Goal: Communication & Community: Answer question/provide support

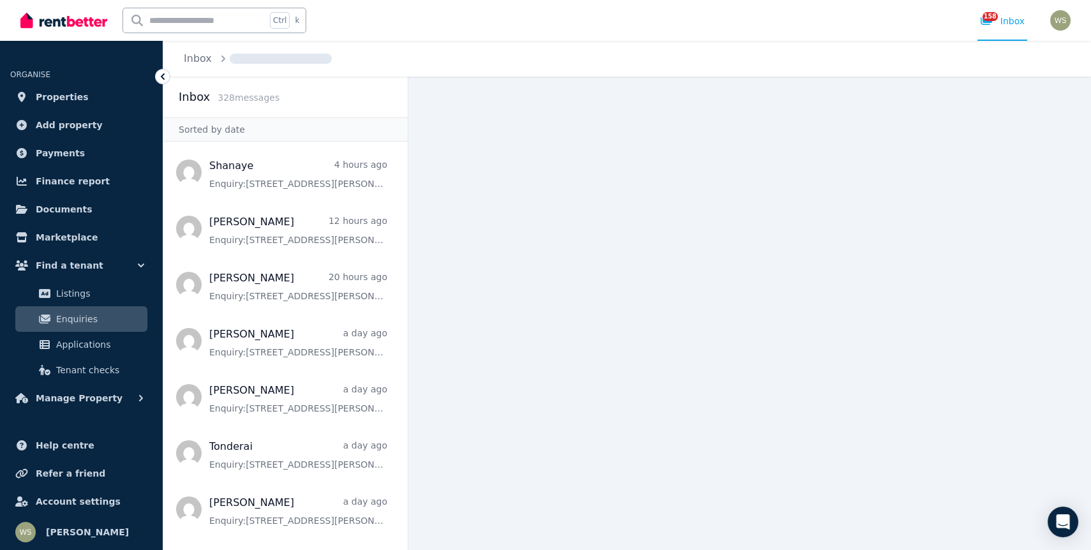
click at [82, 327] on link "Enquiries" at bounding box center [81, 319] width 132 height 26
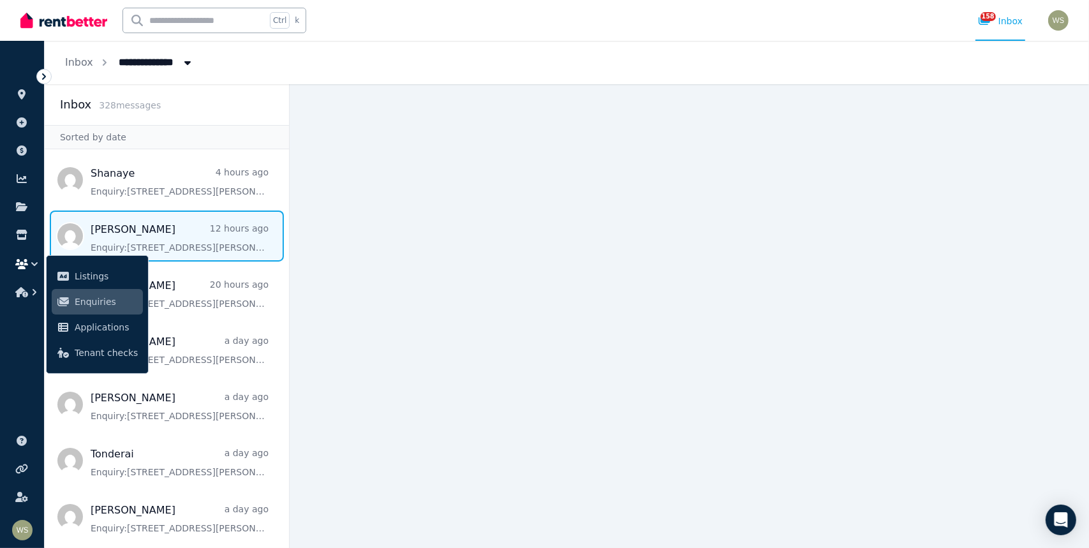
click at [151, 238] on span "Message list" at bounding box center [167, 236] width 244 height 51
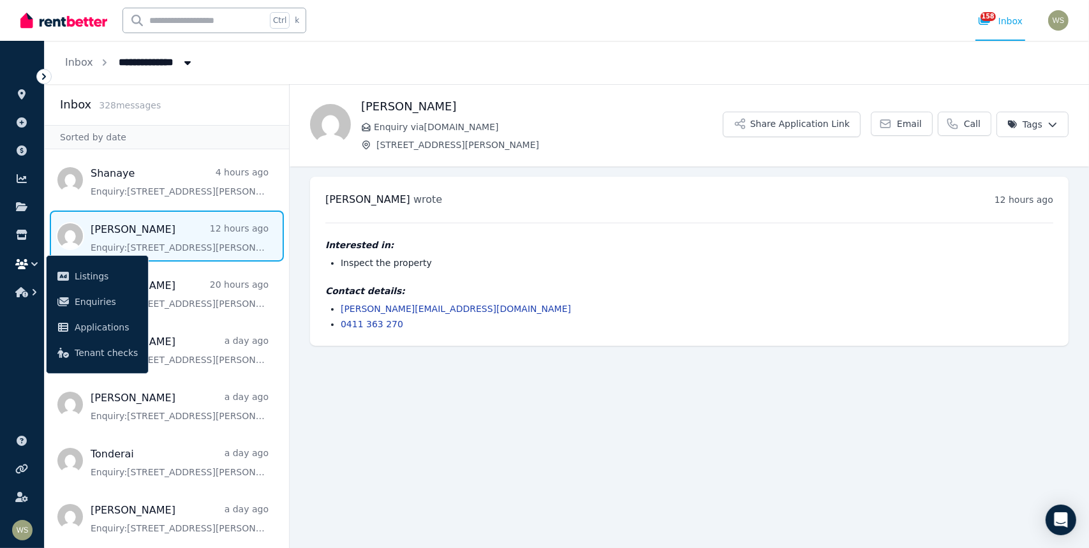
click at [345, 305] on link "[PERSON_NAME][EMAIL_ADDRESS][DOMAIN_NAME]" at bounding box center [456, 309] width 230 height 10
click at [342, 308] on link "[PERSON_NAME][EMAIL_ADDRESS][DOMAIN_NAME]" at bounding box center [456, 309] width 230 height 10
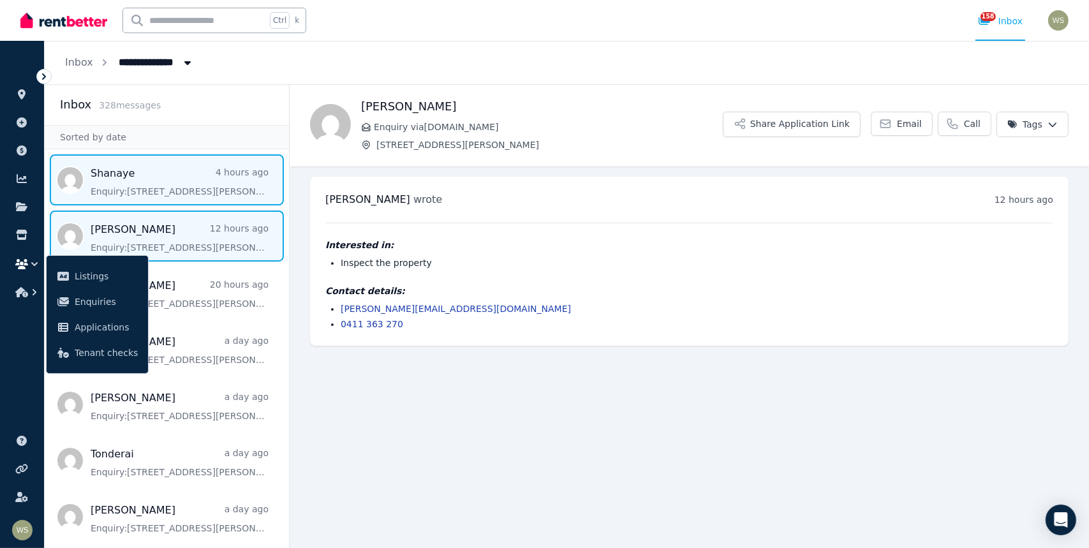
click at [131, 186] on span "Message list" at bounding box center [167, 179] width 244 height 51
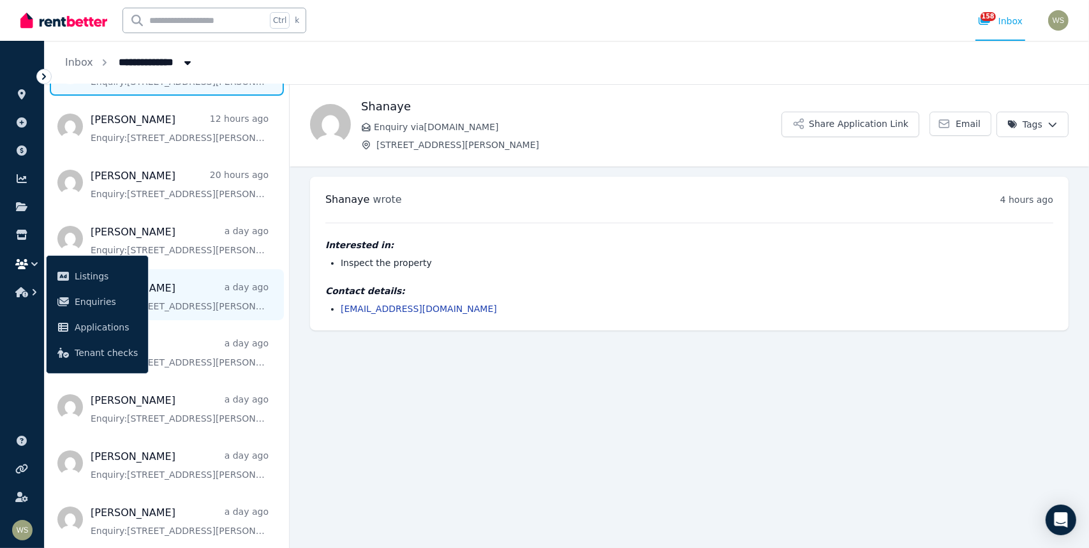
scroll to position [128, 0]
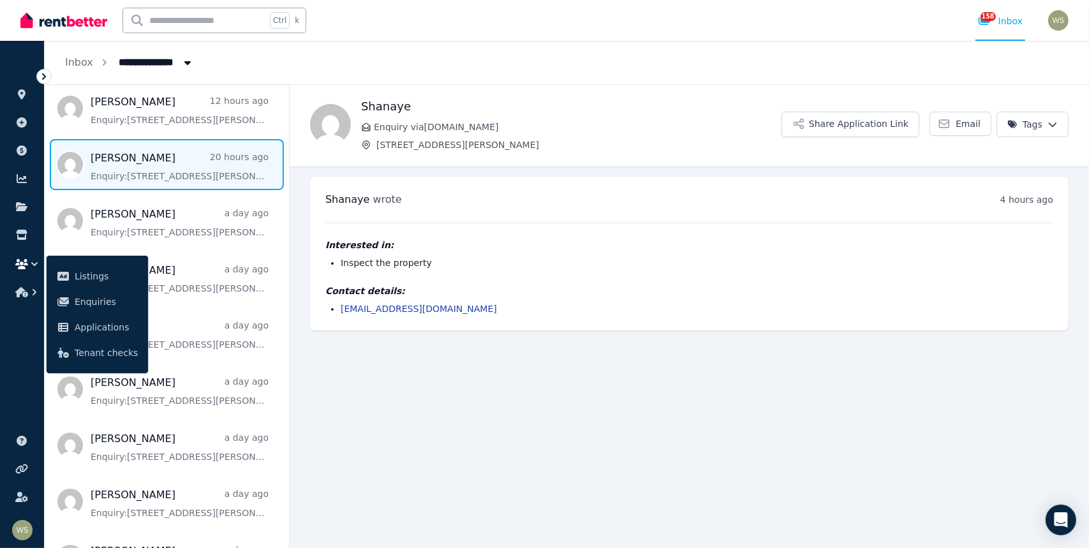
click at [133, 156] on span "Message list" at bounding box center [167, 164] width 244 height 51
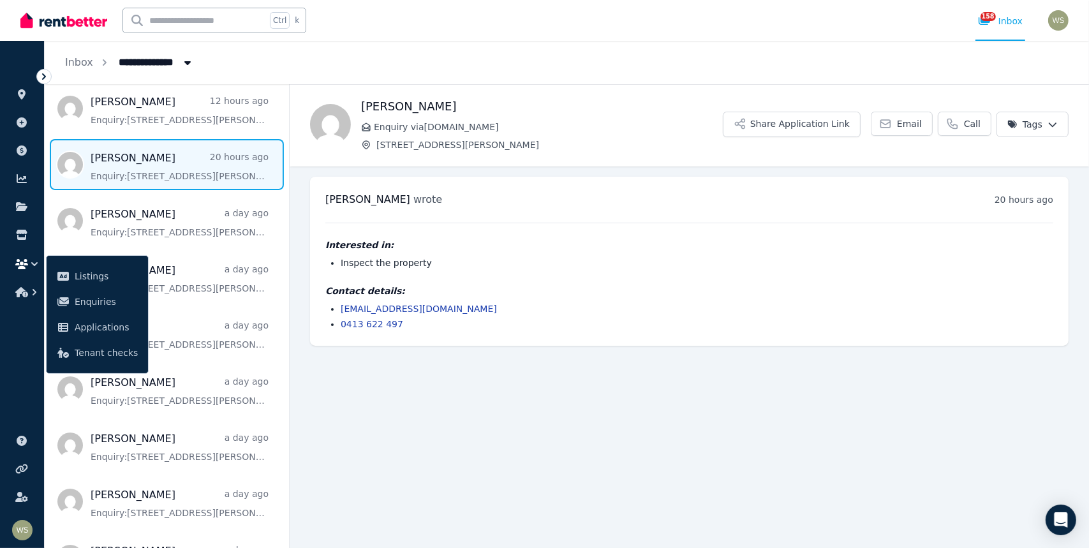
click at [385, 306] on link "[EMAIL_ADDRESS][DOMAIN_NAME]" at bounding box center [419, 309] width 156 height 10
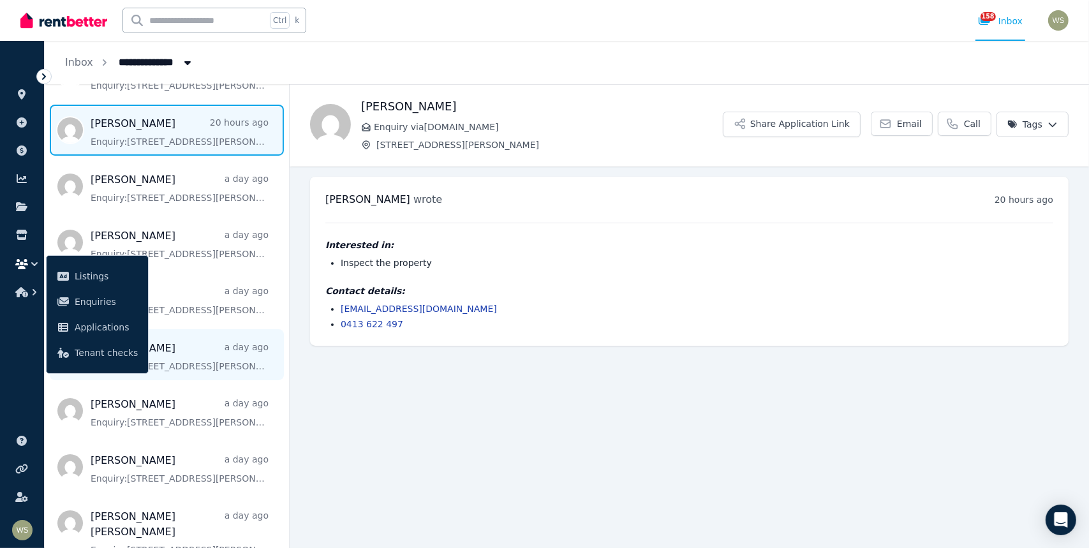
scroll to position [255, 0]
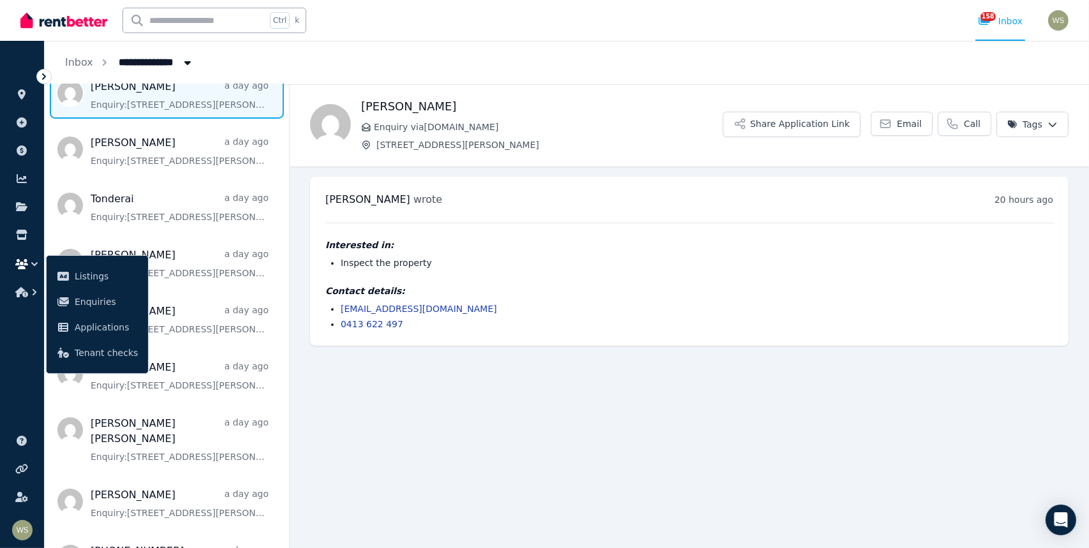
click at [128, 87] on span "Message list" at bounding box center [167, 93] width 244 height 51
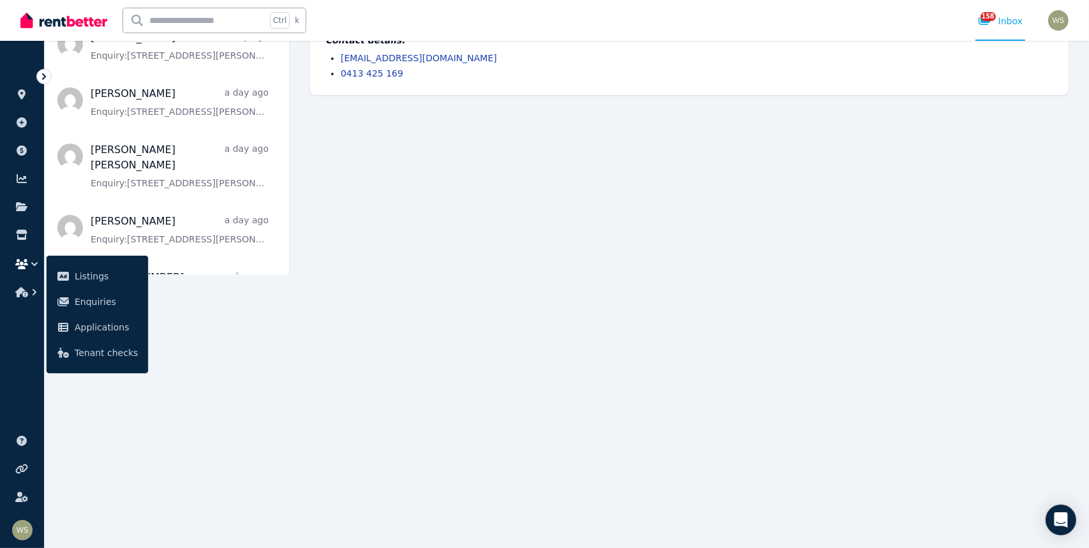
scroll to position [59, 0]
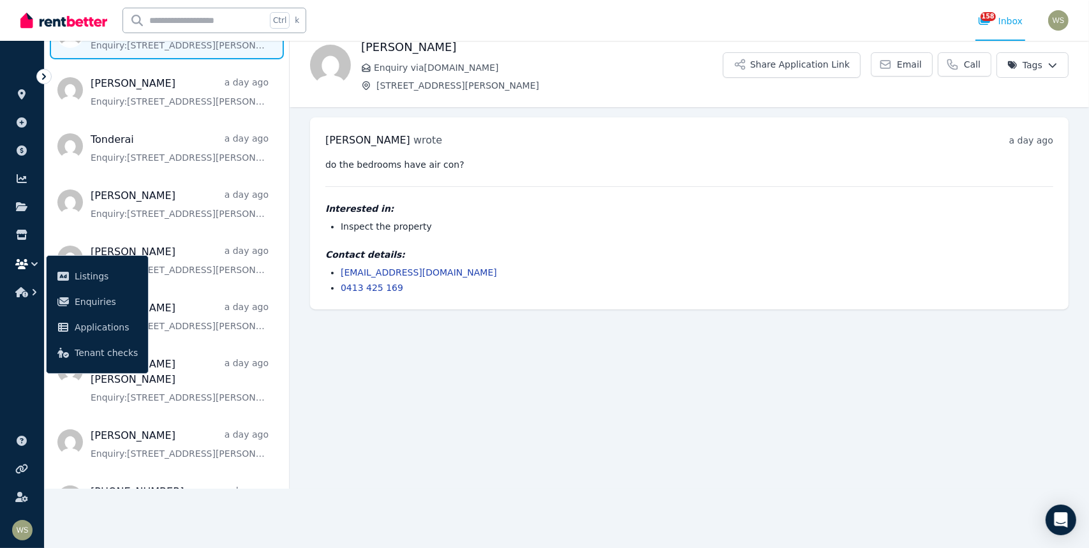
click at [352, 272] on link "[EMAIL_ADDRESS][DOMAIN_NAME]" at bounding box center [419, 272] width 156 height 10
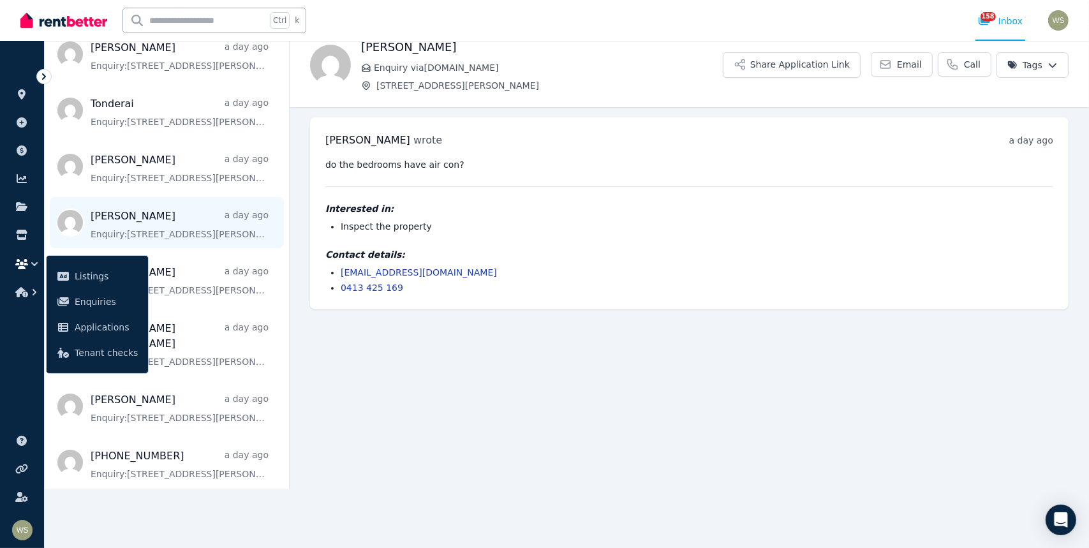
scroll to position [319, 0]
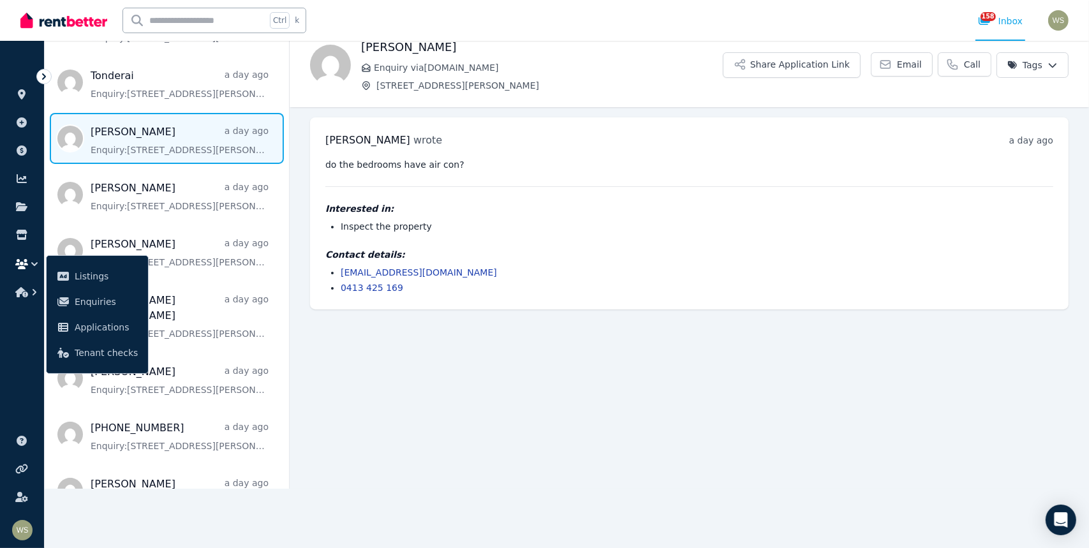
click at [94, 131] on span "Message list" at bounding box center [167, 138] width 244 height 51
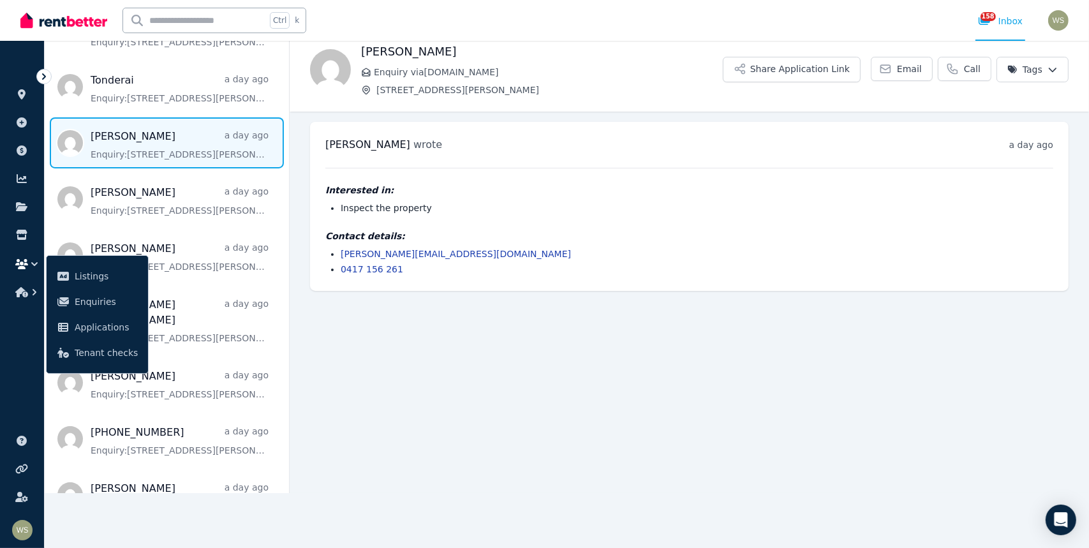
scroll to position [36, 0]
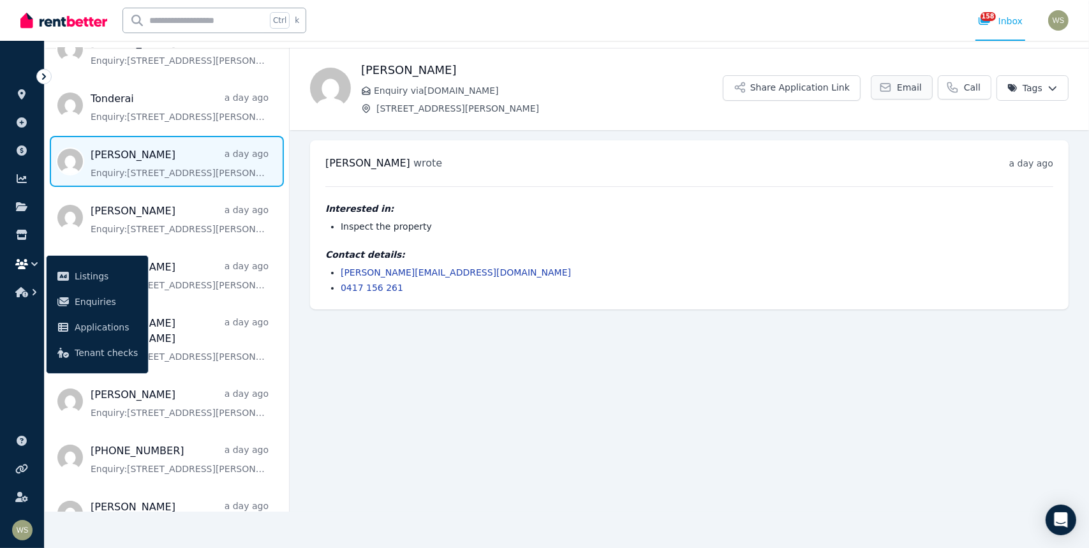
click at [914, 87] on span "Email" at bounding box center [909, 87] width 25 height 13
click at [362, 274] on link "[PERSON_NAME][EMAIL_ADDRESS][DOMAIN_NAME]" at bounding box center [456, 272] width 230 height 10
click at [403, 272] on link "[PERSON_NAME][EMAIL_ADDRESS][DOMAIN_NAME]" at bounding box center [456, 272] width 230 height 10
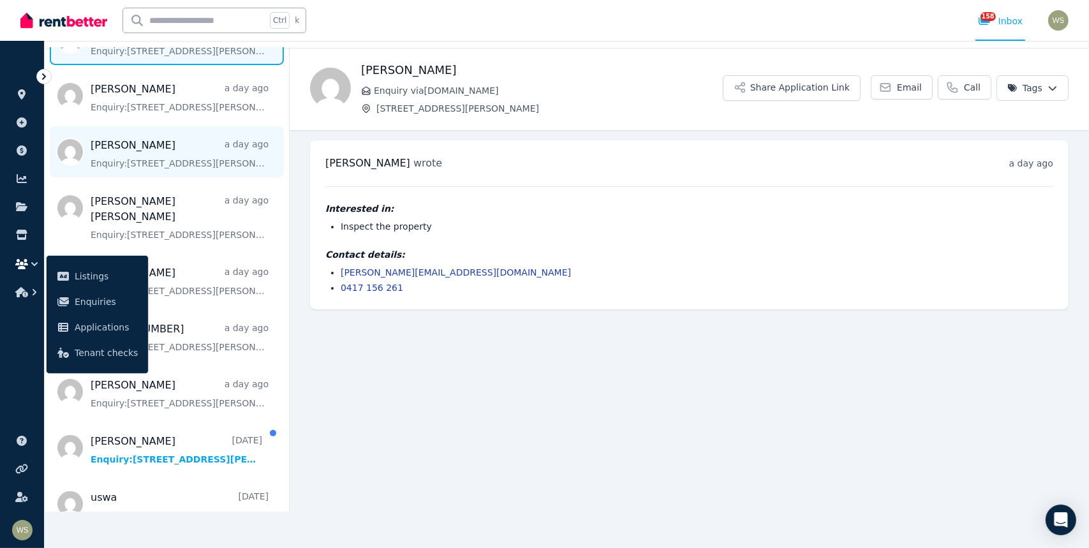
scroll to position [447, 0]
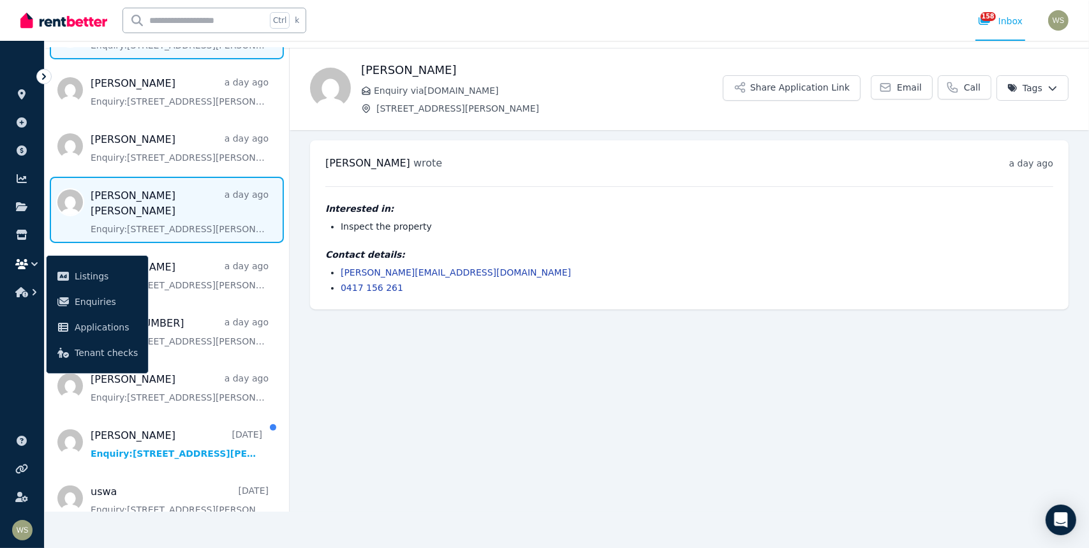
click at [116, 197] on span "Message list" at bounding box center [167, 210] width 244 height 66
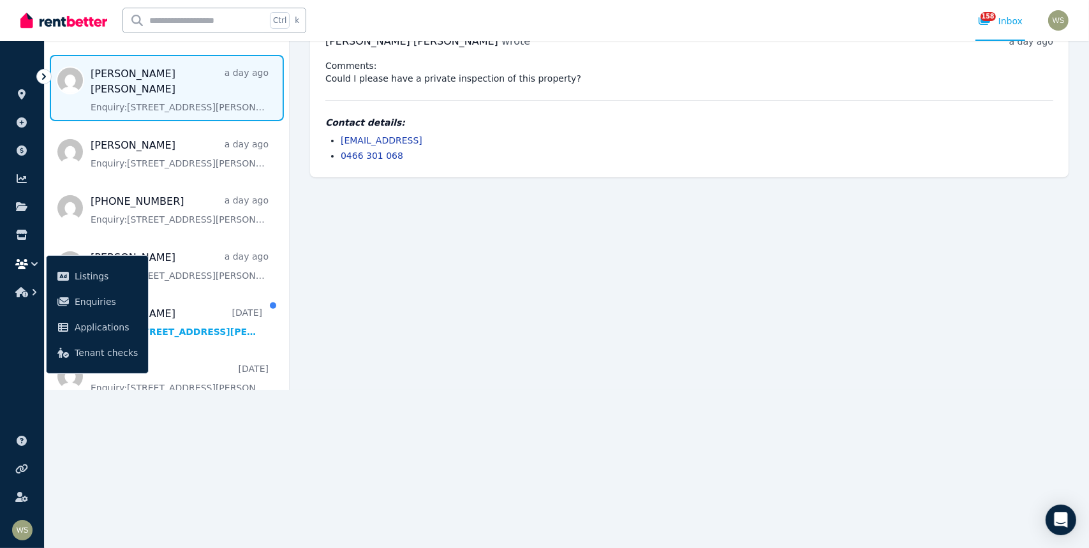
scroll to position [154, 0]
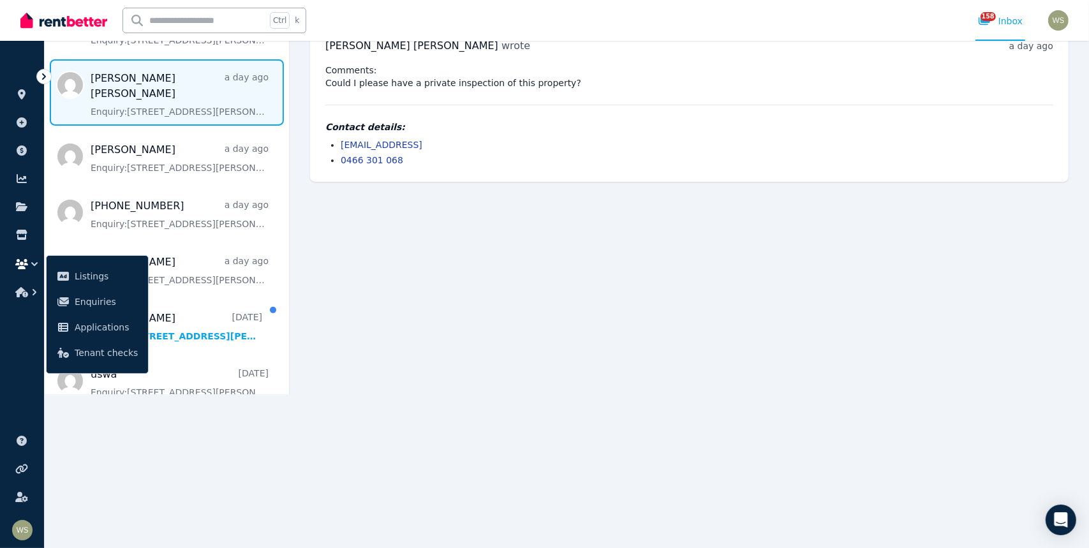
click at [345, 146] on link "[EMAIL_ADDRESS]" at bounding box center [382, 145] width 82 height 10
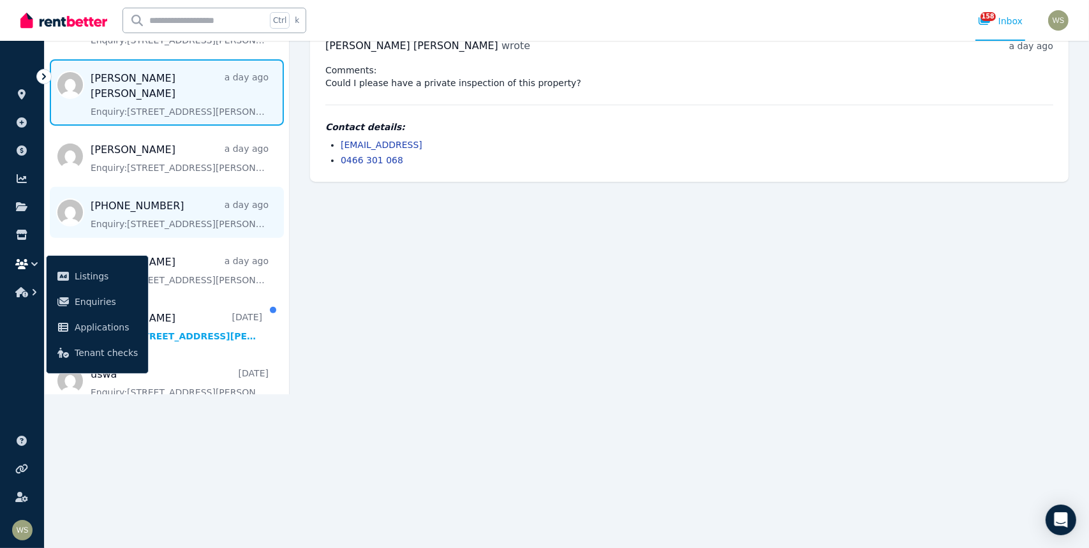
scroll to position [510, 0]
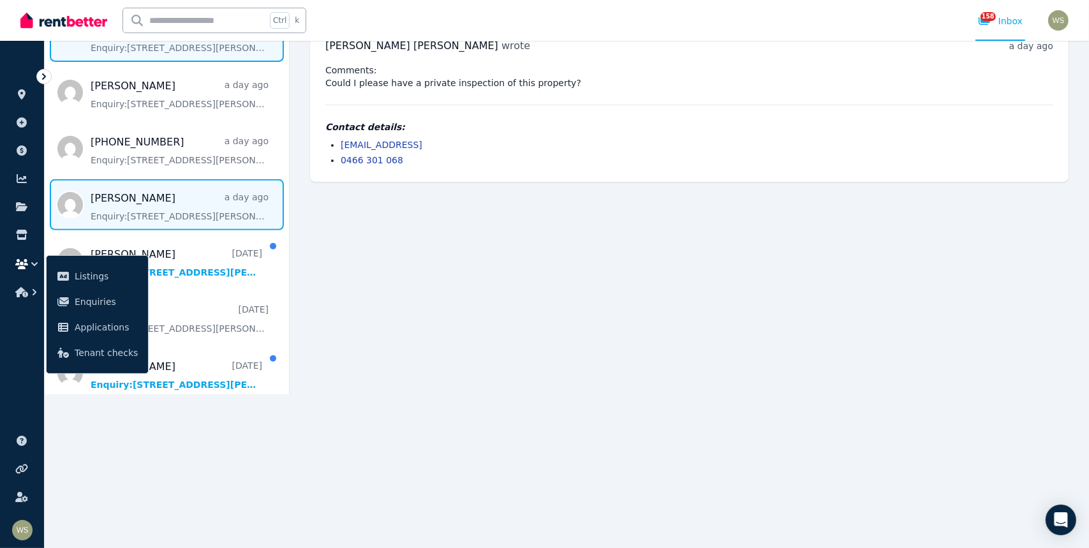
click at [147, 186] on span "Message list" at bounding box center [167, 204] width 244 height 51
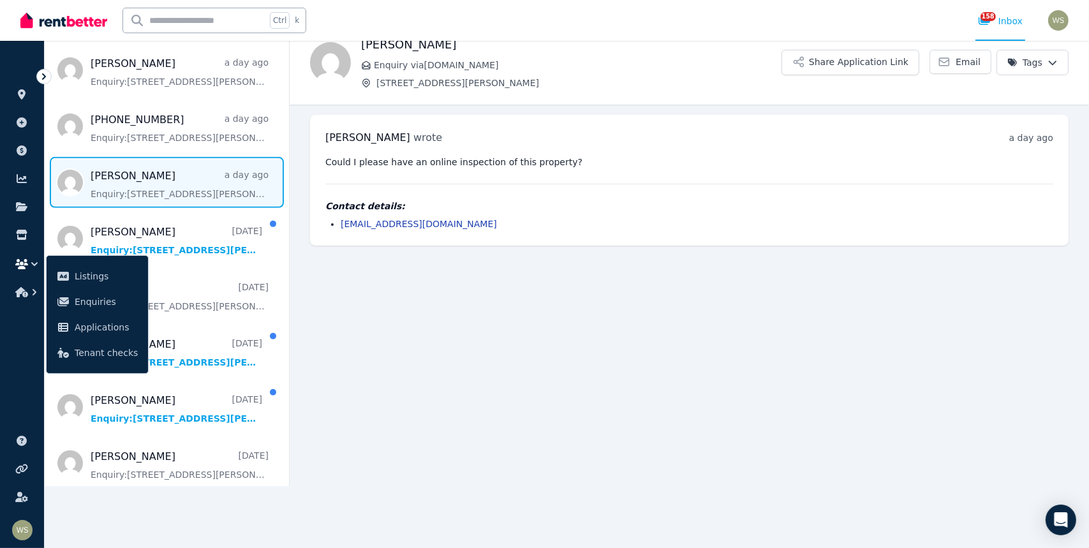
scroll to position [638, 0]
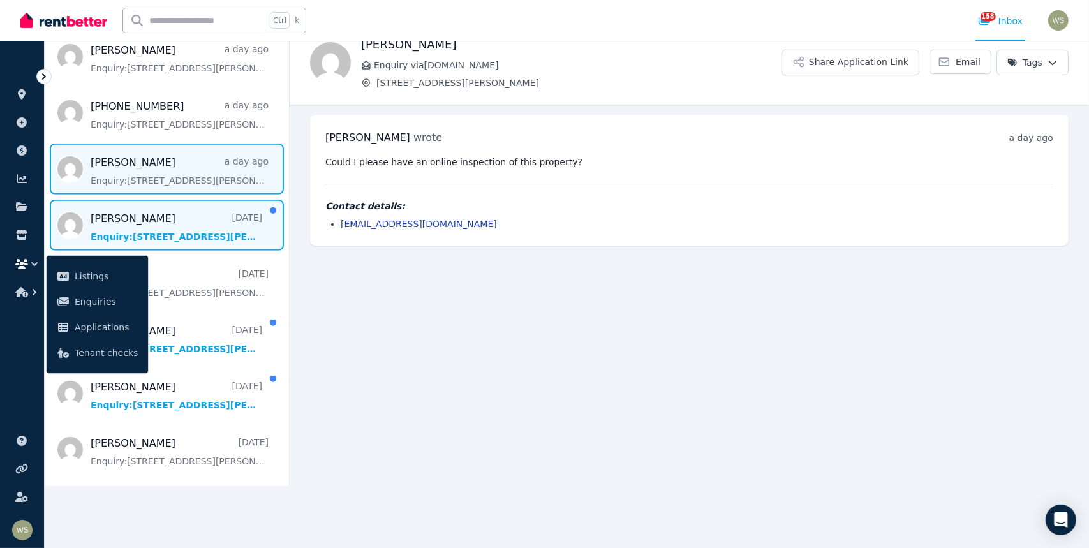
click at [154, 214] on span "Message list" at bounding box center [167, 225] width 244 height 51
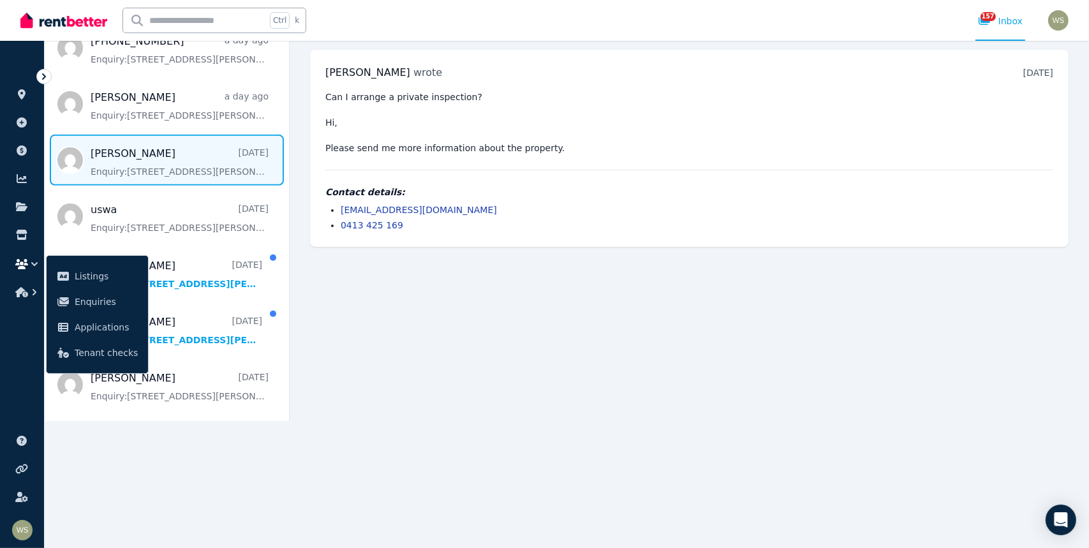
scroll to position [128, 0]
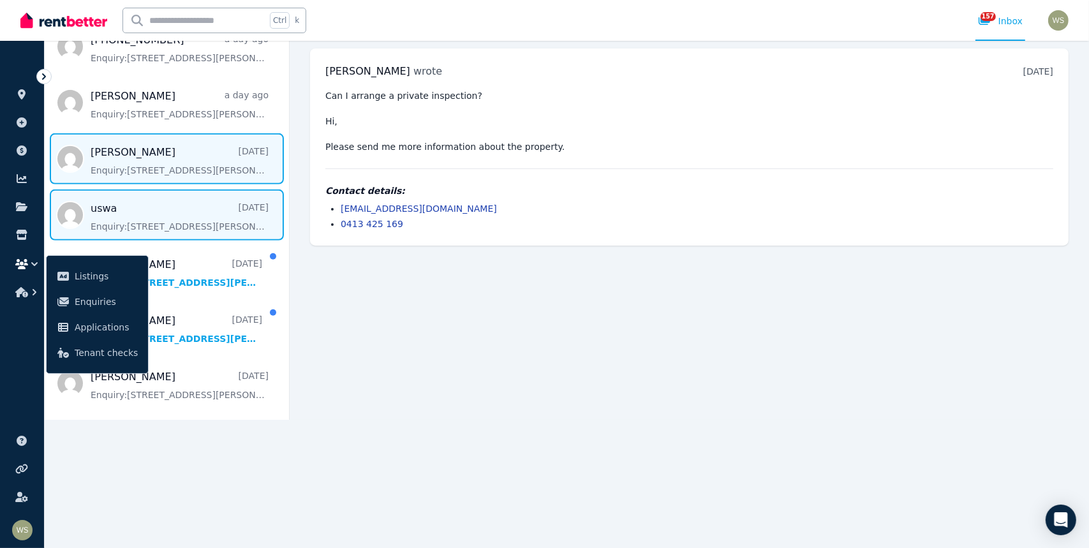
click at [152, 207] on span "Message list" at bounding box center [167, 215] width 244 height 51
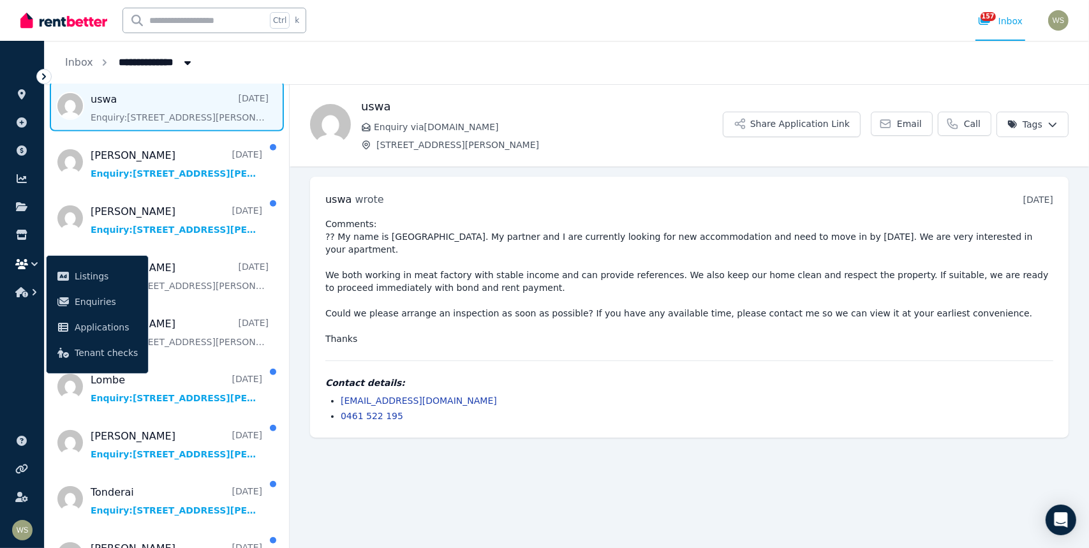
scroll to position [893, 0]
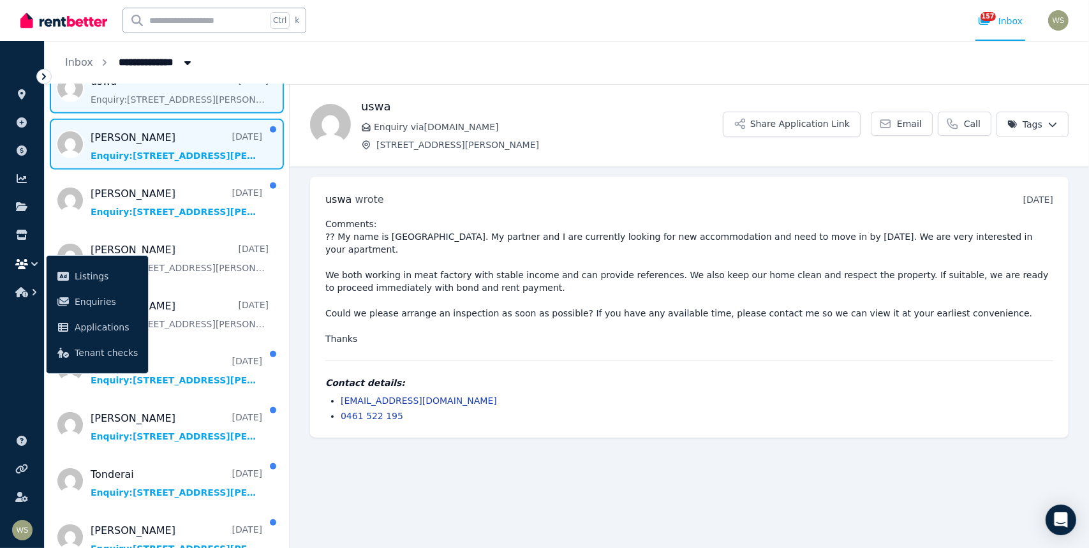
click at [128, 138] on span "Message list" at bounding box center [167, 144] width 244 height 51
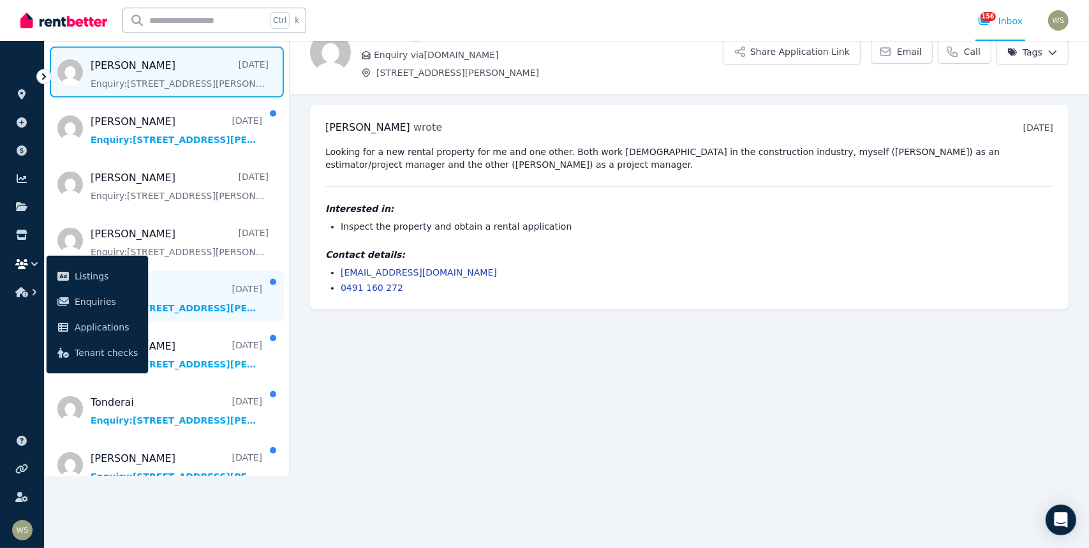
scroll to position [957, 0]
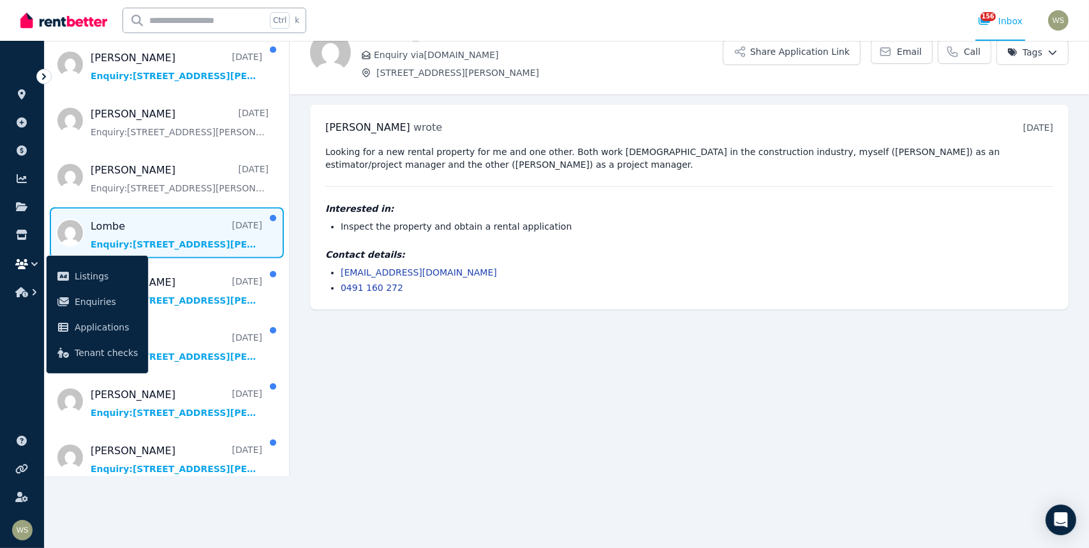
click at [157, 225] on span "Message list" at bounding box center [167, 232] width 244 height 51
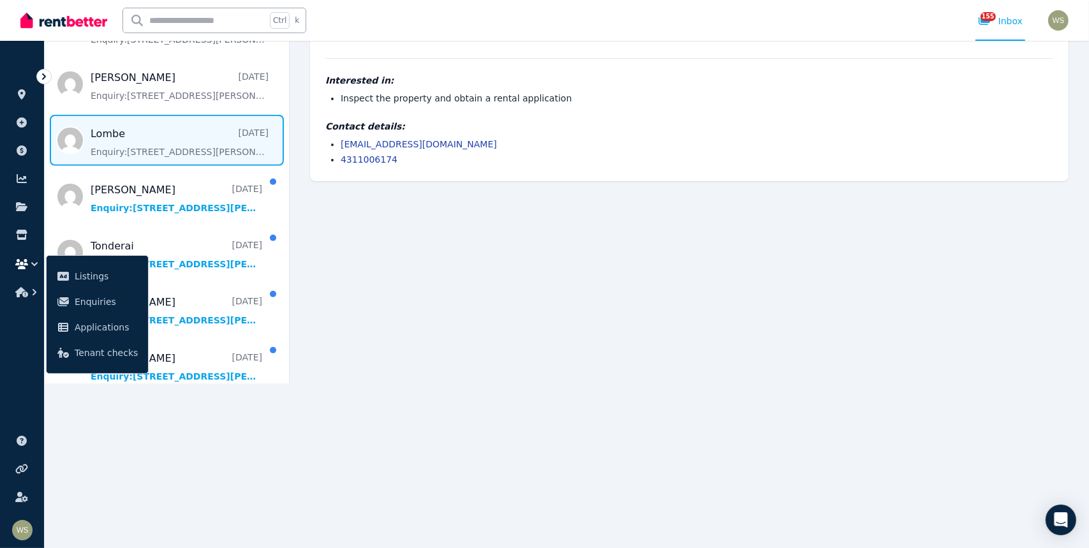
scroll to position [164, 0]
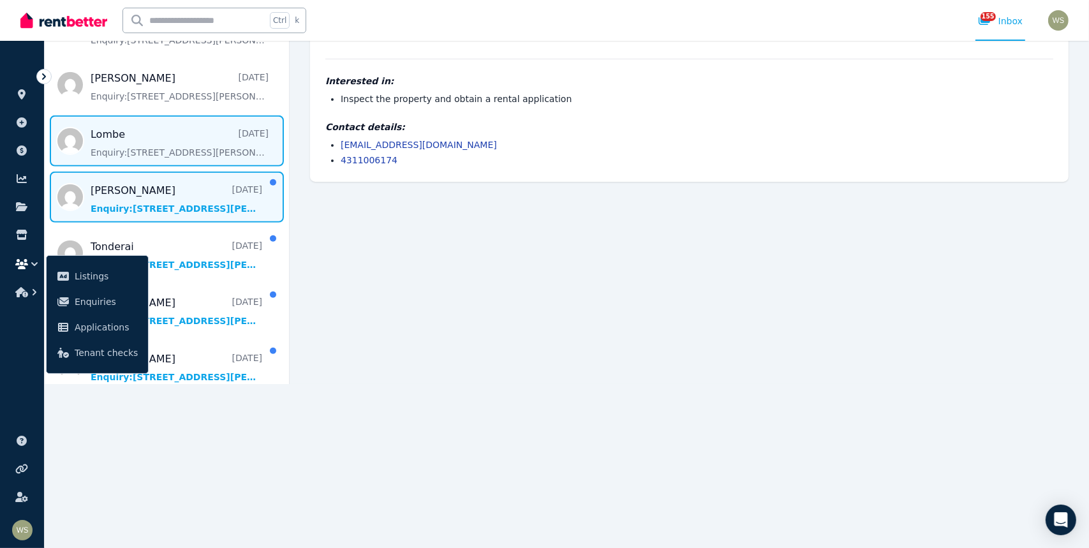
click at [121, 193] on span "Message list" at bounding box center [167, 197] width 244 height 51
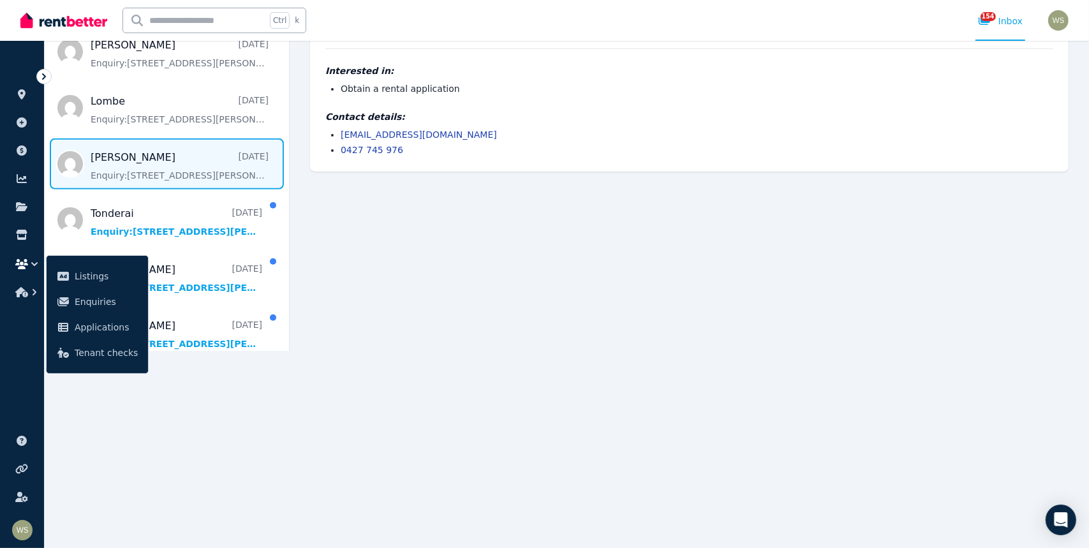
scroll to position [187, 0]
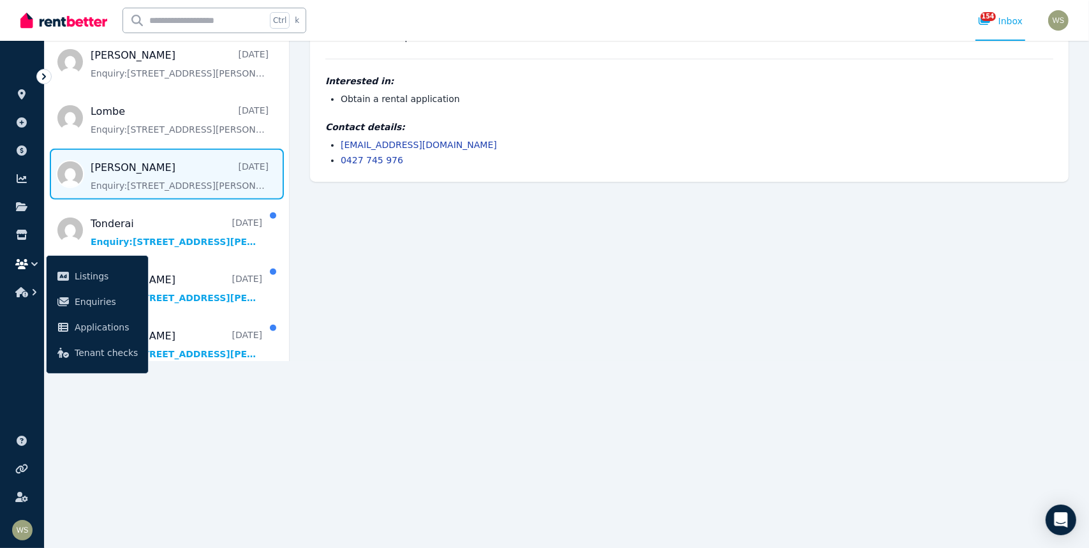
click at [422, 145] on link "[EMAIL_ADDRESS][DOMAIN_NAME]" at bounding box center [419, 145] width 156 height 10
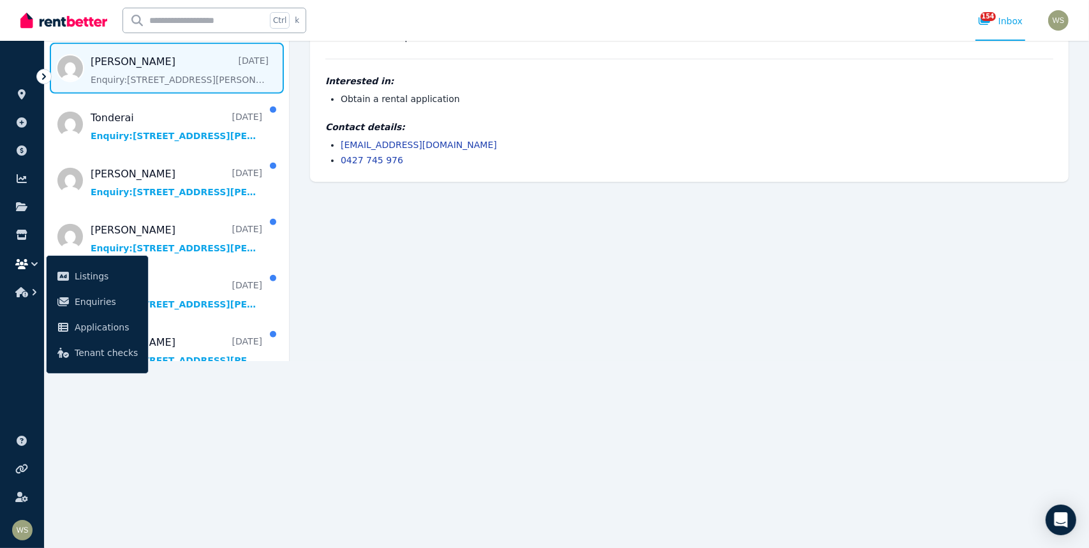
scroll to position [1085, 0]
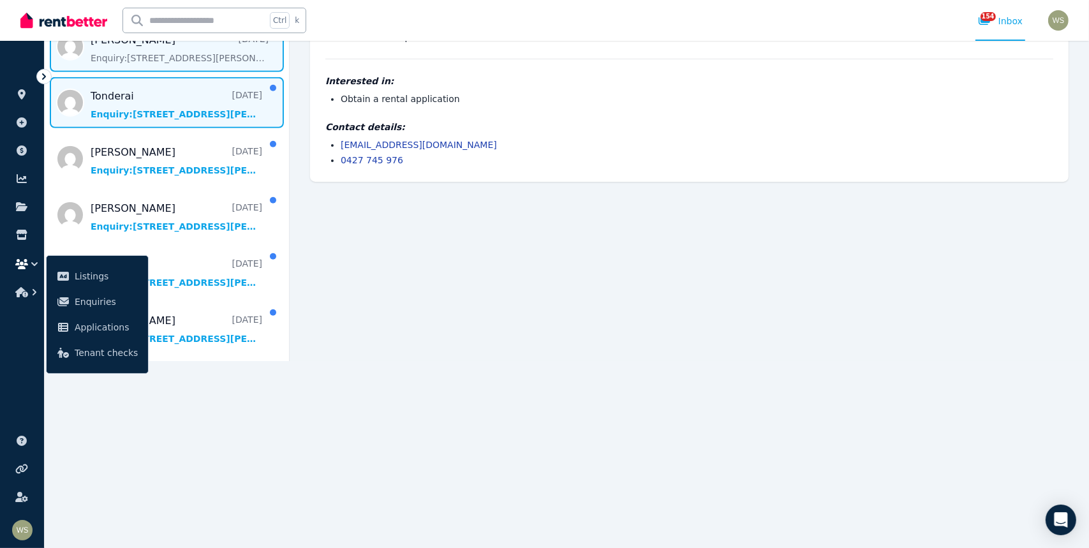
click at [126, 87] on span "Message list" at bounding box center [167, 102] width 244 height 51
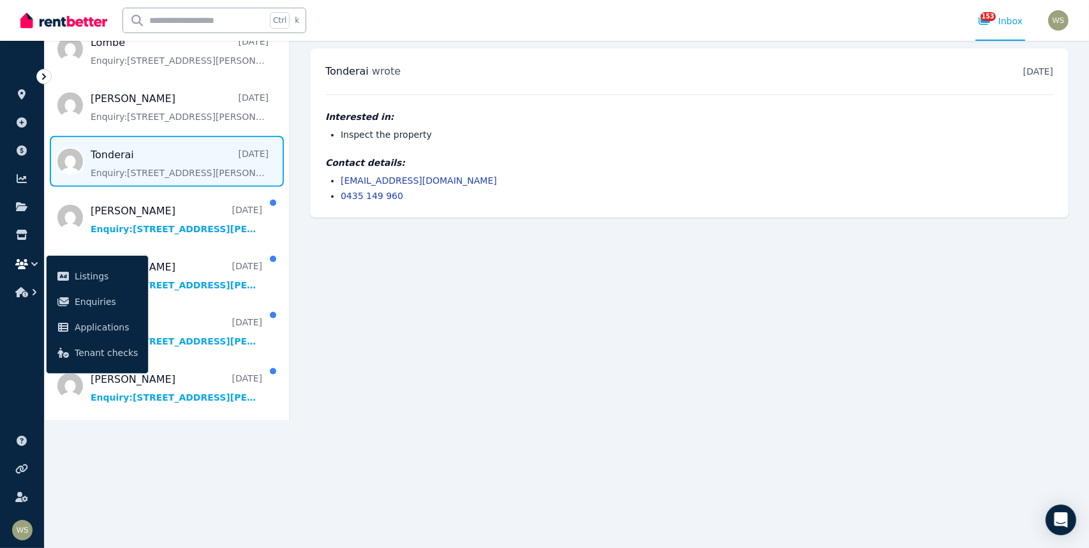
scroll to position [100, 0]
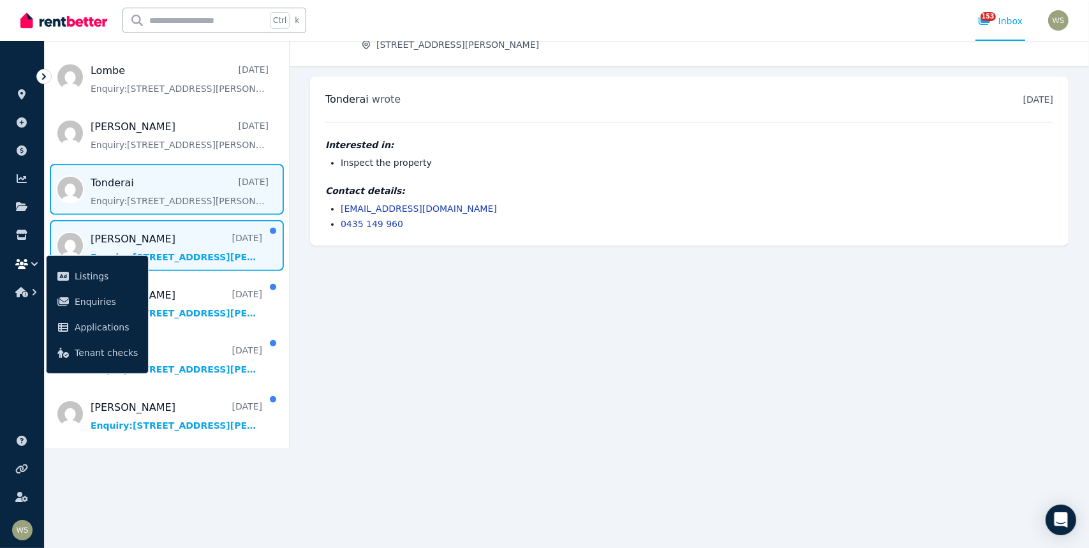
click at [130, 225] on span "Message list" at bounding box center [167, 245] width 244 height 51
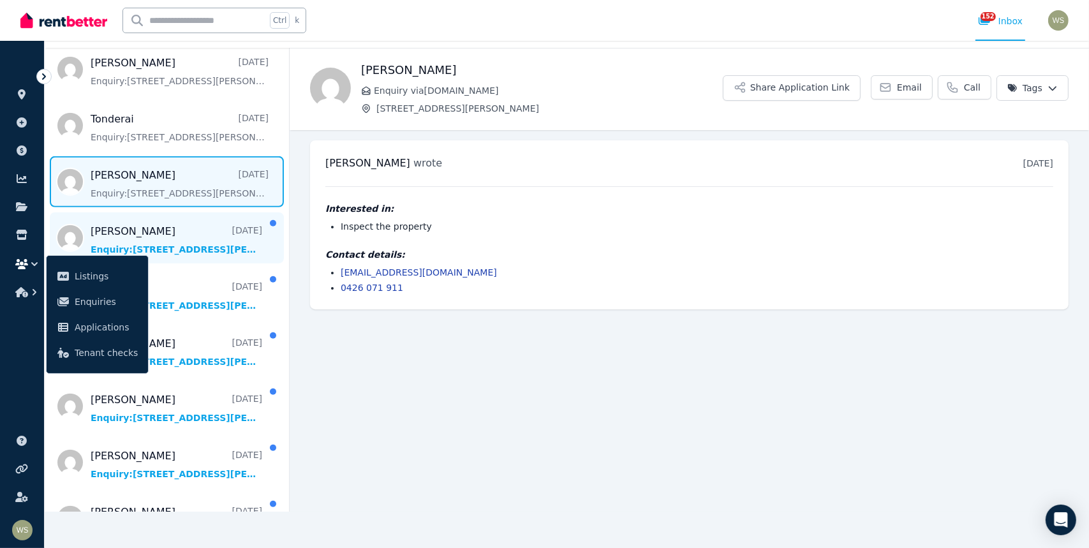
scroll to position [1276, 0]
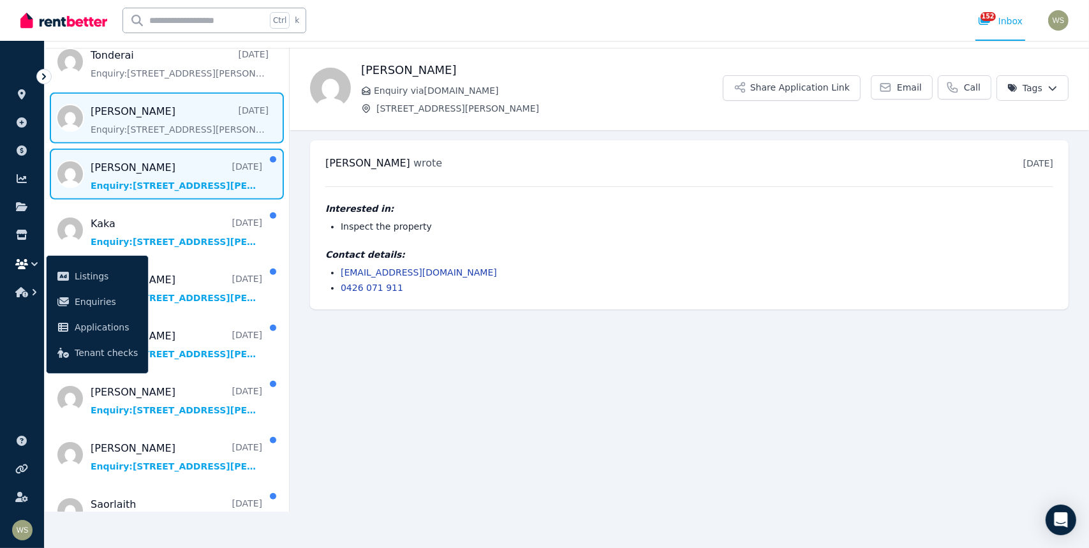
click at [107, 155] on span "Message list" at bounding box center [167, 174] width 244 height 51
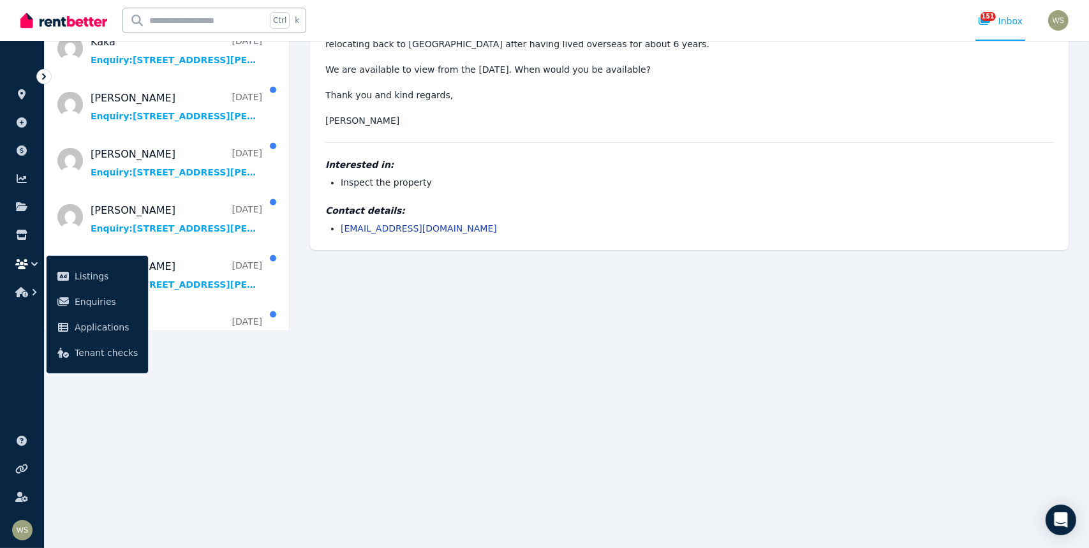
scroll to position [95, 0]
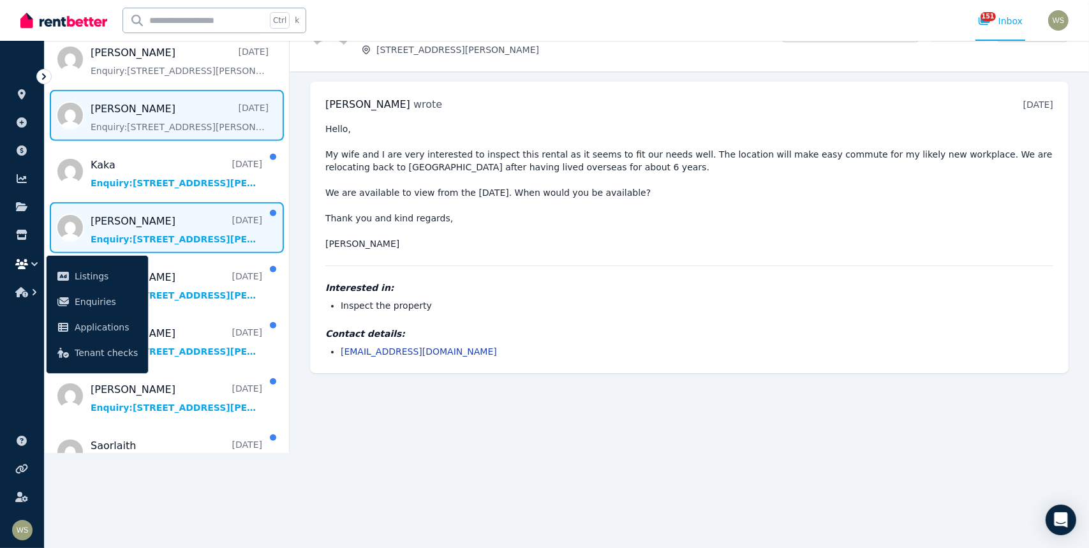
click at [121, 202] on span "Message list" at bounding box center [167, 227] width 244 height 51
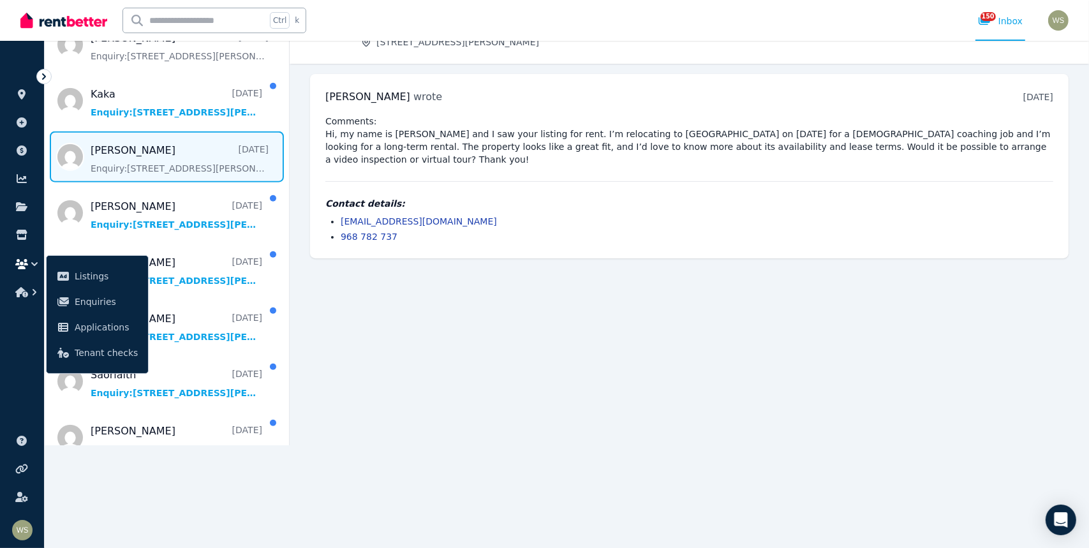
scroll to position [1340, 0]
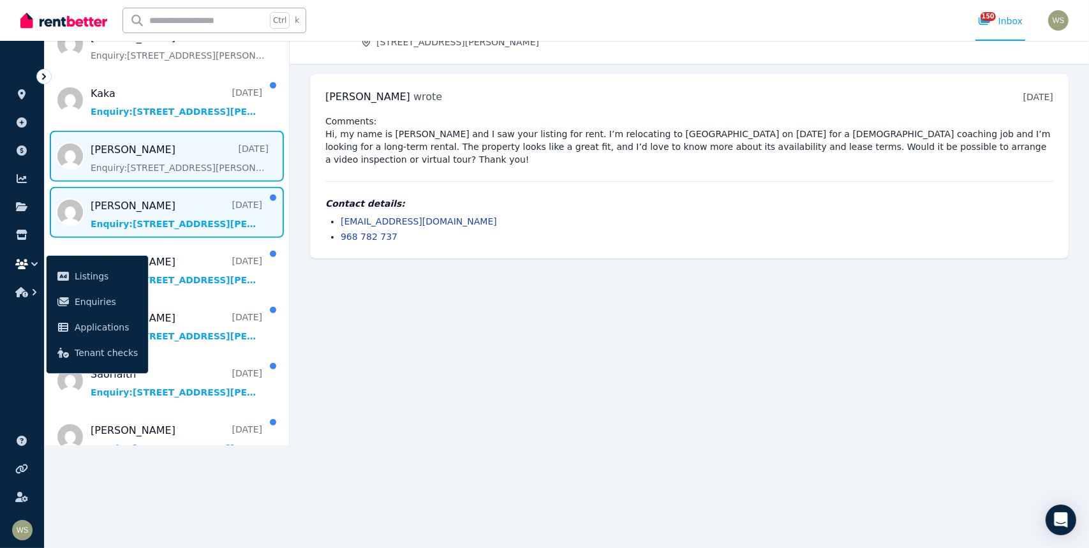
click at [111, 197] on span "Message list" at bounding box center [167, 212] width 244 height 51
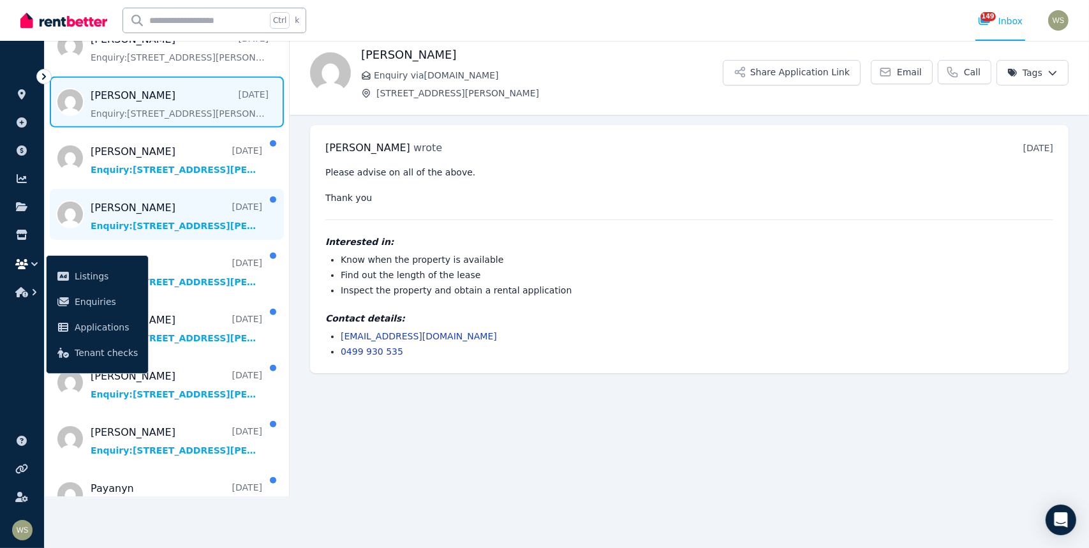
scroll to position [1531, 0]
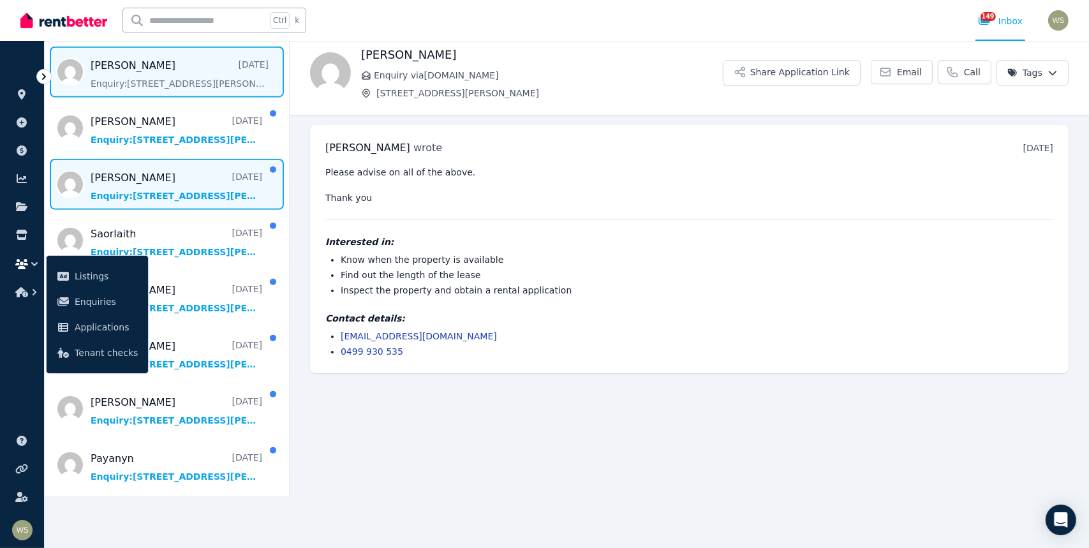
click at [150, 170] on span "Message list" at bounding box center [167, 184] width 244 height 51
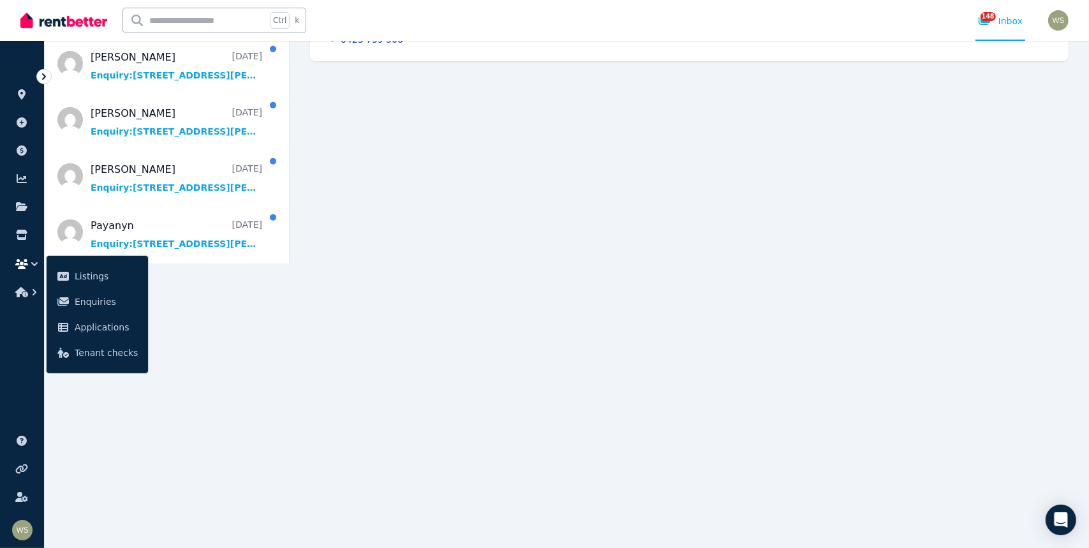
scroll to position [292, 0]
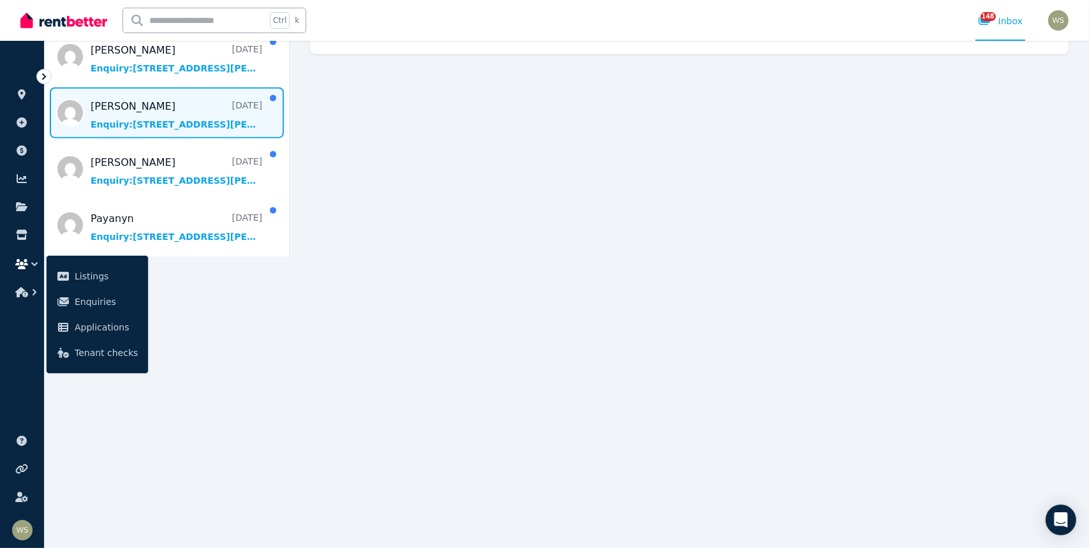
click at [140, 93] on span "Message list" at bounding box center [167, 112] width 244 height 51
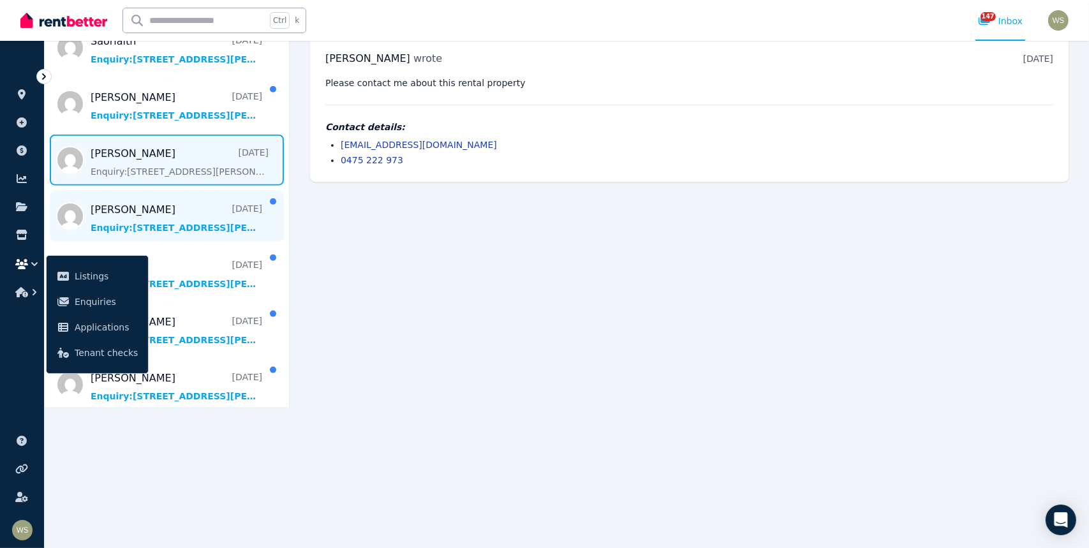
scroll to position [1659, 0]
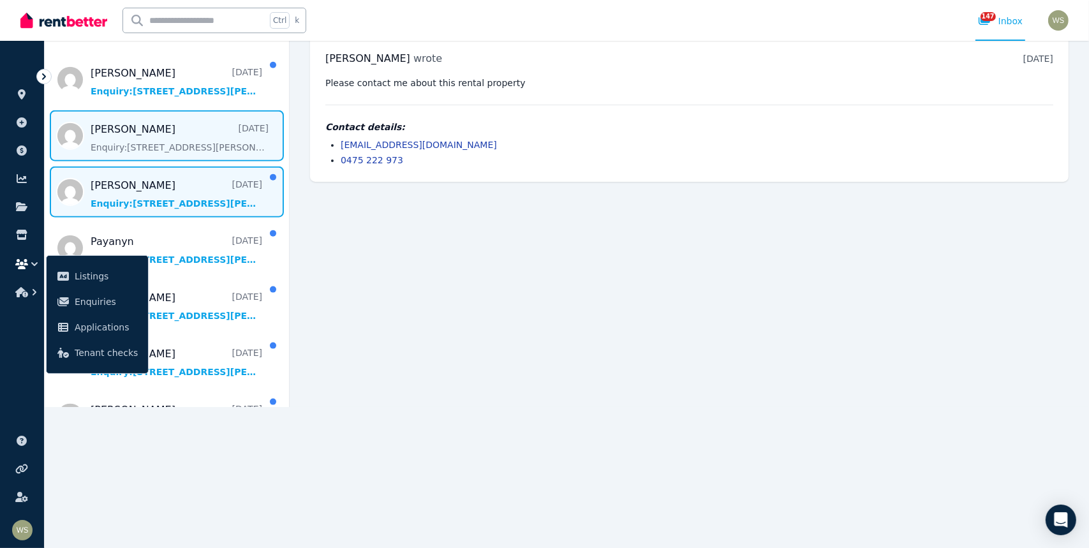
click at [148, 180] on span "Message list" at bounding box center [167, 192] width 244 height 51
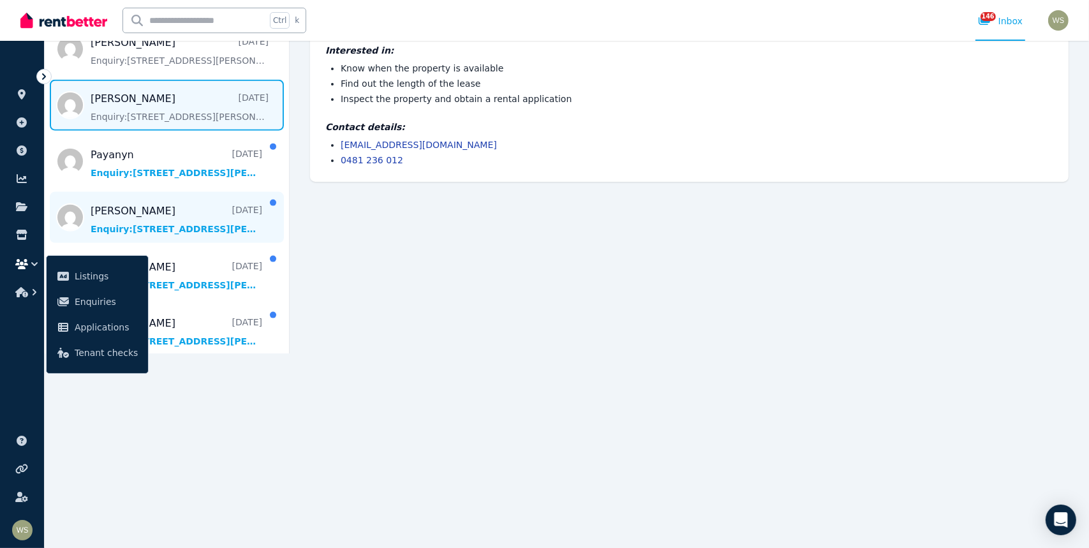
scroll to position [1723, 0]
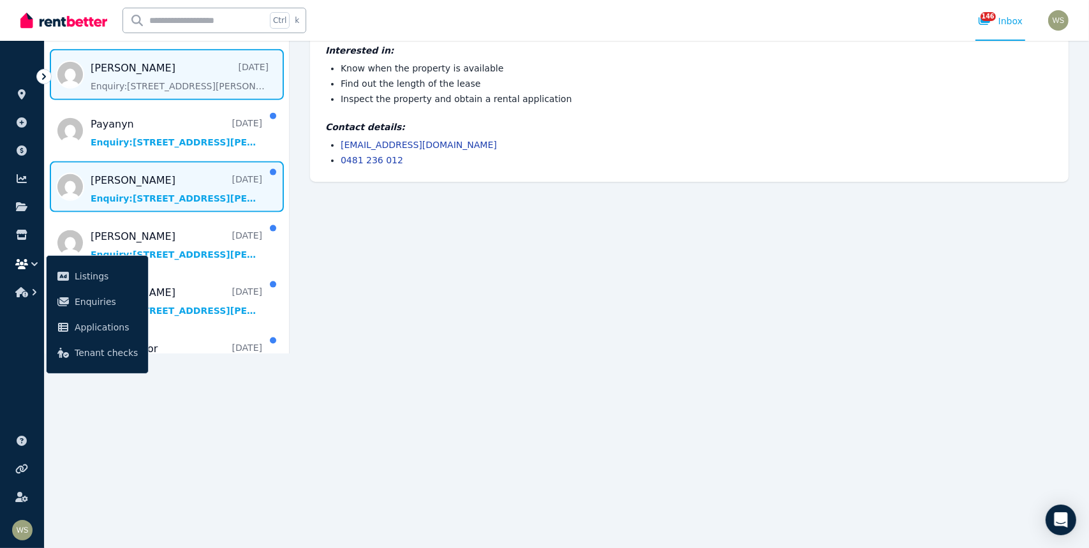
click at [132, 164] on span "Message list" at bounding box center [167, 186] width 244 height 51
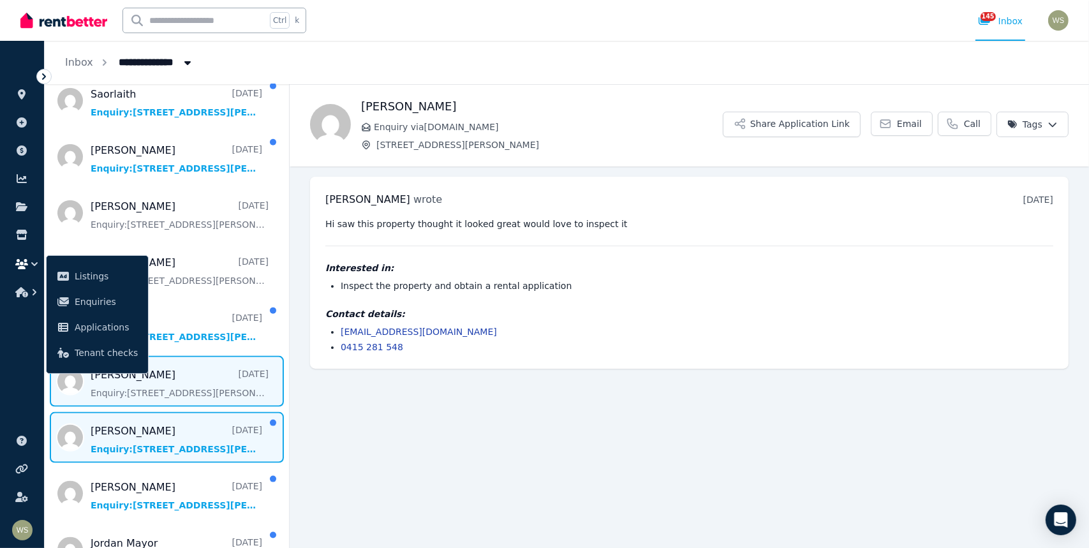
click at [138, 434] on span "Message list" at bounding box center [167, 437] width 244 height 51
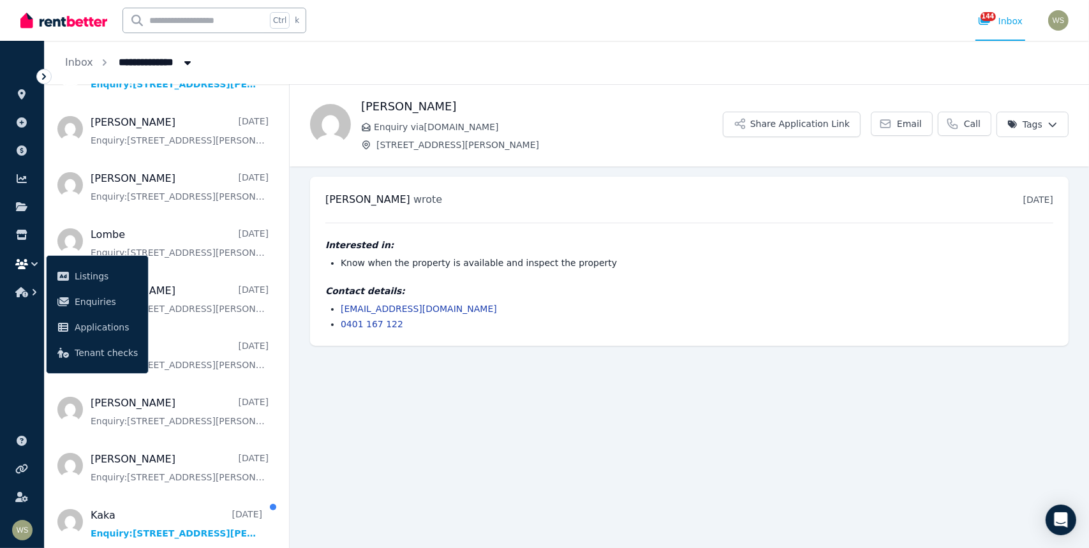
scroll to position [830, 0]
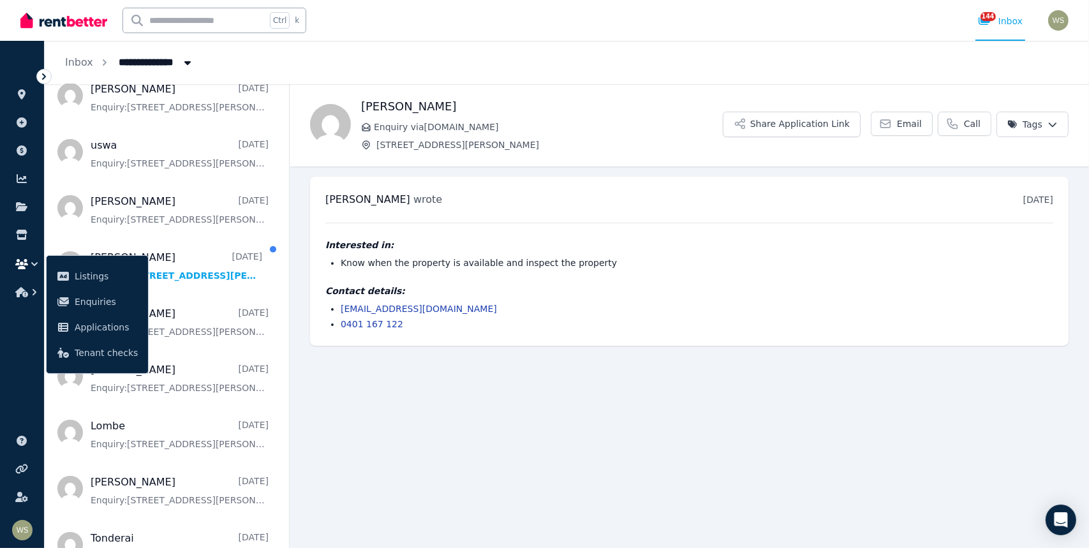
click at [345, 443] on main "Back [PERSON_NAME] Enquiry via [DOMAIN_NAME] [STREET_ADDRESS][PERSON_NAME] Shar…" at bounding box center [690, 316] width 800 height 464
click at [30, 362] on ul "ORGANISE Properties Add property Payments Finance report Documents Marketplace …" at bounding box center [22, 301] width 44 height 495
click at [425, 442] on main "Back [PERSON_NAME] Enquiry via [DOMAIN_NAME] [STREET_ADDRESS][PERSON_NAME] Shar…" at bounding box center [690, 316] width 800 height 464
click at [372, 395] on main "Back [PERSON_NAME] Enquiry via [DOMAIN_NAME] [STREET_ADDRESS][PERSON_NAME] Shar…" at bounding box center [690, 316] width 800 height 464
click at [95, 295] on span "Enquiries" at bounding box center [106, 301] width 63 height 15
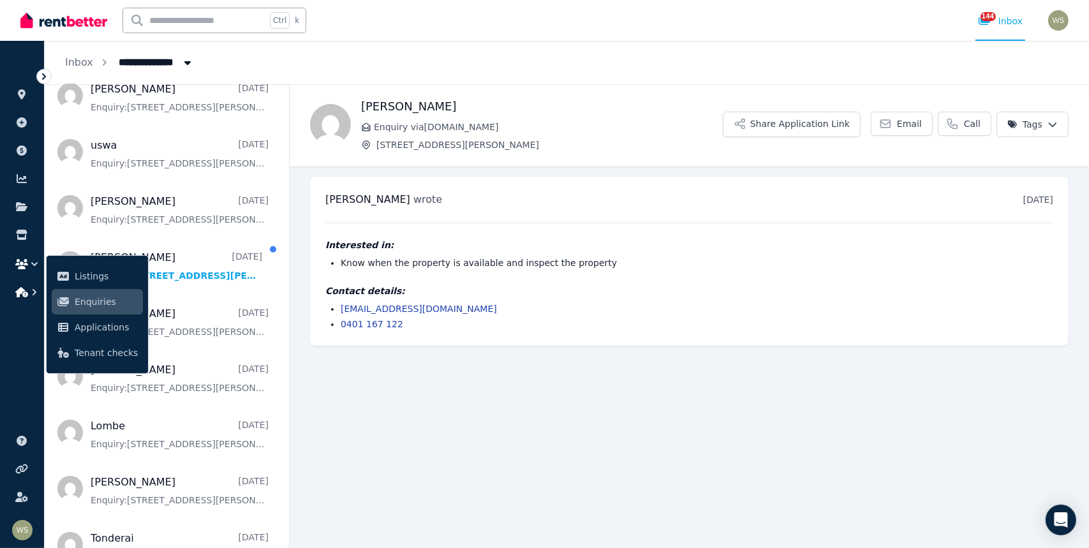
click at [35, 289] on icon "button" at bounding box center [34, 292] width 13 height 13
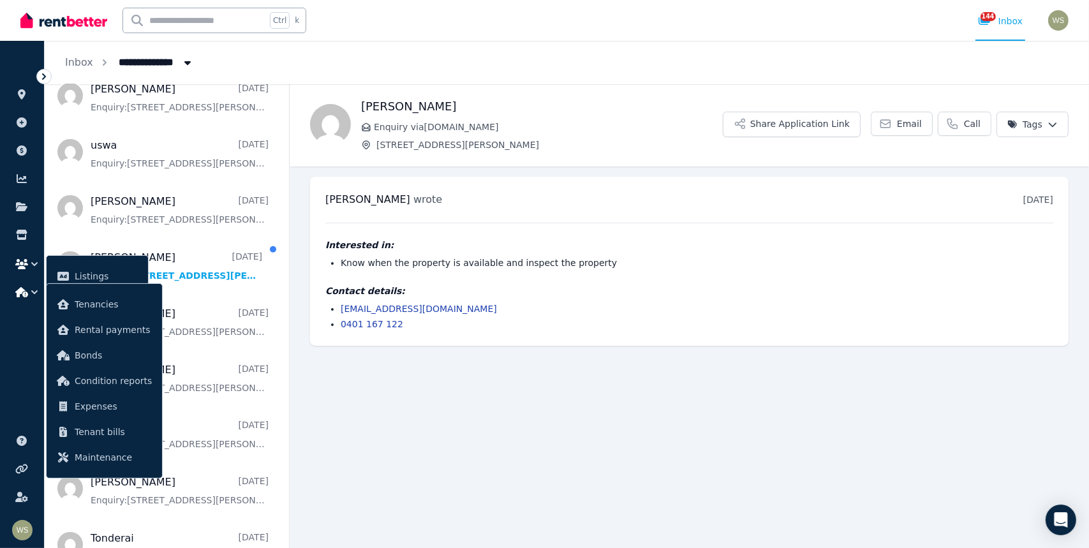
click at [38, 264] on icon "button" at bounding box center [34, 264] width 13 height 13
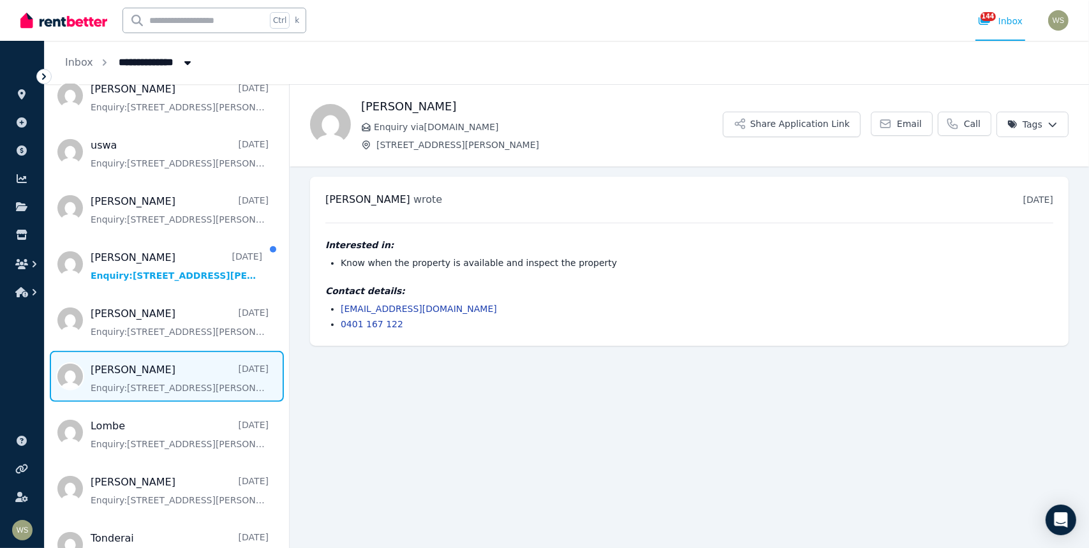
click at [138, 374] on span "Message list" at bounding box center [167, 376] width 244 height 51
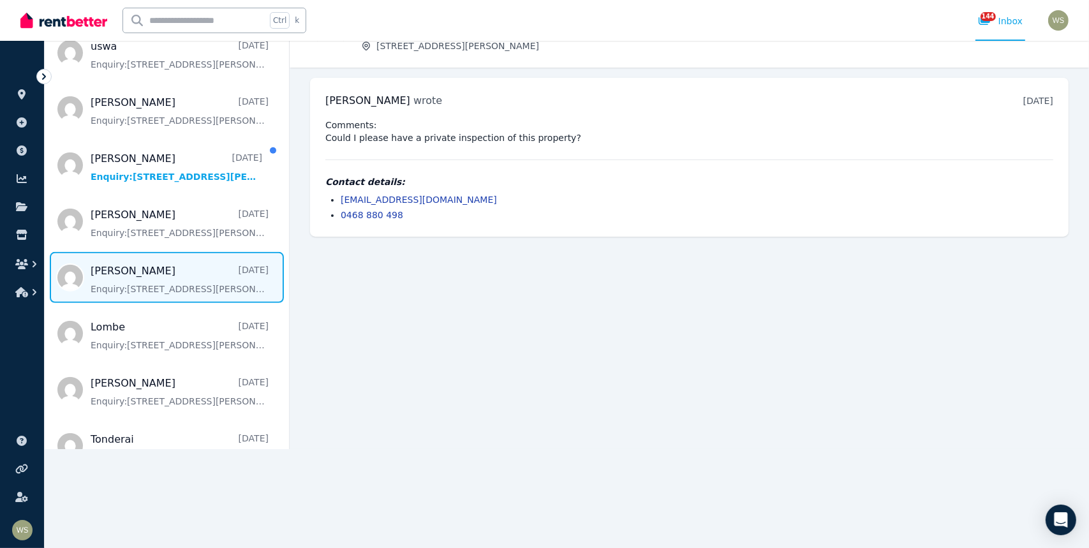
scroll to position [90, 0]
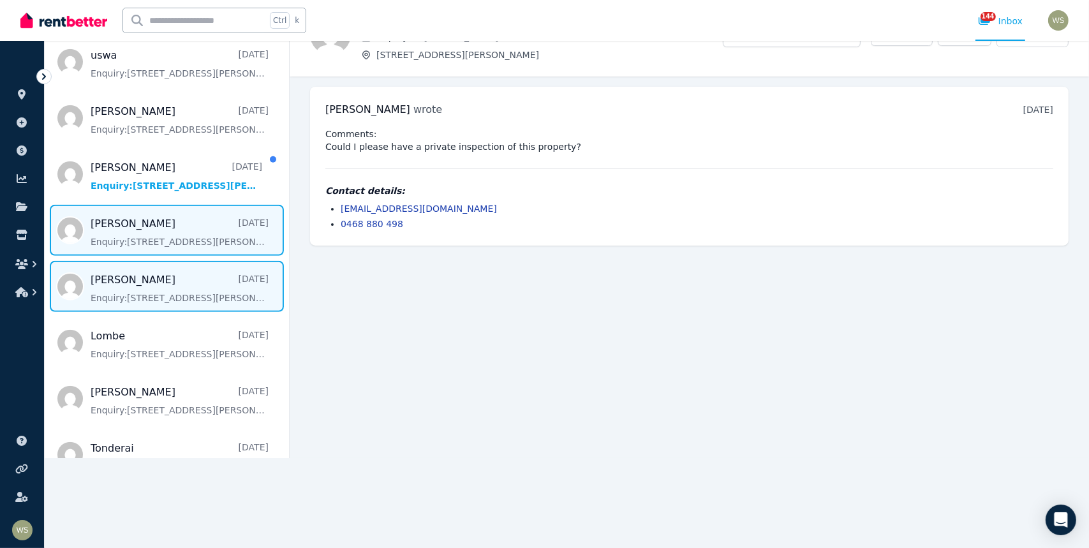
click at [115, 220] on span "Message list" at bounding box center [167, 230] width 244 height 51
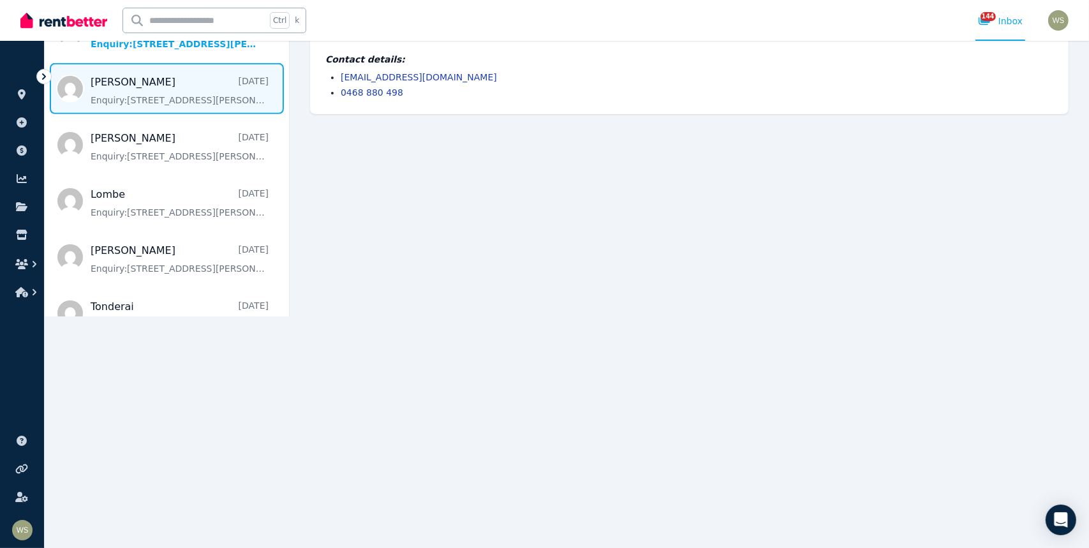
scroll to position [36, 0]
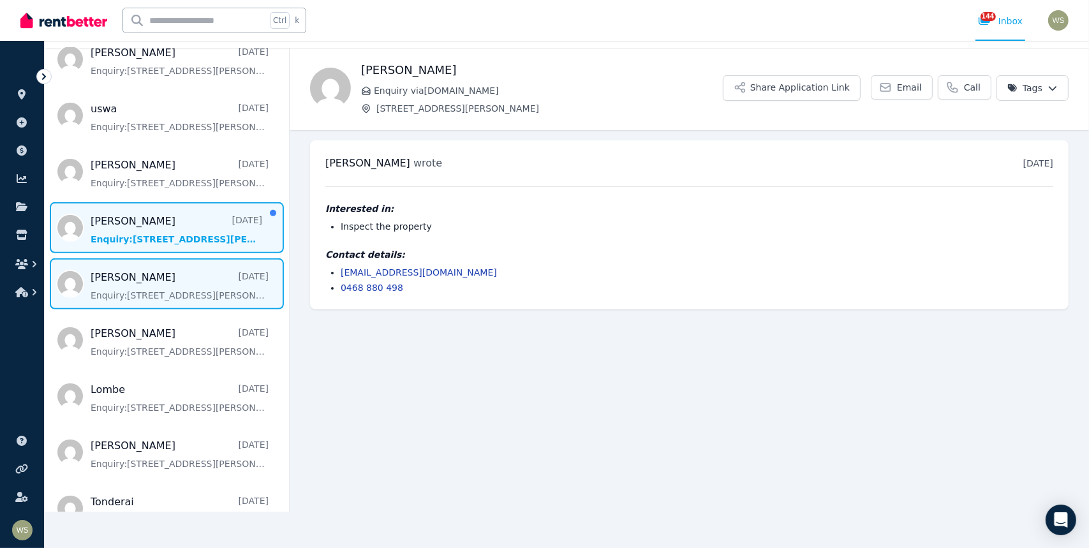
click at [96, 206] on span "Message list" at bounding box center [167, 227] width 244 height 51
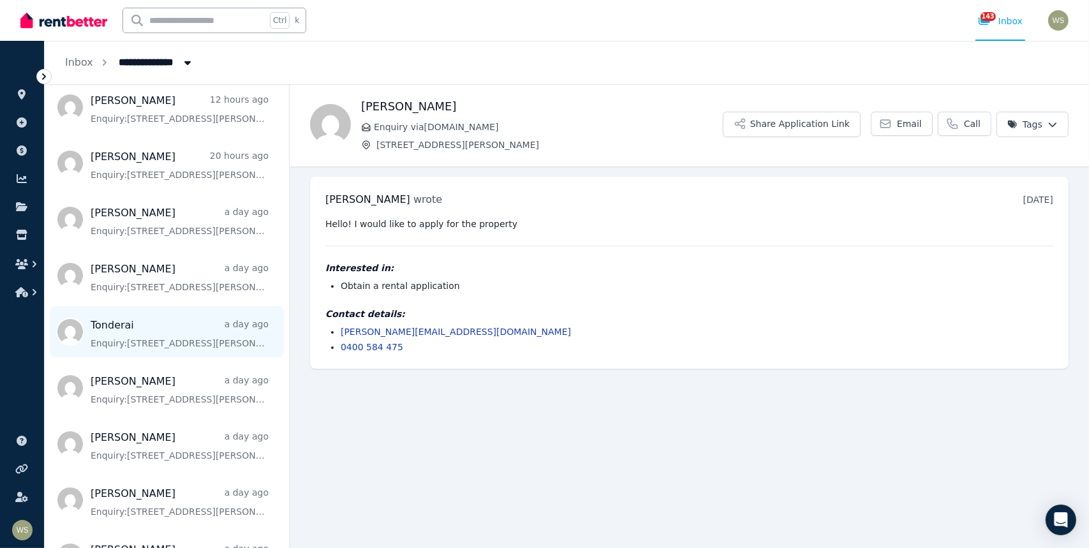
scroll to position [128, 0]
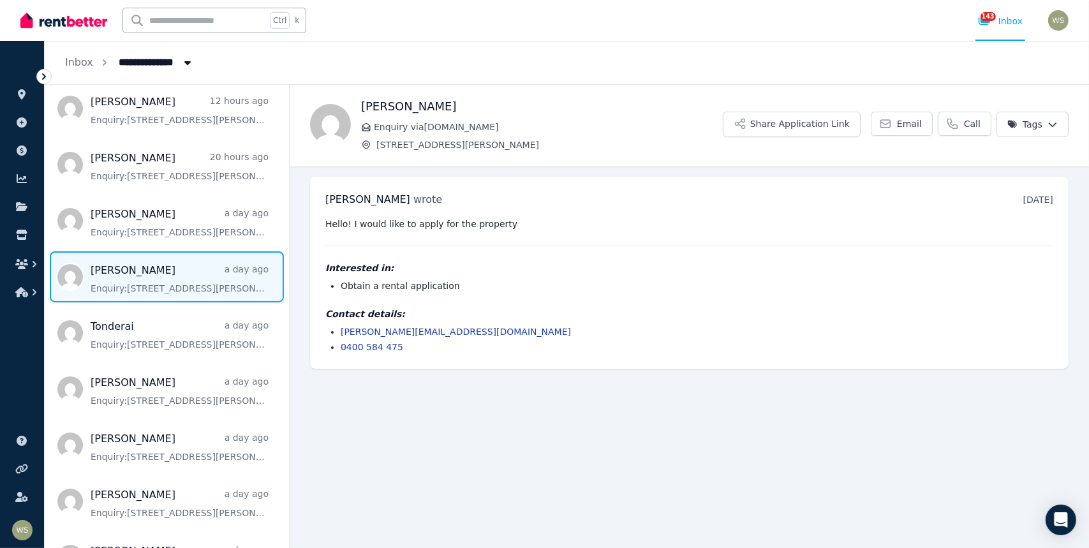
click at [145, 278] on span "Message list" at bounding box center [167, 276] width 244 height 51
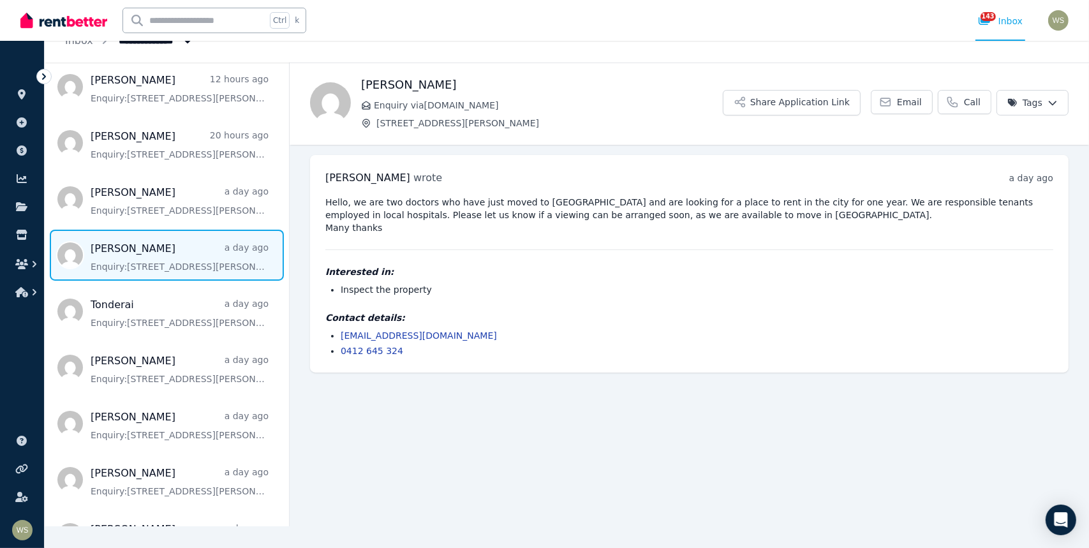
scroll to position [21, 0]
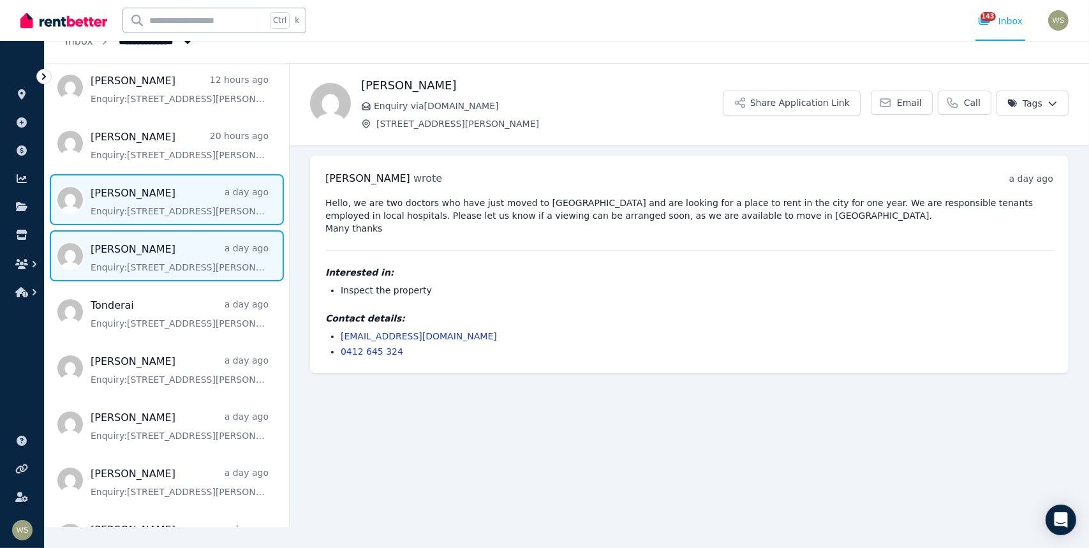
click at [100, 196] on span "Message list" at bounding box center [167, 199] width 244 height 51
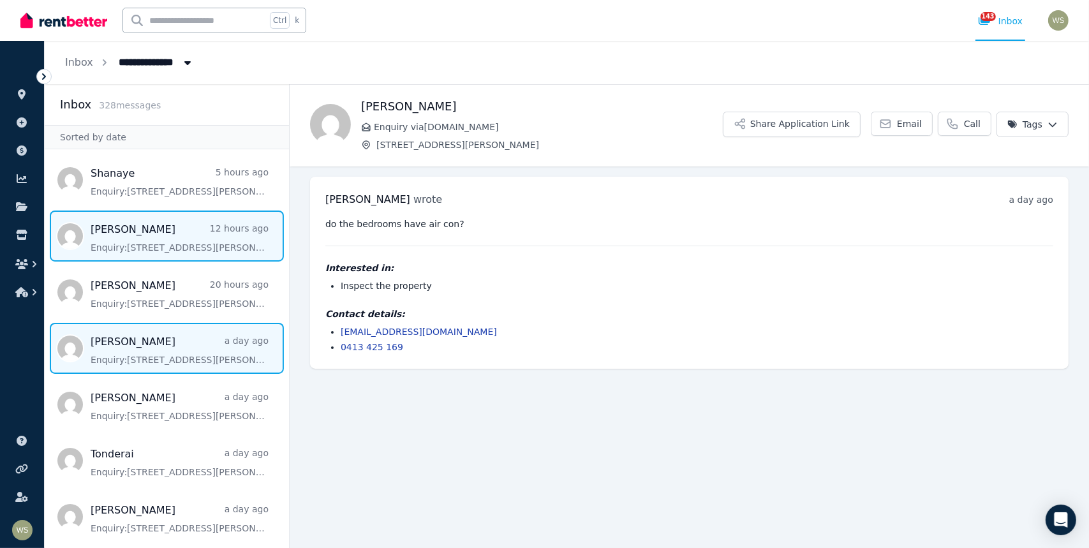
click at [115, 234] on span "Message list" at bounding box center [167, 236] width 244 height 51
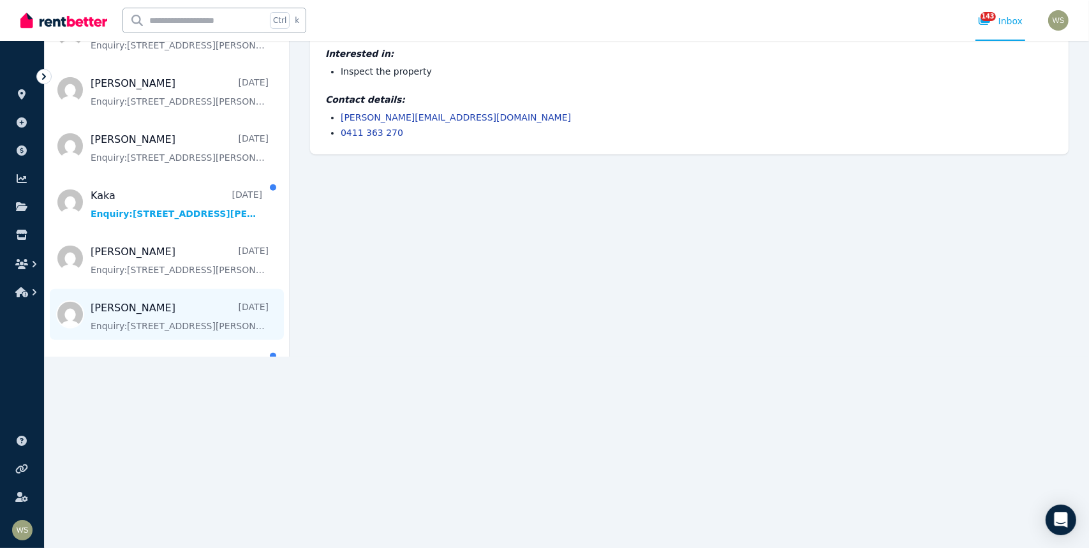
scroll to position [1301, 0]
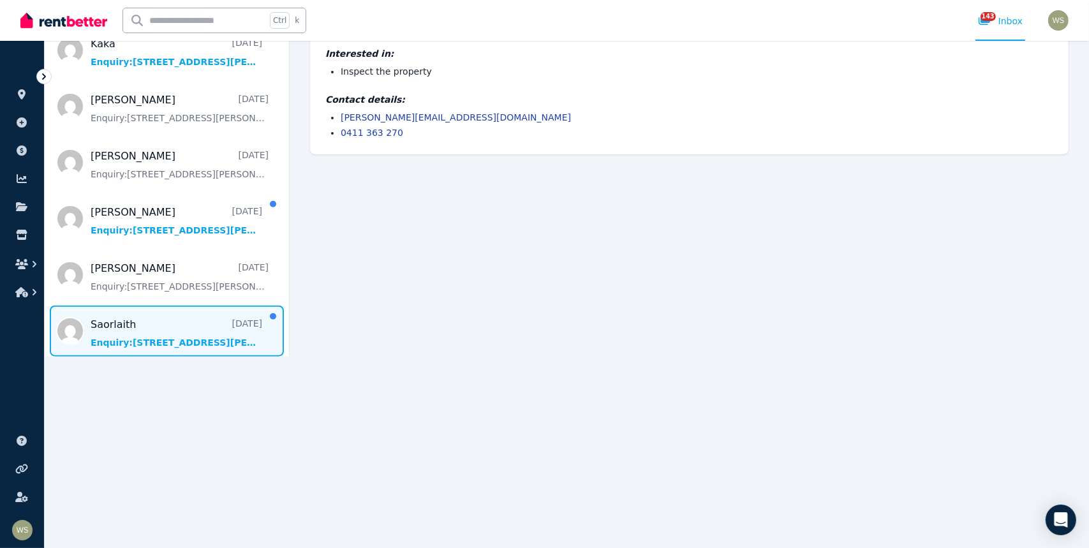
click at [126, 312] on span "Message list" at bounding box center [167, 331] width 244 height 51
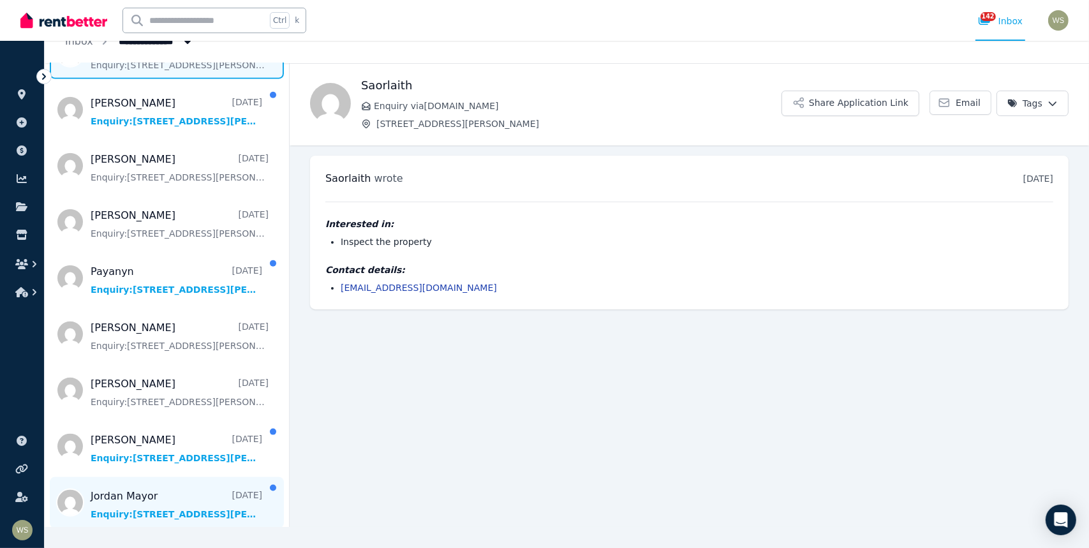
scroll to position [1939, 0]
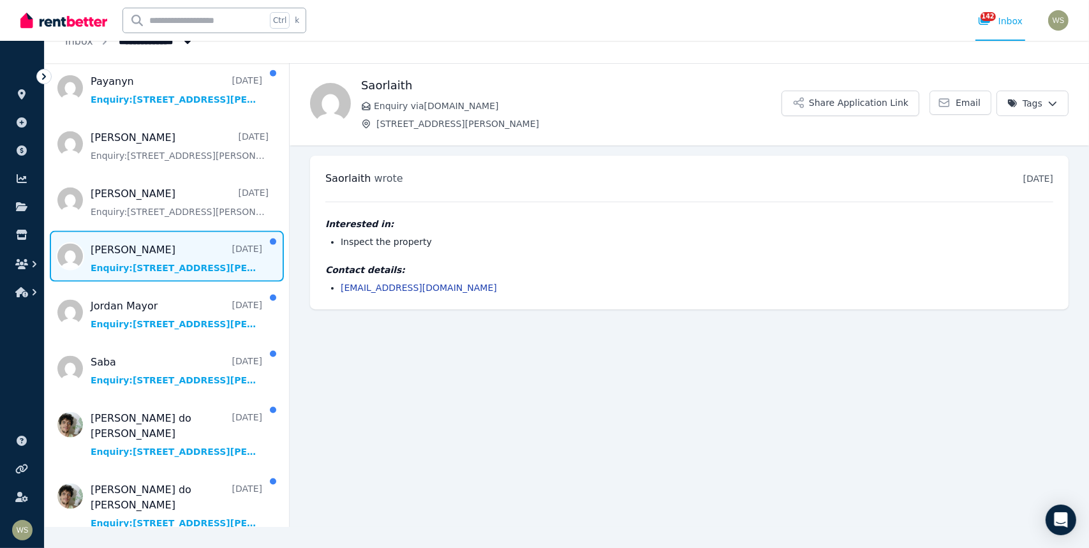
click at [181, 269] on span "Message list" at bounding box center [167, 256] width 244 height 51
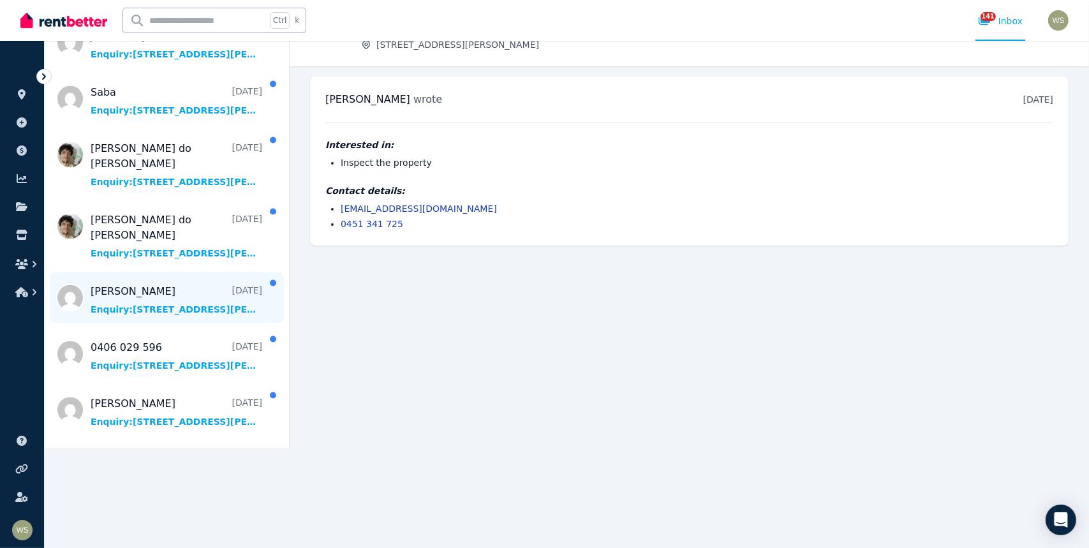
scroll to position [2131, 0]
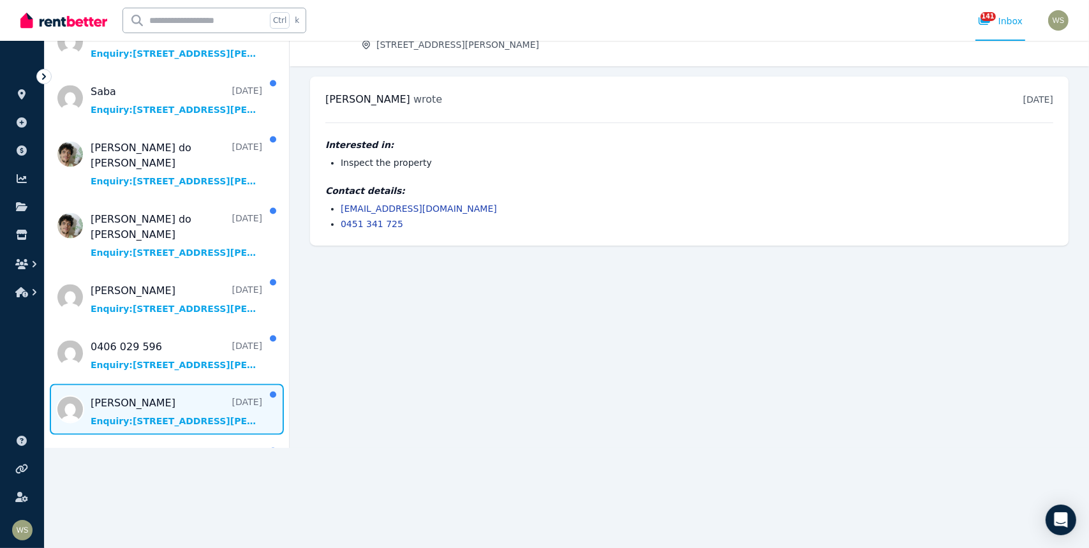
click at [141, 384] on span "Message list" at bounding box center [167, 409] width 244 height 51
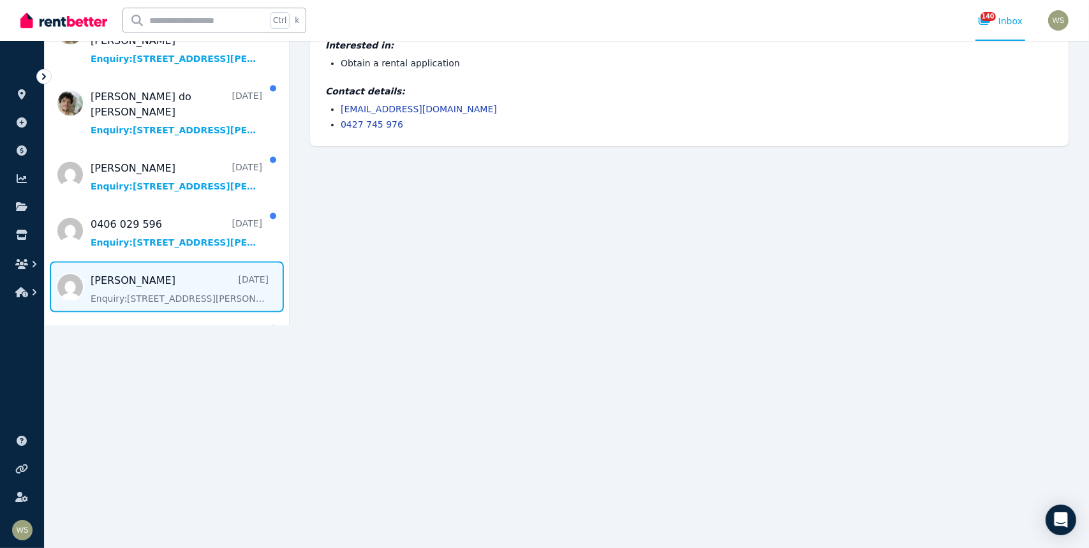
scroll to position [38, 0]
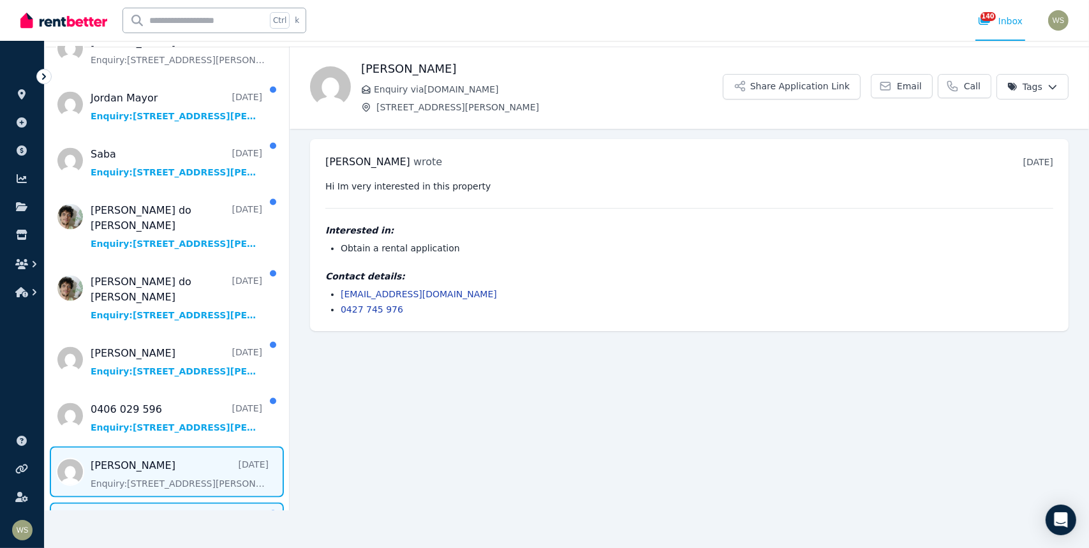
click at [113, 503] on span "Message list" at bounding box center [167, 528] width 244 height 51
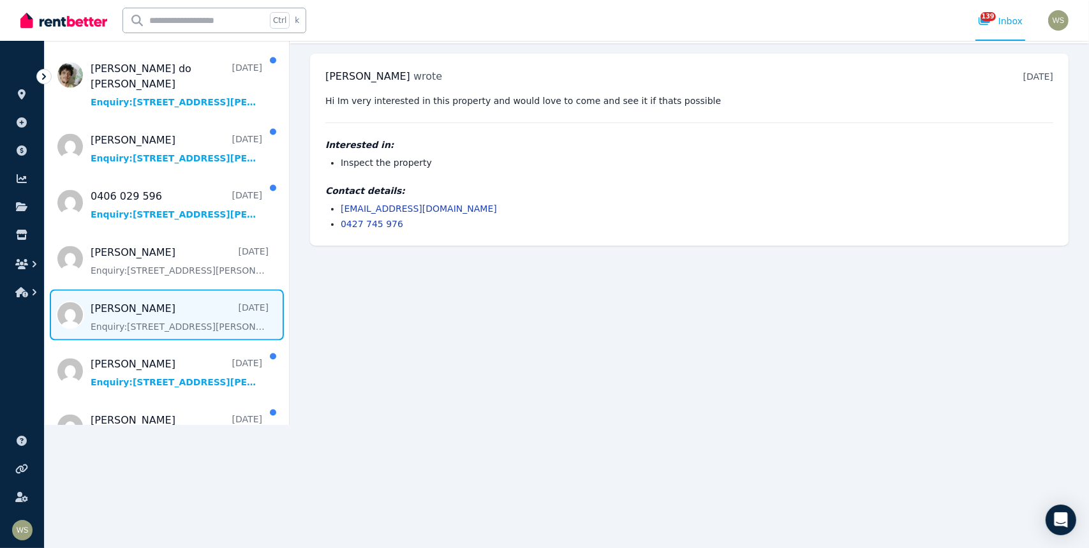
scroll to position [2284, 0]
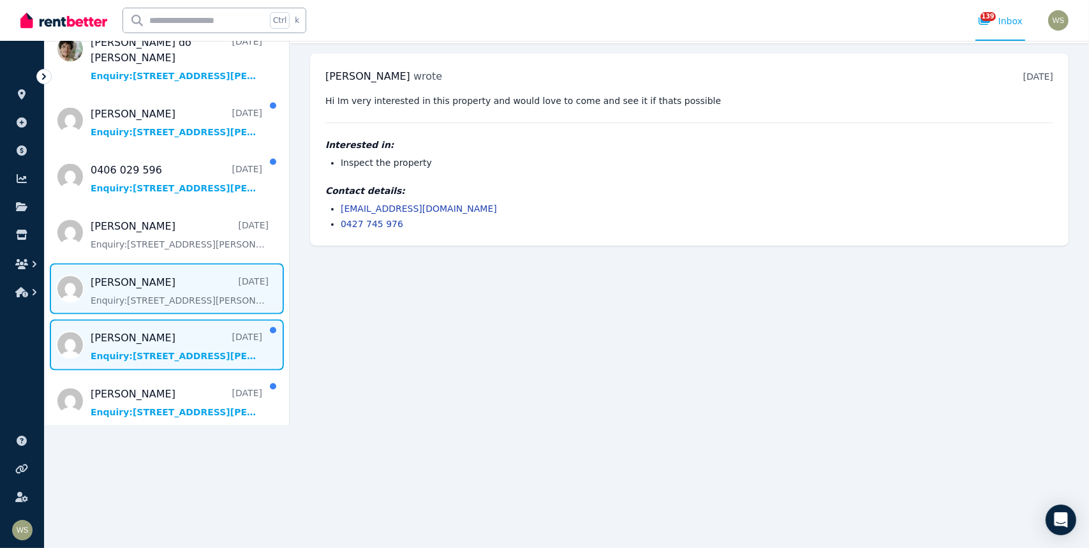
click at [174, 320] on span "Message list" at bounding box center [167, 345] width 244 height 51
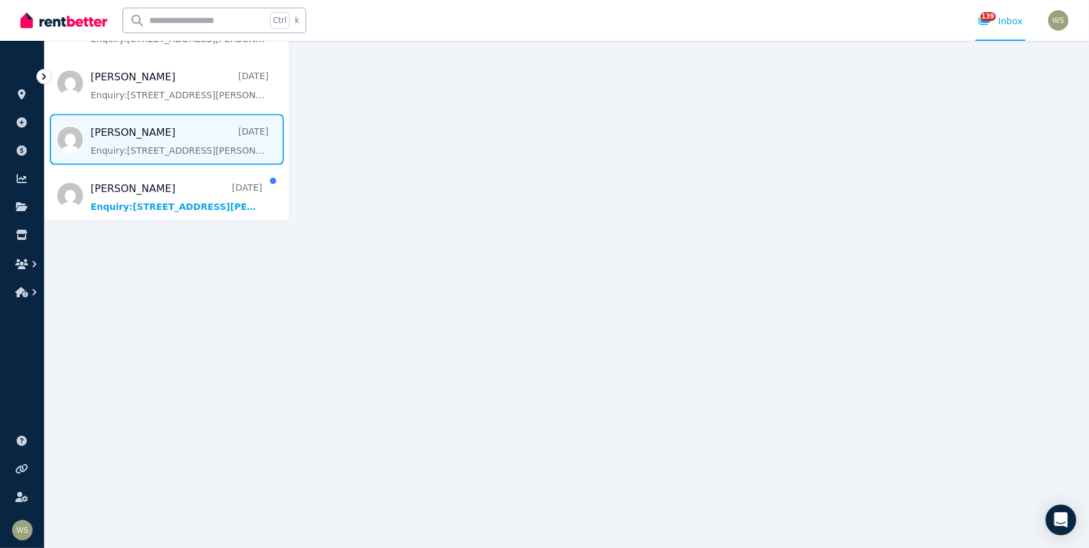
scroll to position [355, 0]
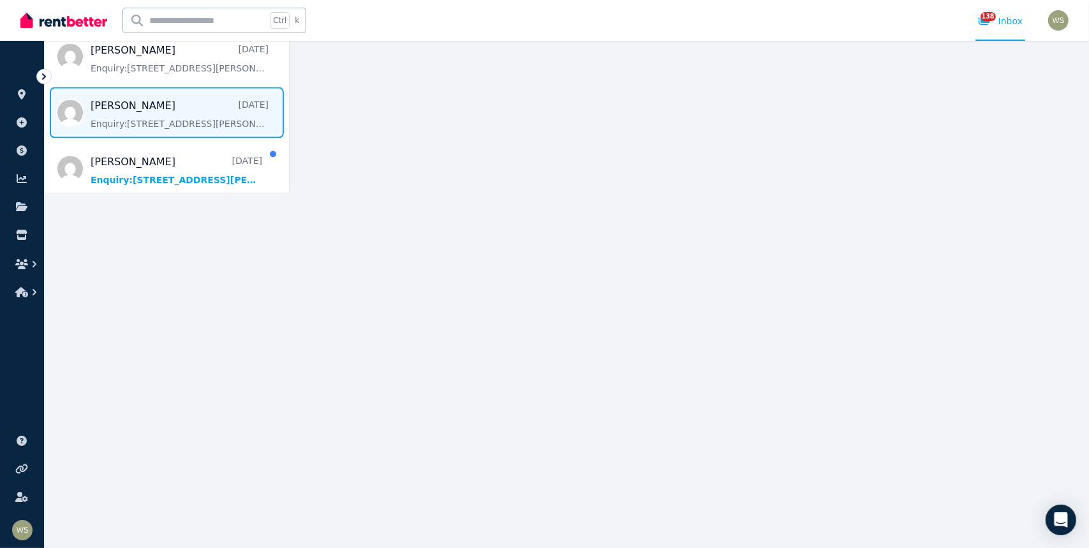
click at [222, 200] on span "Message list" at bounding box center [167, 225] width 244 height 51
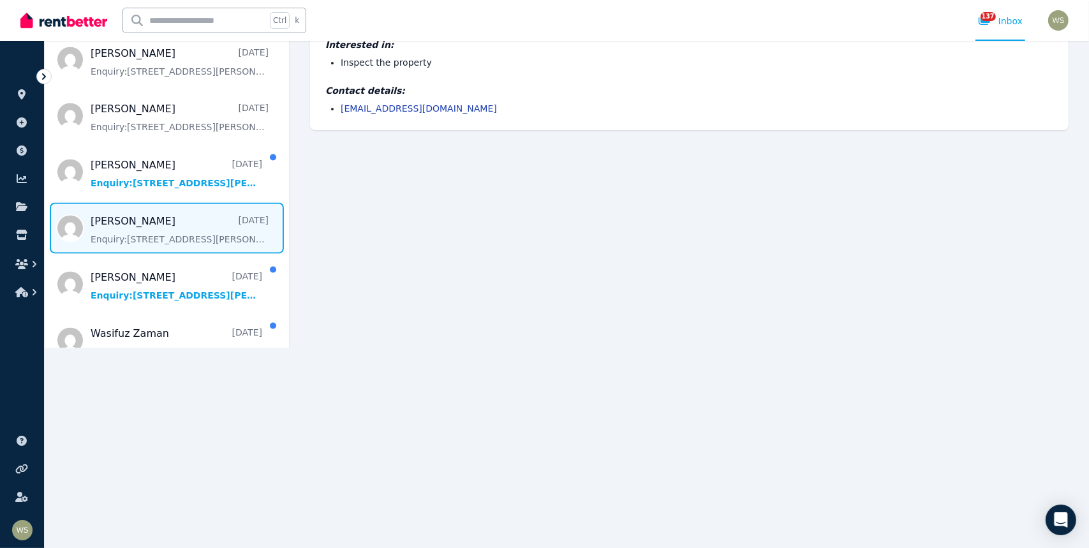
scroll to position [212, 0]
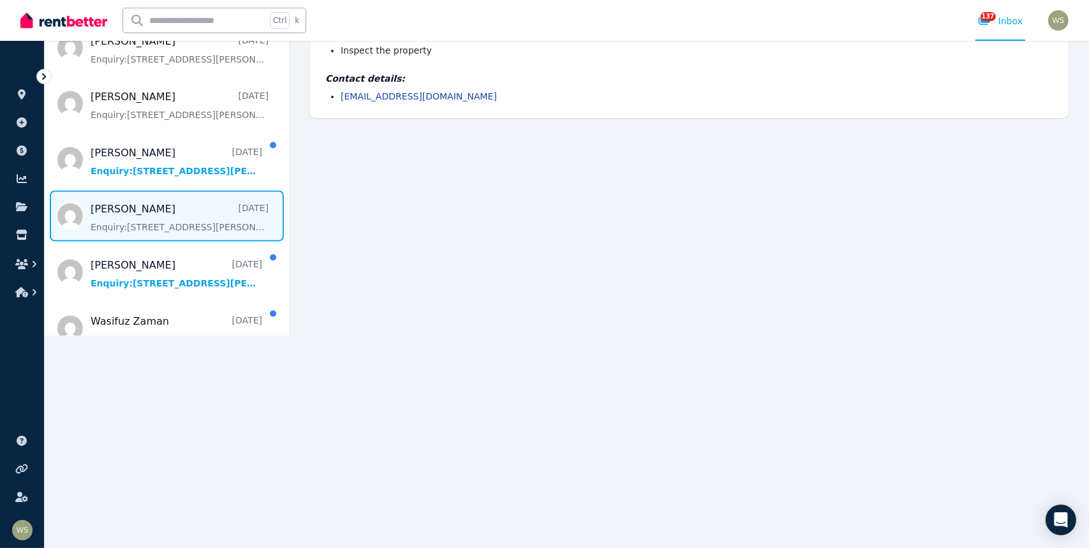
click at [191, 359] on div "Load more" at bounding box center [166, 371] width 237 height 24
click at [156, 359] on span "Message list" at bounding box center [167, 384] width 244 height 51
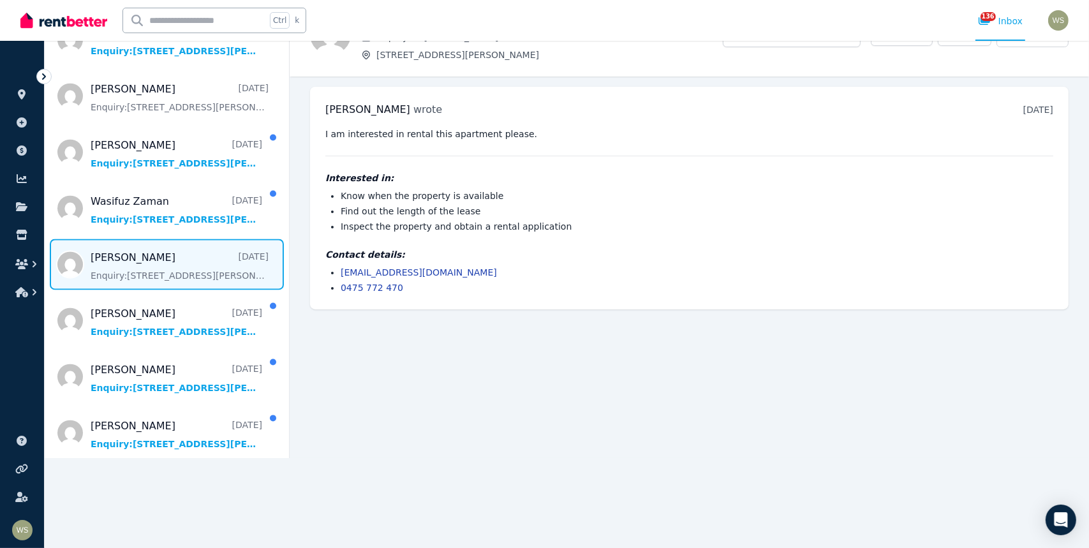
scroll to position [2692, 0]
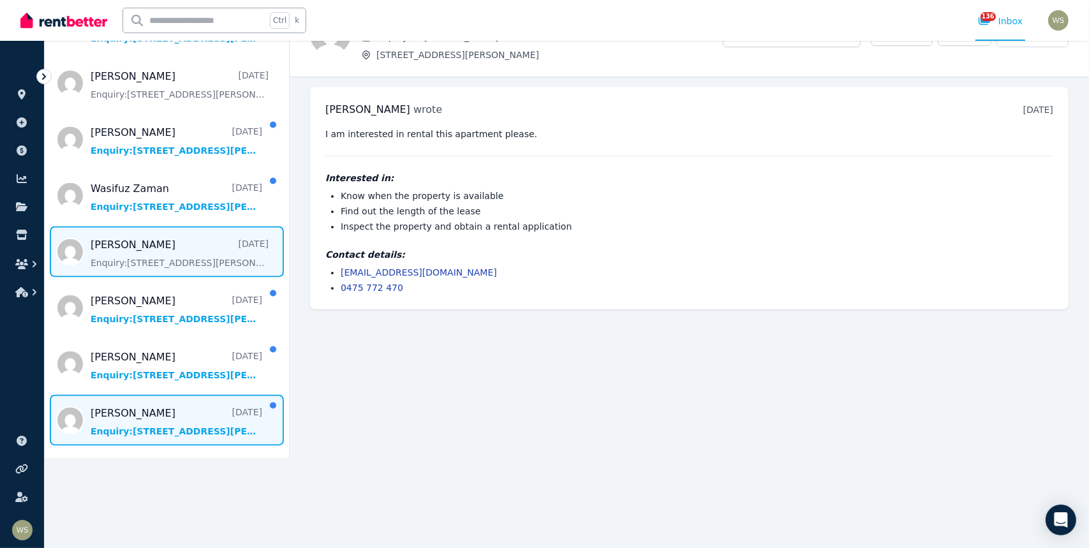
click at [110, 395] on span "Message list" at bounding box center [167, 420] width 244 height 51
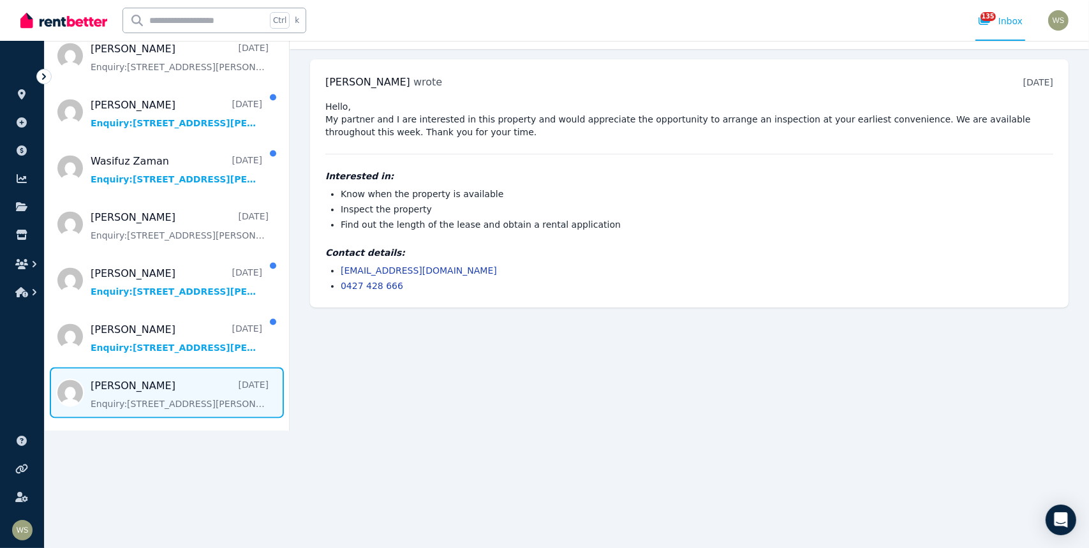
scroll to position [115, 0]
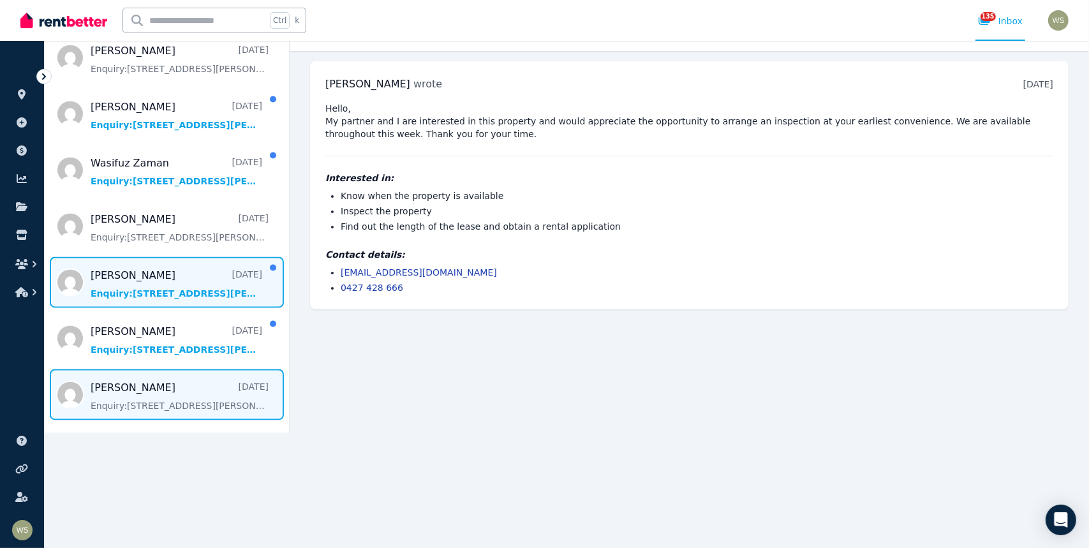
click at [126, 257] on span "Message list" at bounding box center [167, 282] width 244 height 51
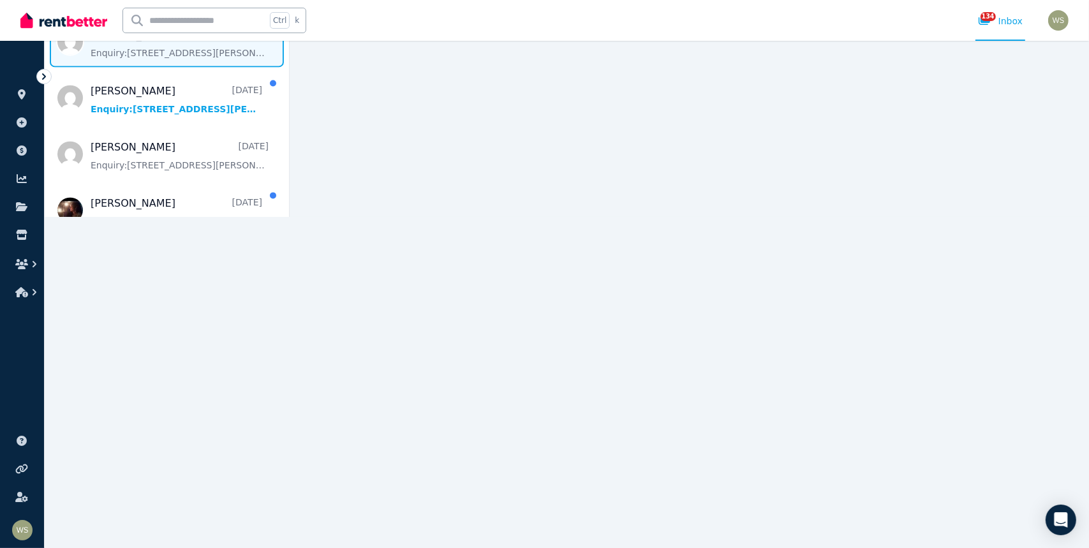
scroll to position [292, 0]
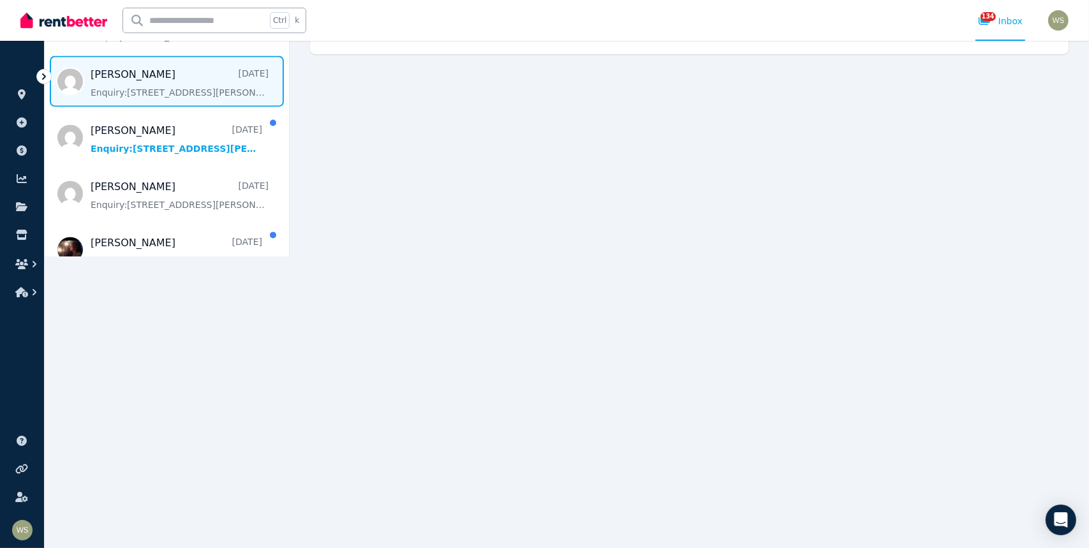
click at [153, 280] on span "Message list" at bounding box center [167, 305] width 244 height 51
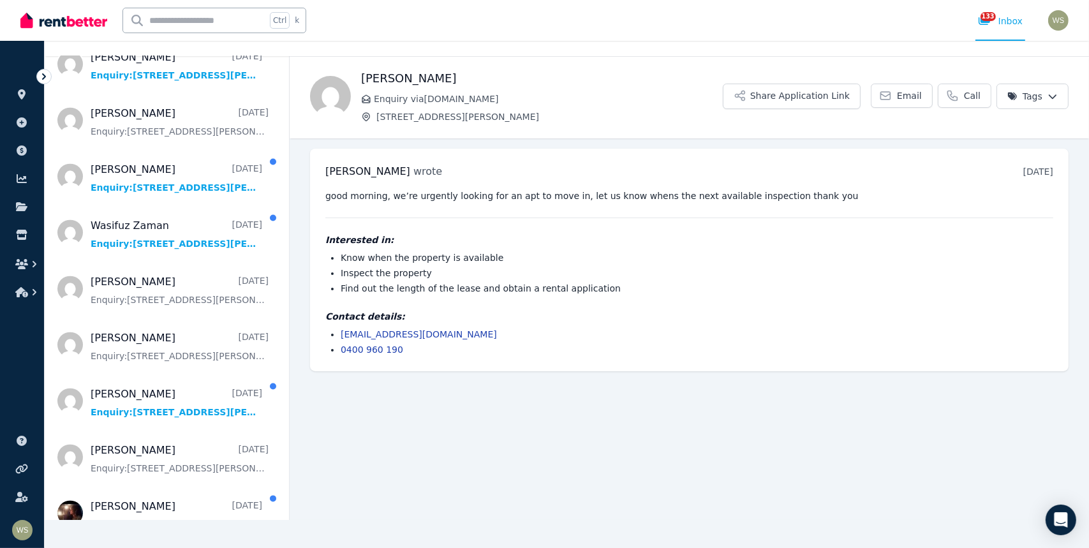
scroll to position [26, 0]
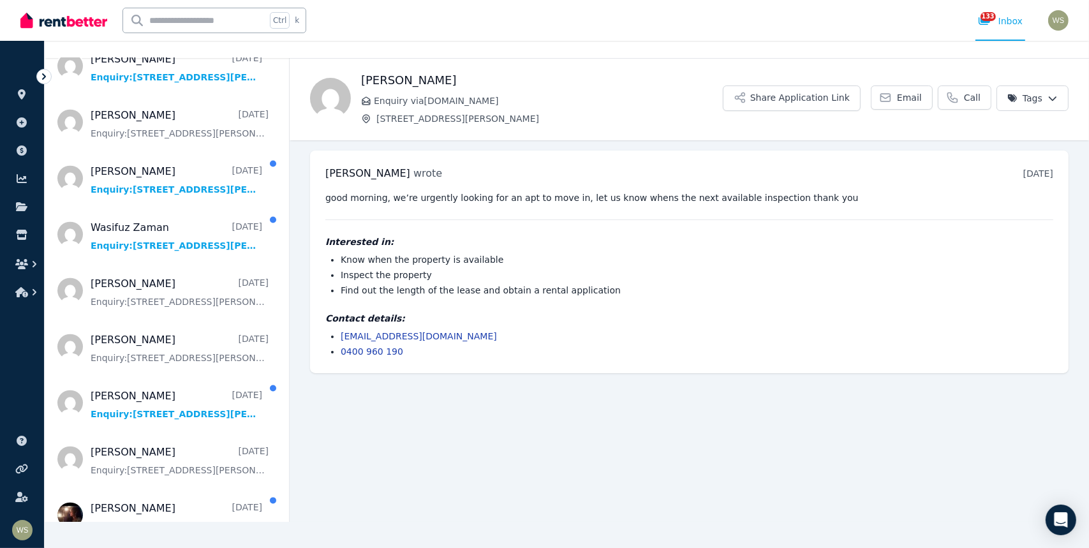
click at [339, 334] on ul "[EMAIL_ADDRESS][DOMAIN_NAME] 0400 960 190" at bounding box center [689, 344] width 728 height 28
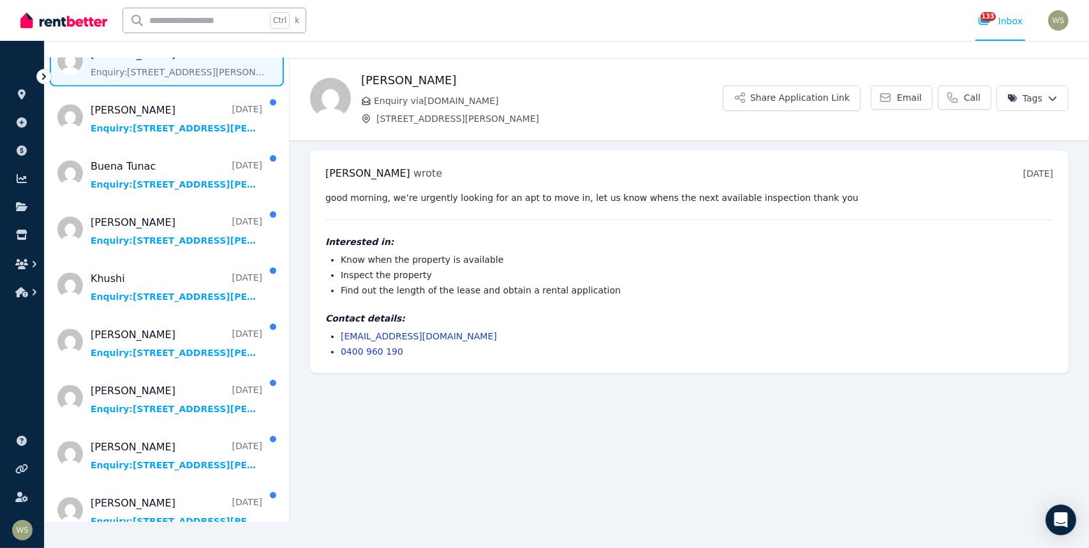
scroll to position [3291, 0]
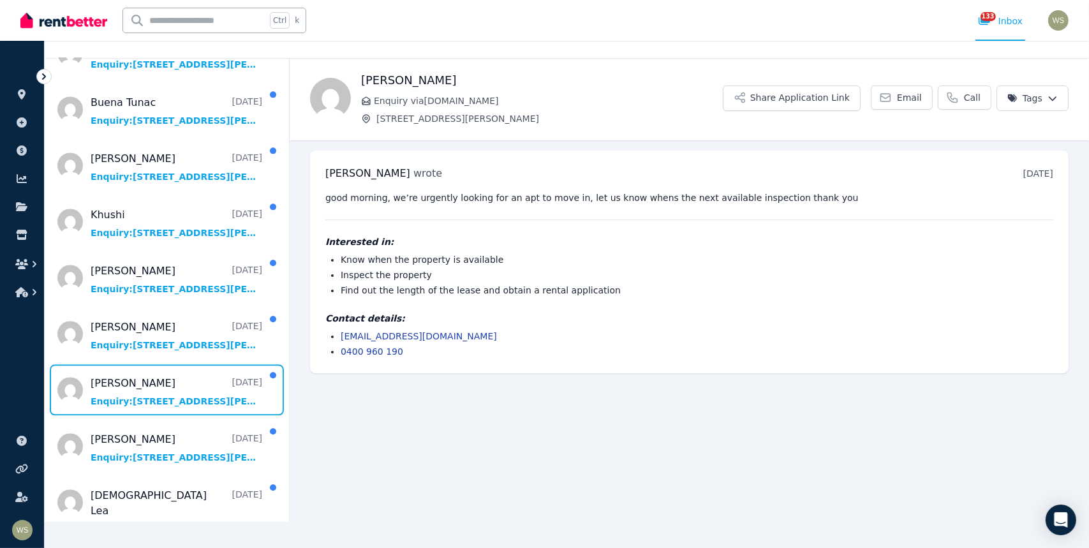
click at [146, 364] on span "Message list" at bounding box center [167, 389] width 244 height 51
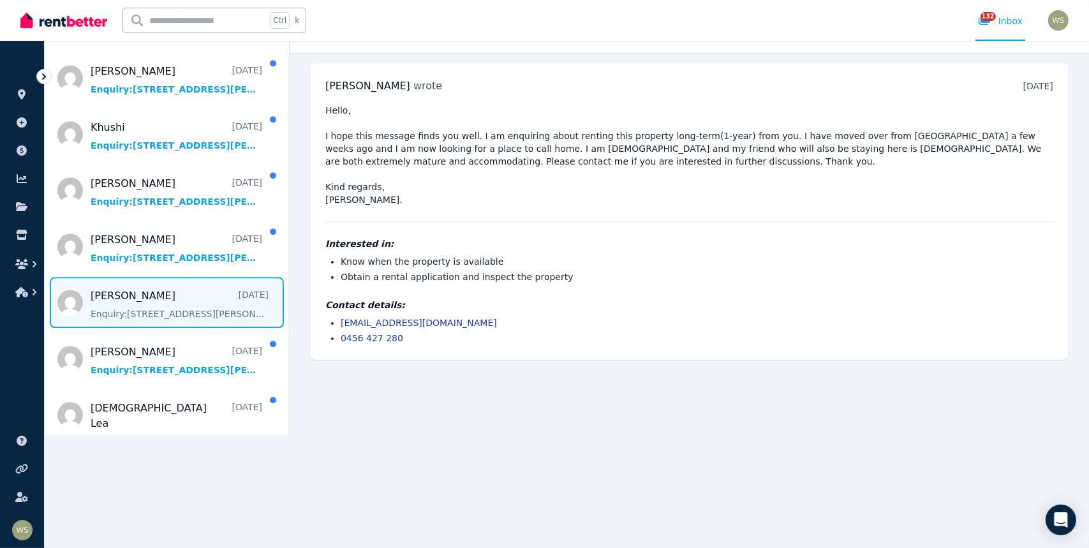
scroll to position [36, 0]
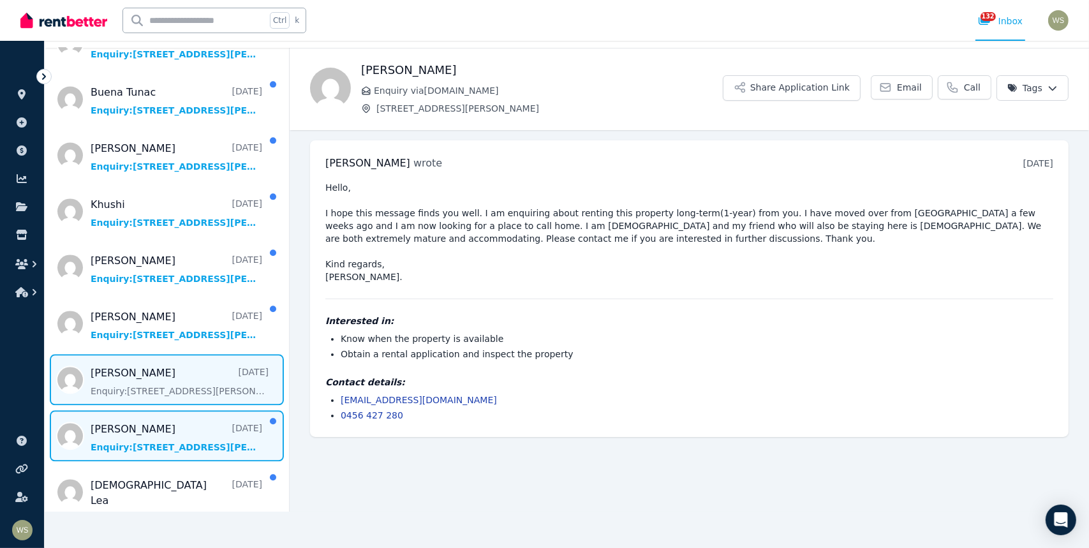
click at [139, 410] on span "Message list" at bounding box center [167, 435] width 244 height 51
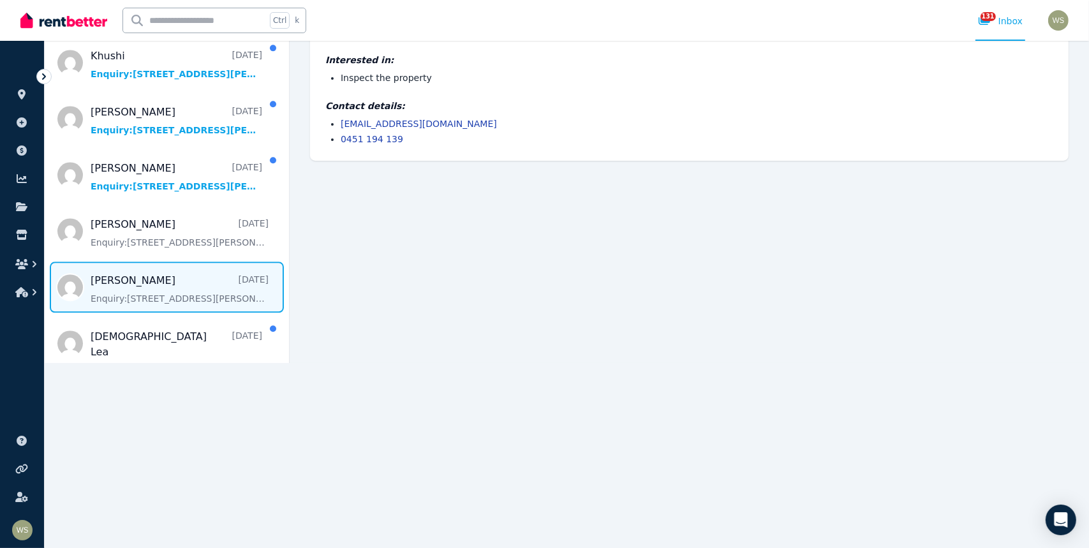
scroll to position [164, 0]
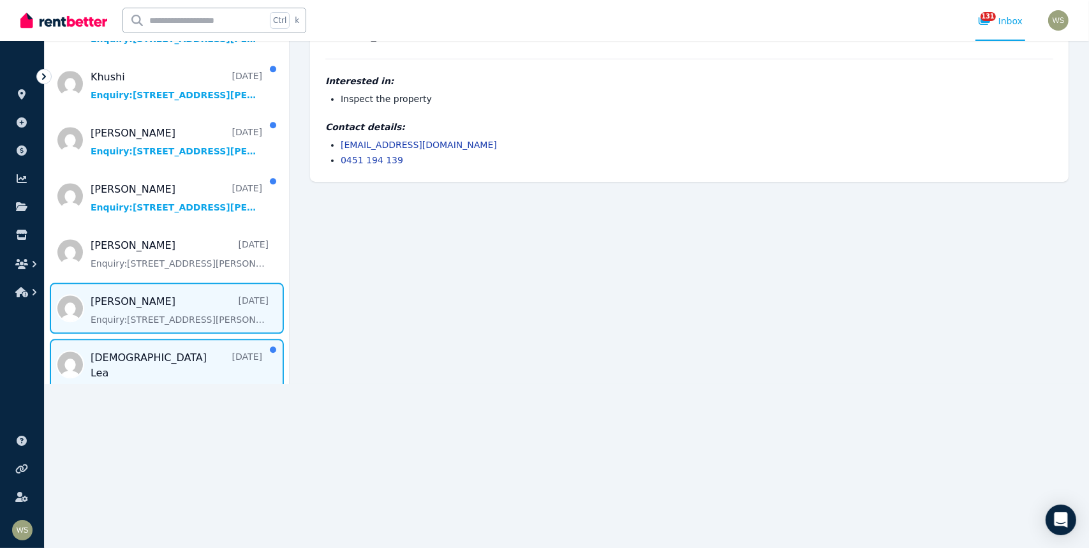
click at [119, 339] on span "Message list" at bounding box center [167, 372] width 244 height 66
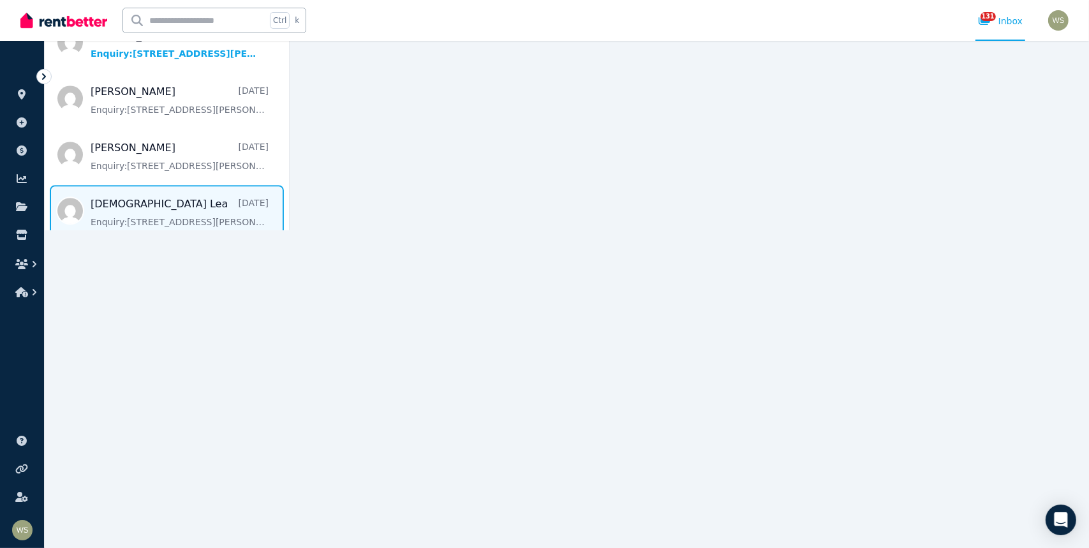
scroll to position [355, 0]
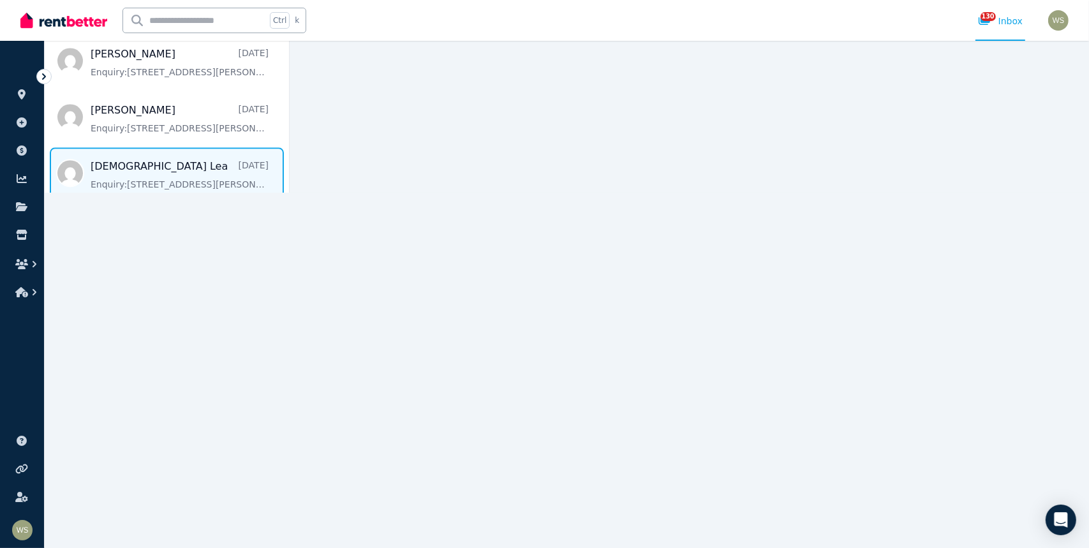
click at [113, 204] on span "Message list" at bounding box center [167, 229] width 244 height 51
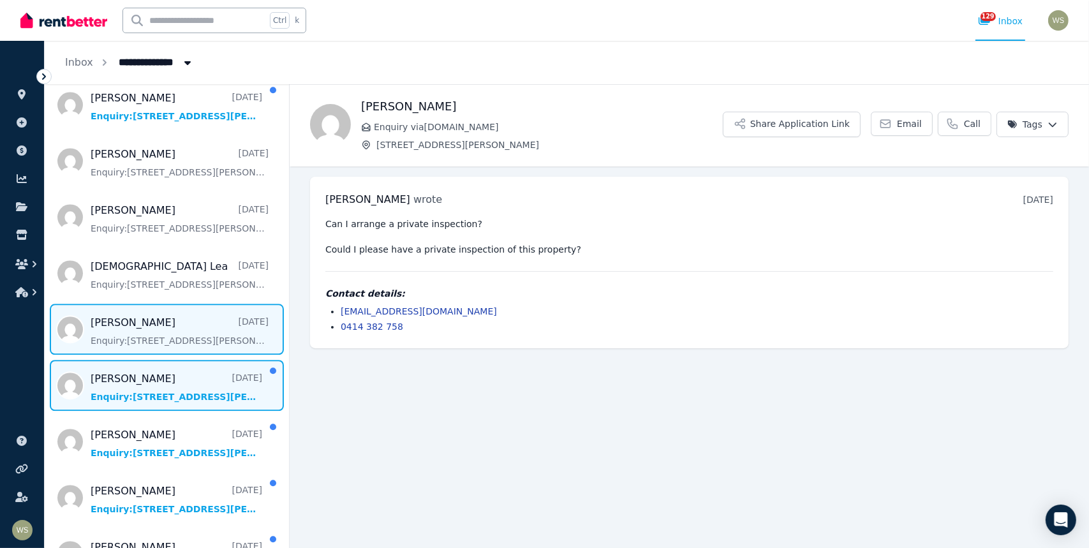
click at [112, 360] on span "Message list" at bounding box center [167, 385] width 244 height 51
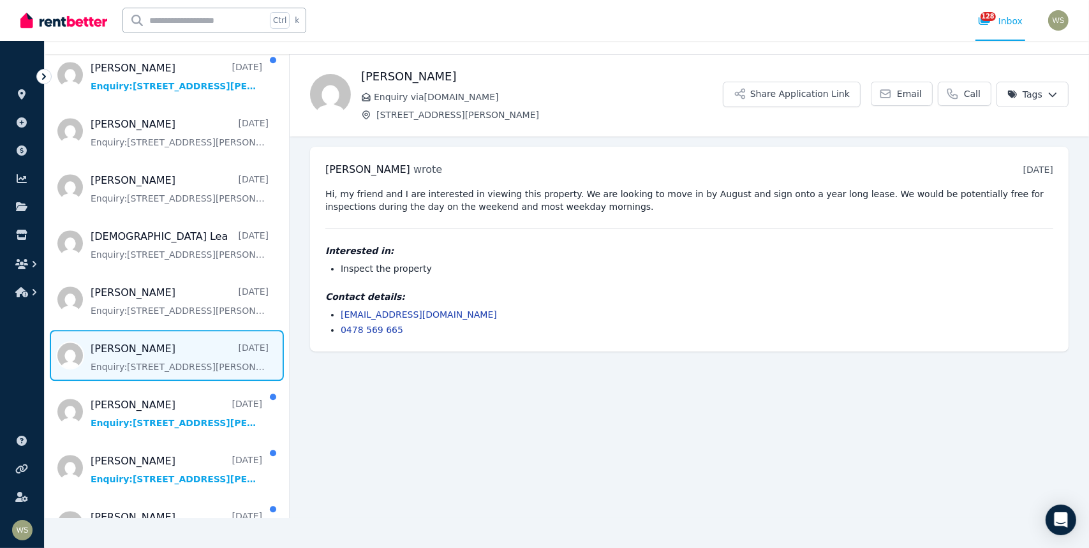
scroll to position [8, 0]
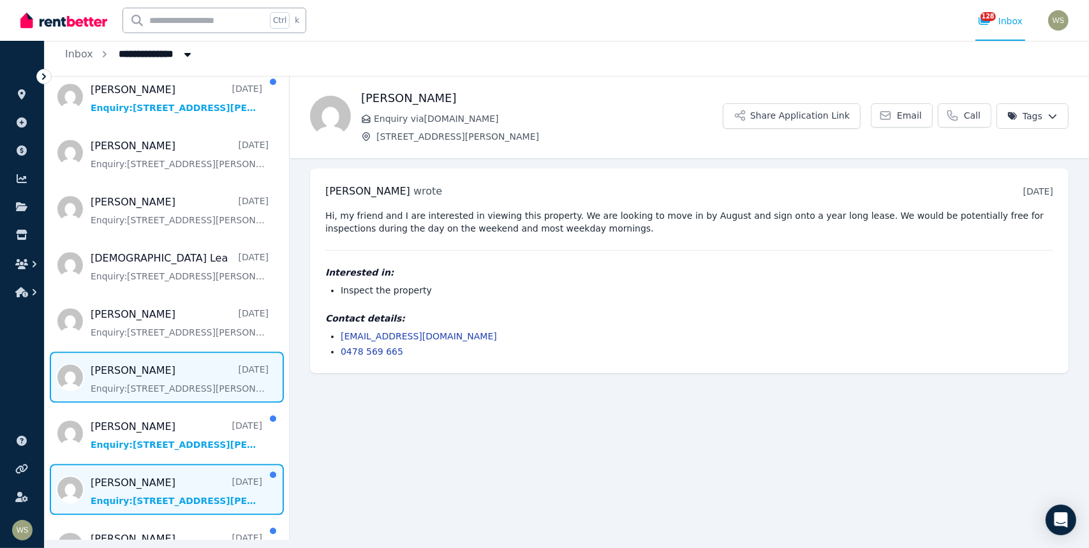
click at [131, 464] on span "Message list" at bounding box center [167, 489] width 244 height 51
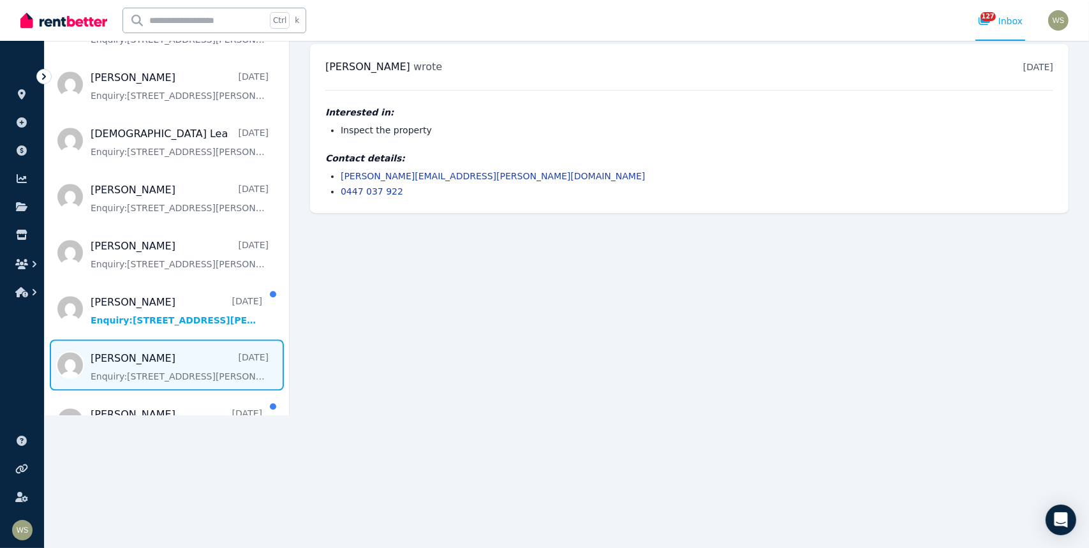
scroll to position [100, 0]
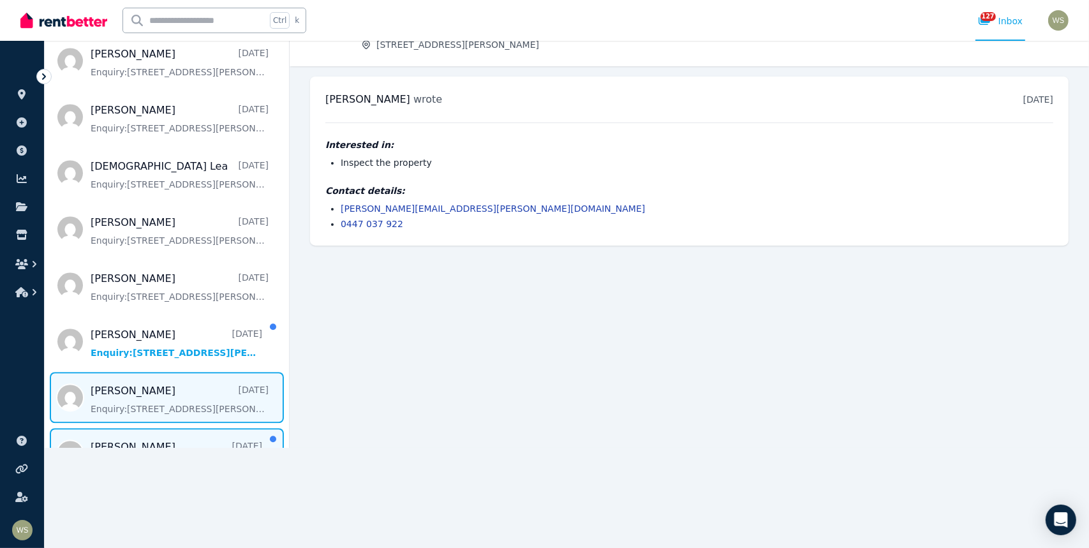
click at [136, 428] on span "Message list" at bounding box center [167, 453] width 244 height 51
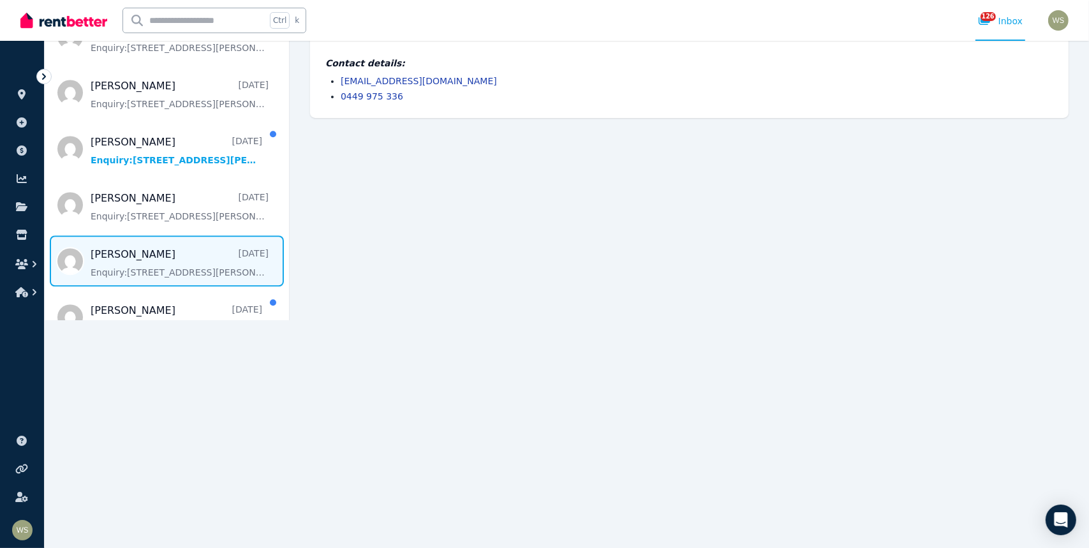
scroll to position [3624, 0]
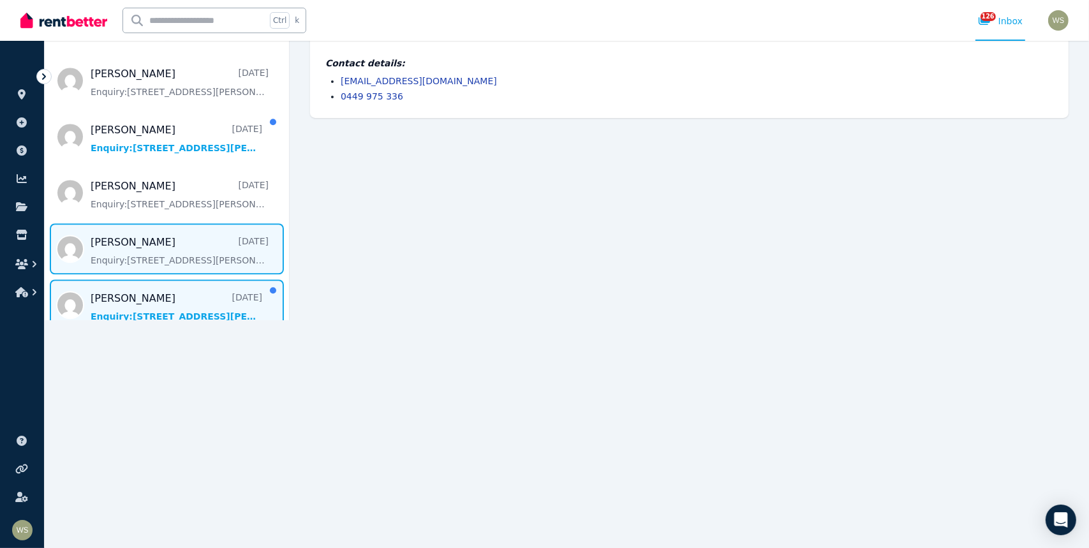
click at [124, 279] on span "Message list" at bounding box center [167, 304] width 244 height 51
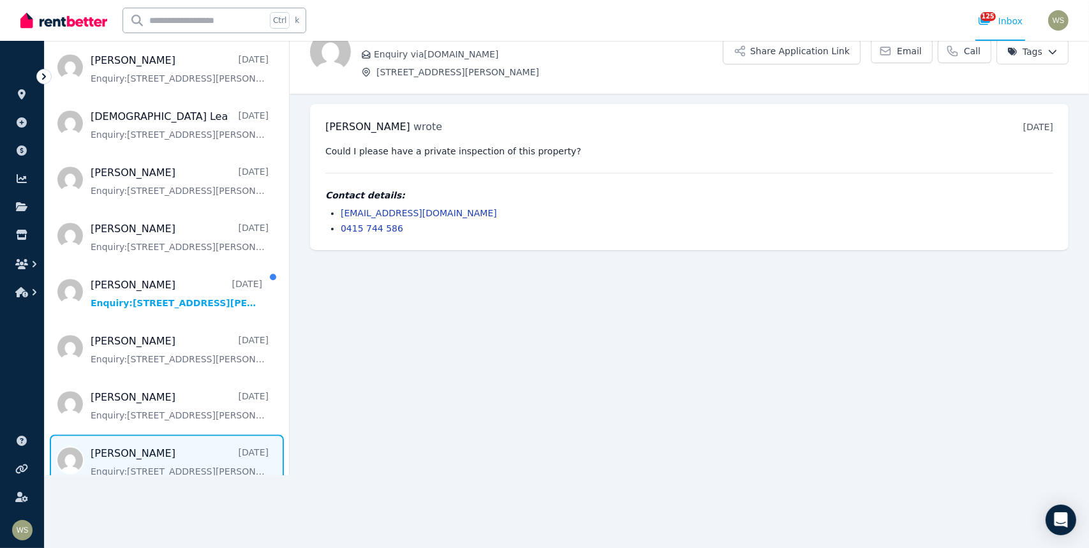
scroll to position [13, 0]
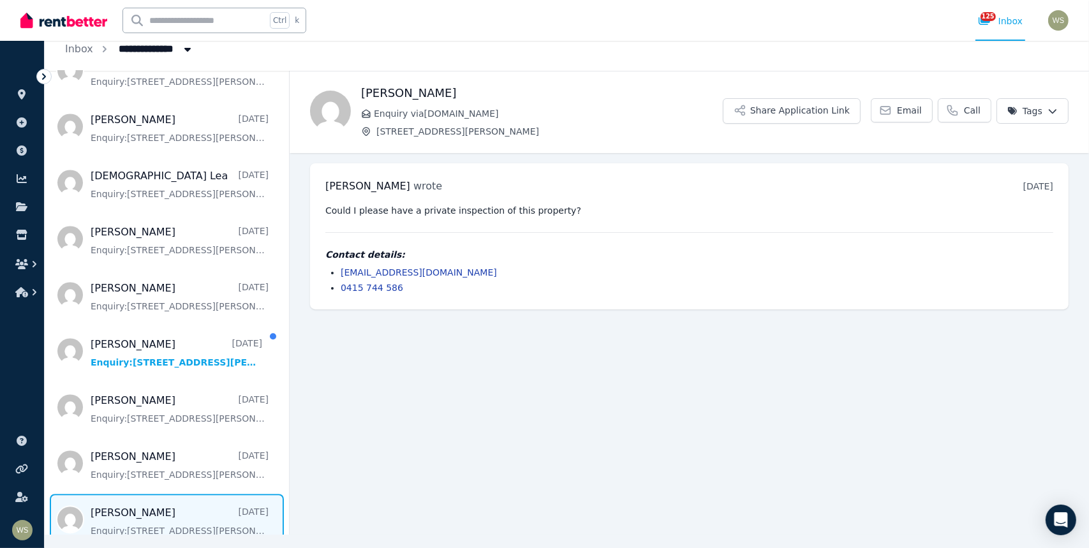
drag, startPoint x: 1079, startPoint y: 209, endPoint x: 346, endPoint y: 272, distance: 735.9
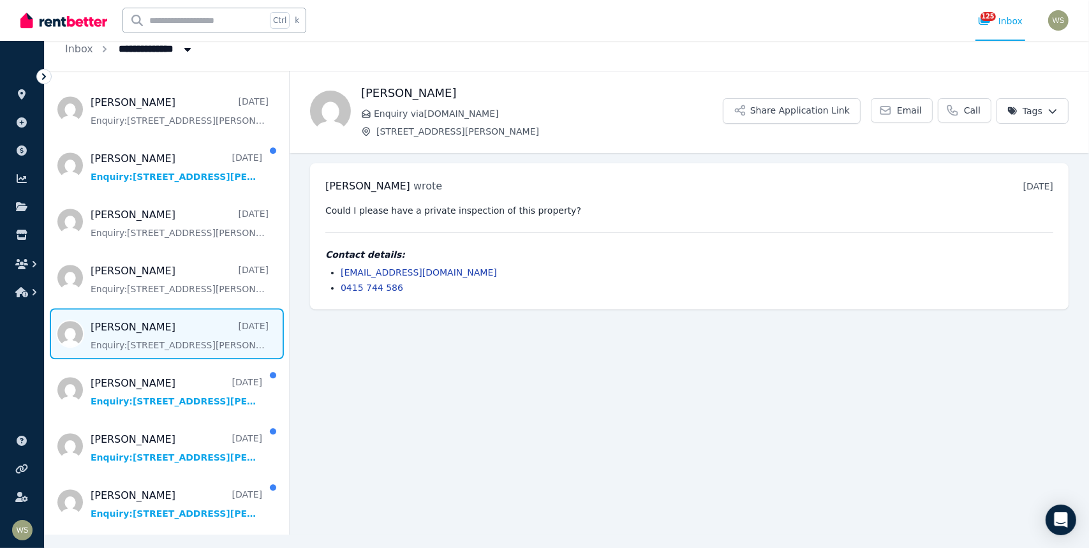
scroll to position [3815, 0]
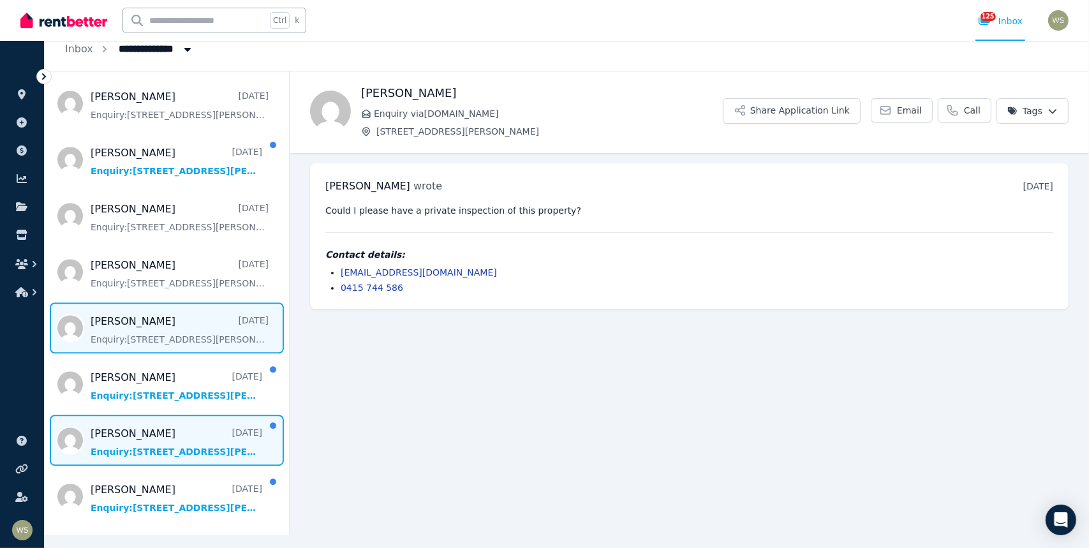
click at [150, 415] on span "Message list" at bounding box center [167, 440] width 244 height 51
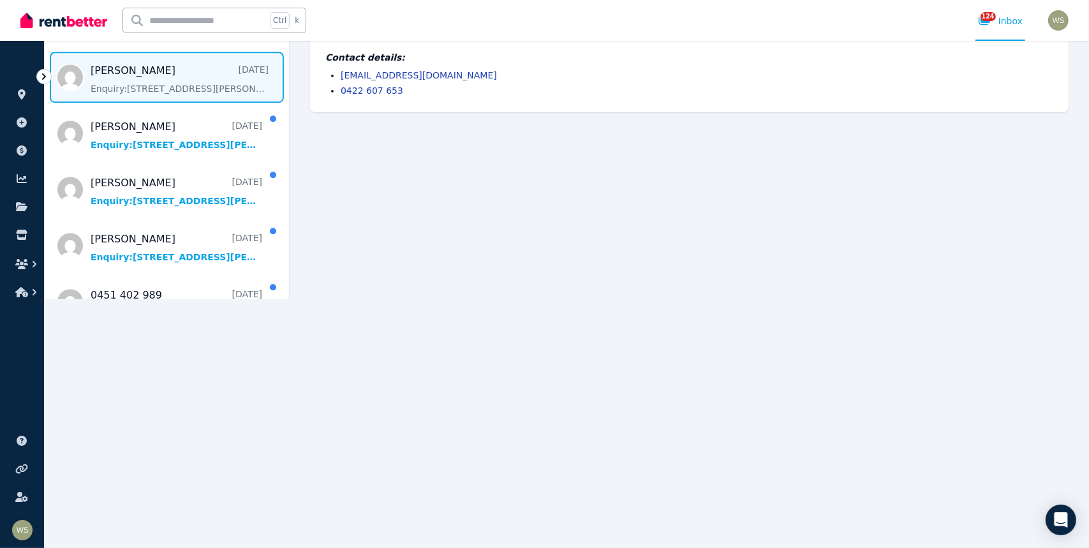
scroll to position [243, 0]
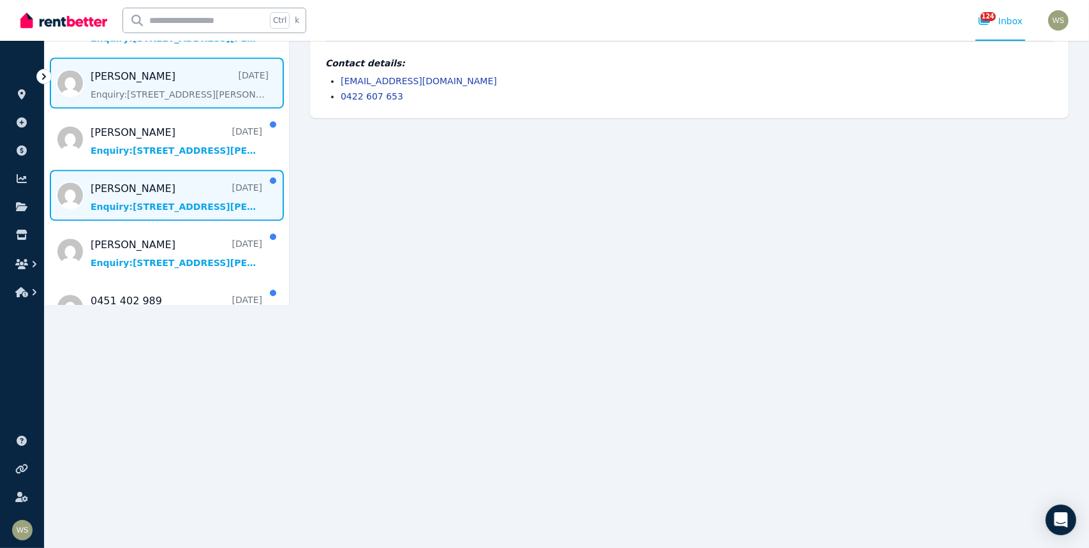
click at [123, 170] on span "Message list" at bounding box center [167, 195] width 244 height 51
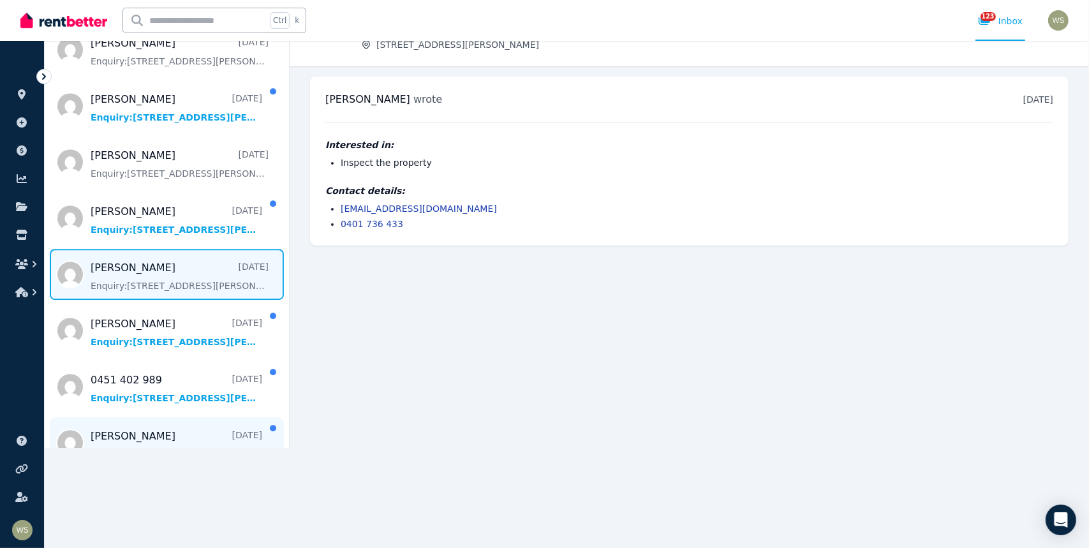
scroll to position [4071, 0]
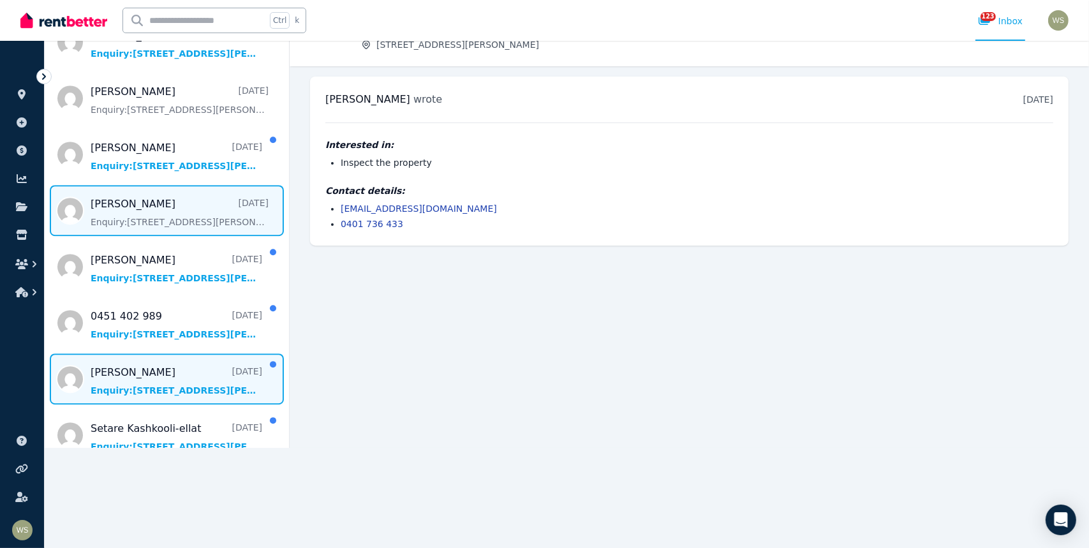
click at [113, 354] on span "Message list" at bounding box center [167, 379] width 244 height 51
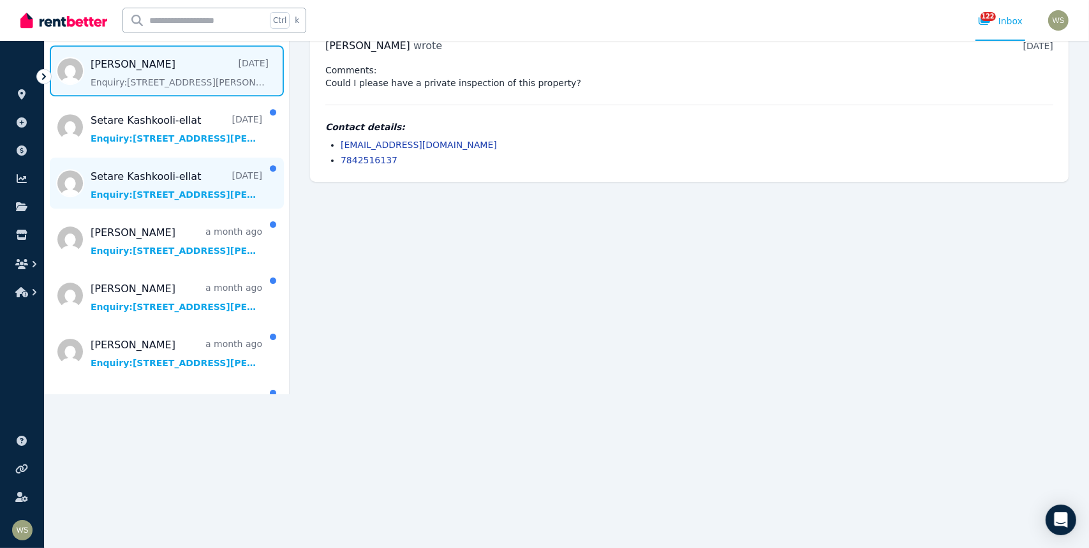
scroll to position [4326, 0]
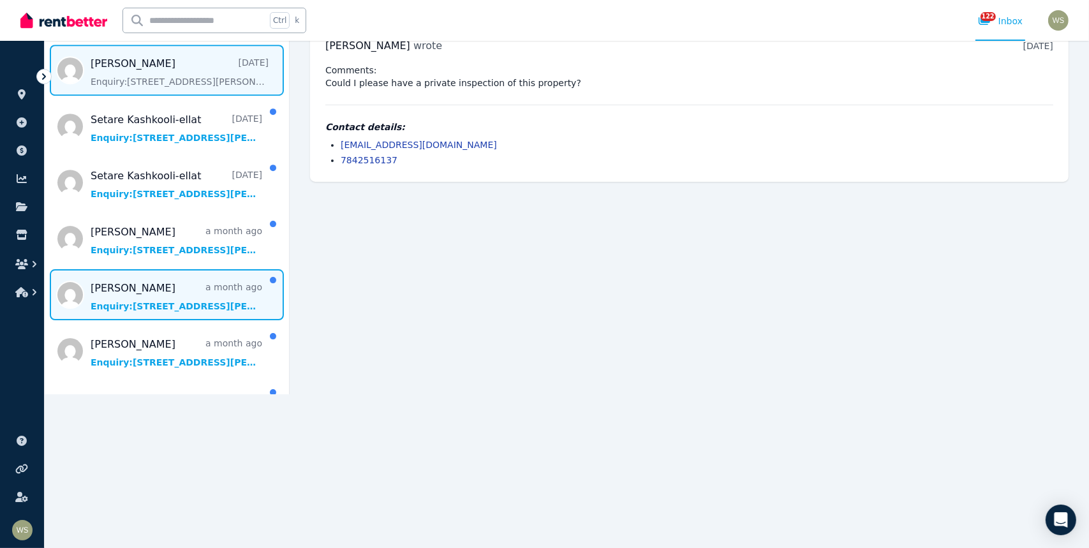
click at [109, 269] on span "Message list" at bounding box center [167, 294] width 244 height 51
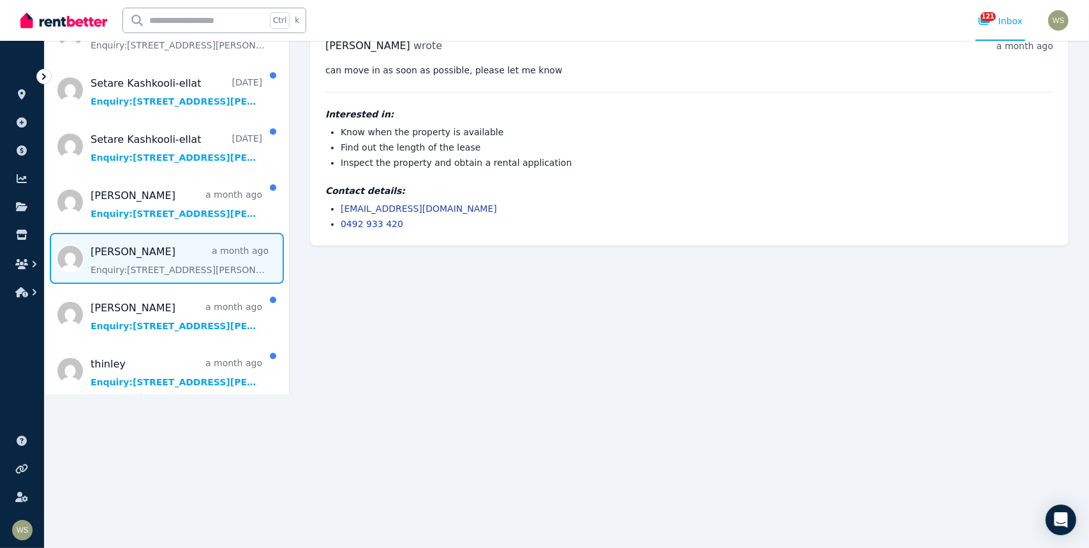
scroll to position [4390, 0]
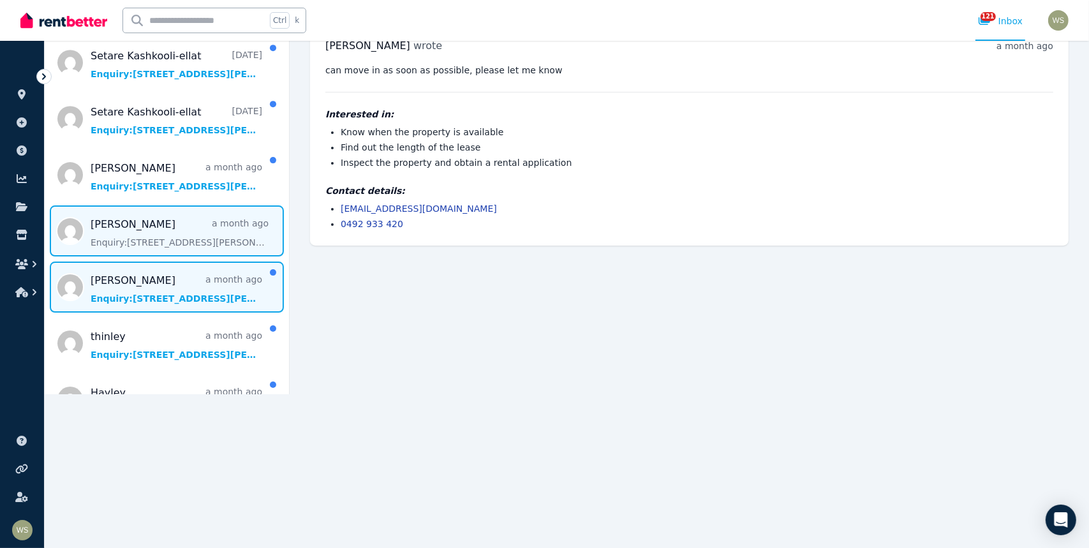
click at [119, 262] on span "Message list" at bounding box center [167, 287] width 244 height 51
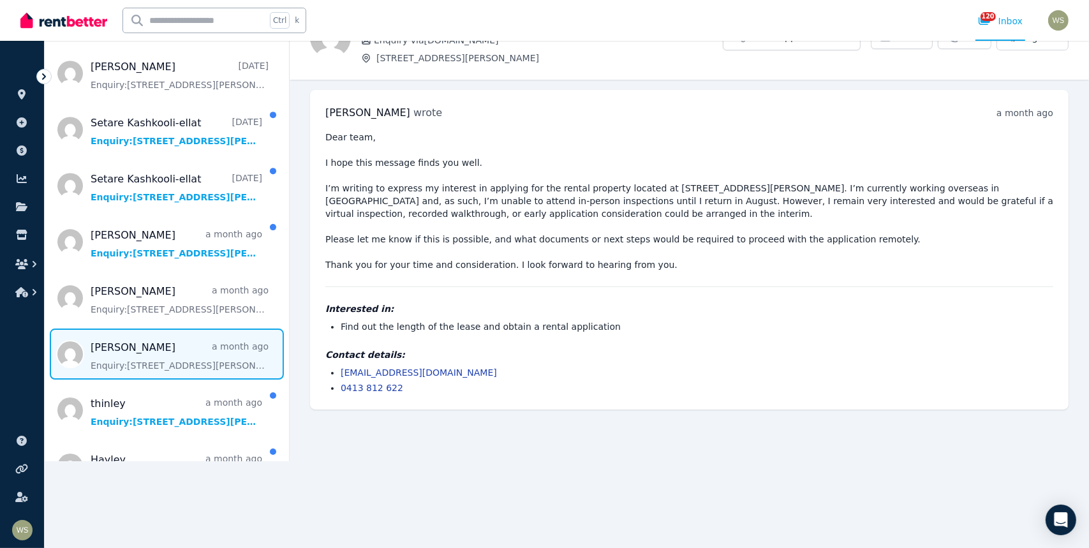
scroll to position [59, 0]
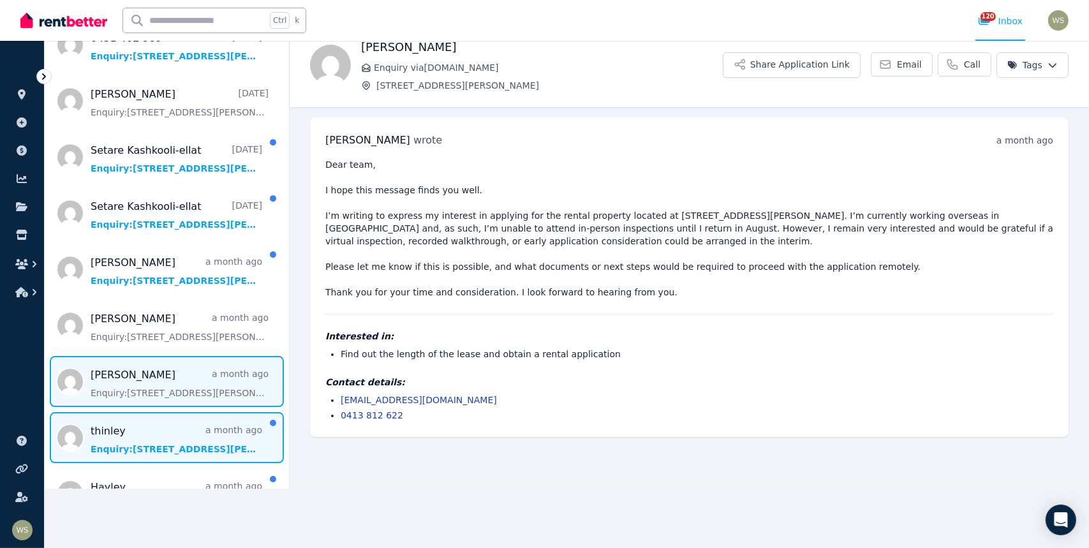
click at [115, 412] on span "Message list" at bounding box center [167, 437] width 244 height 51
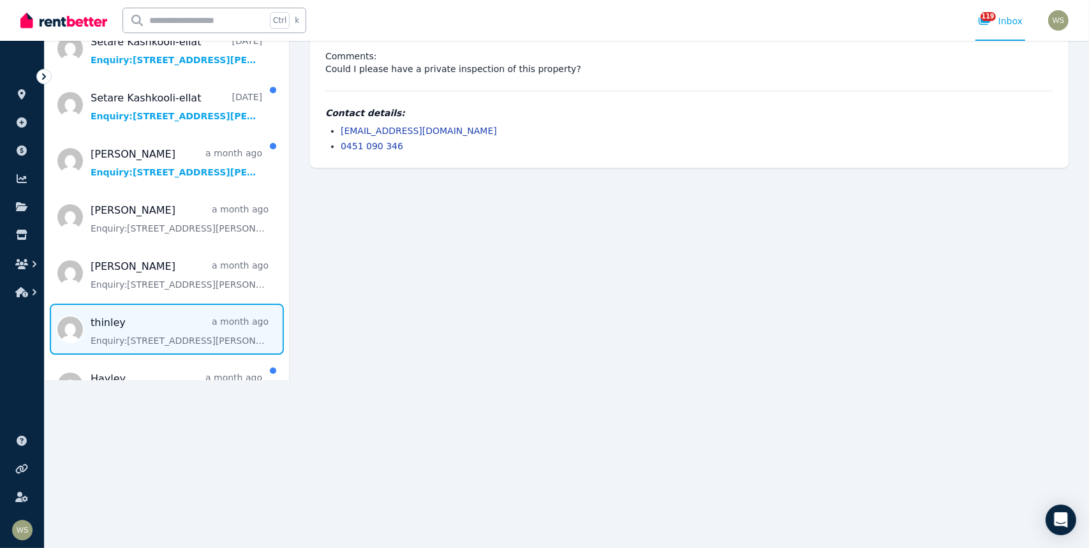
scroll to position [154, 0]
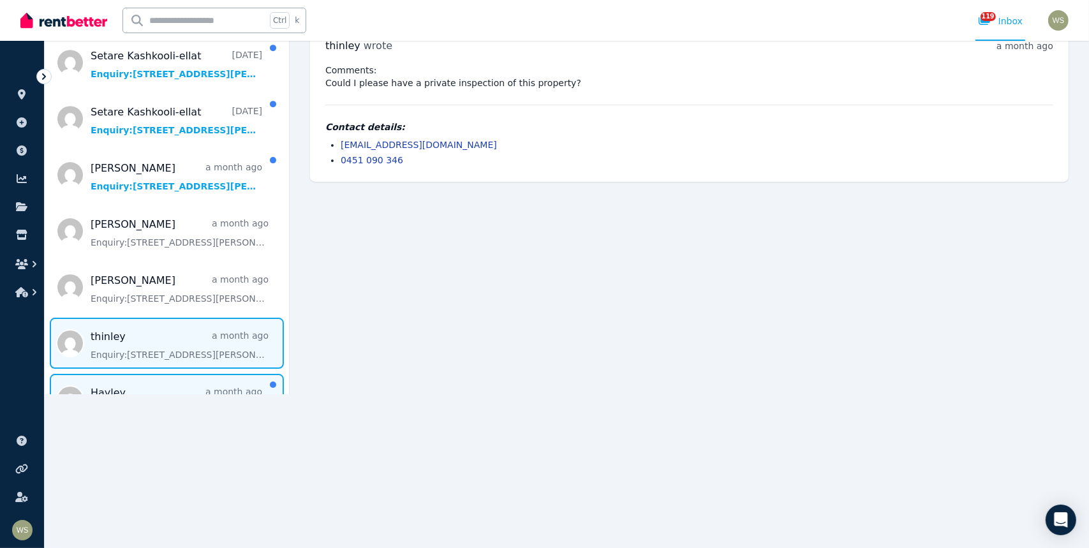
click at [117, 374] on span "Message list" at bounding box center [167, 399] width 244 height 51
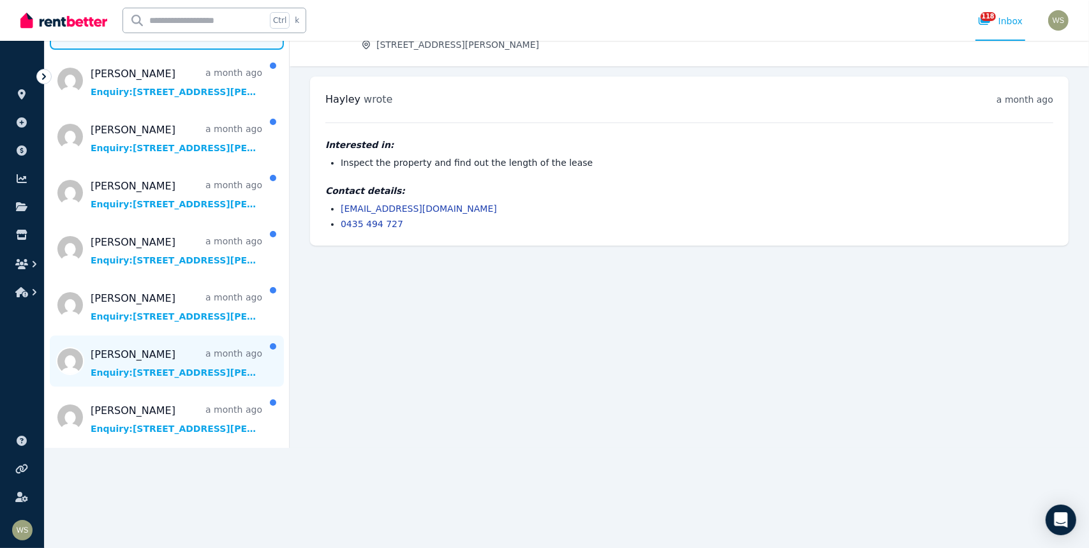
scroll to position [4836, 0]
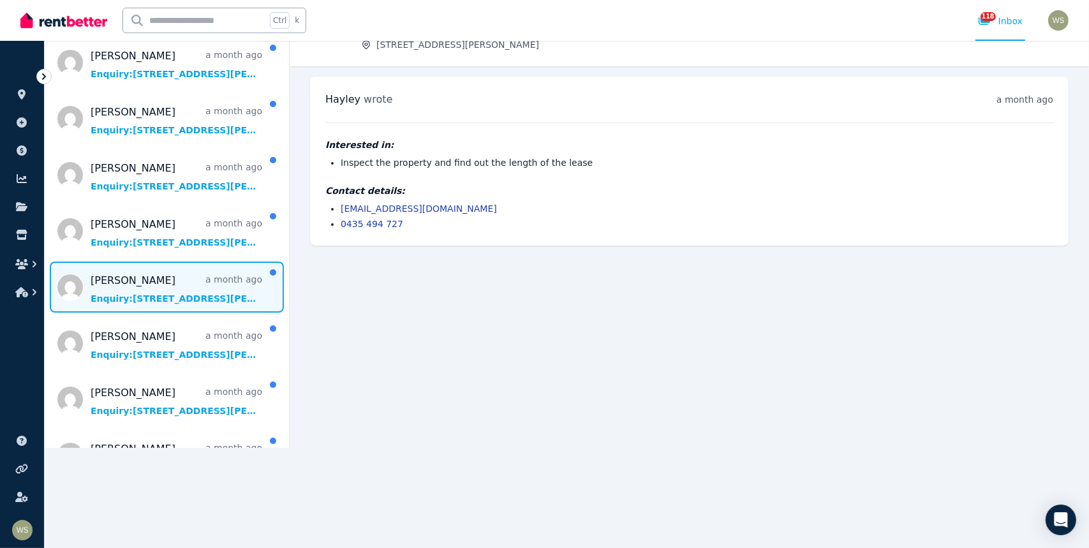
click at [156, 262] on span "Message list" at bounding box center [167, 287] width 244 height 51
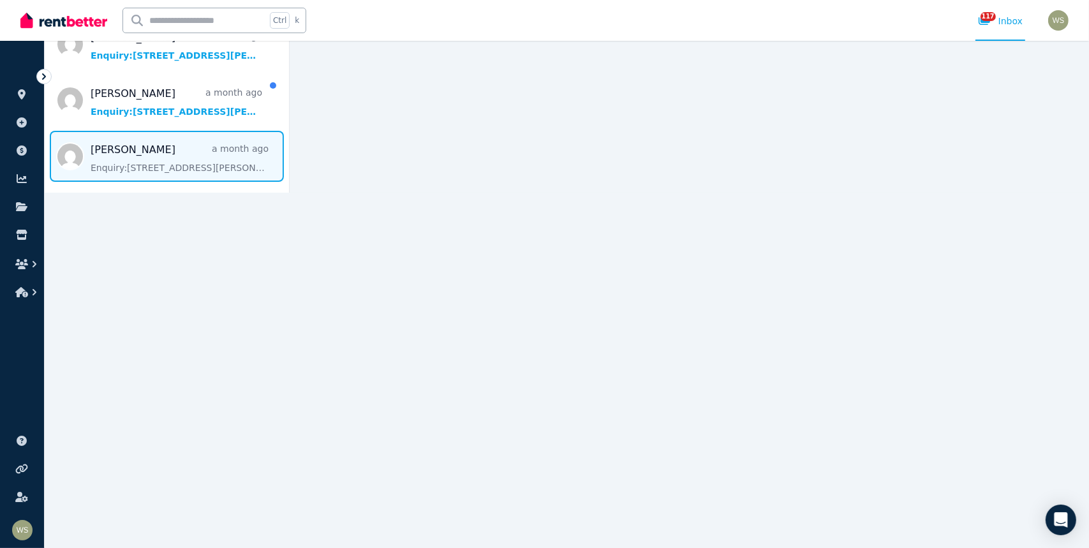
scroll to position [4709, 0]
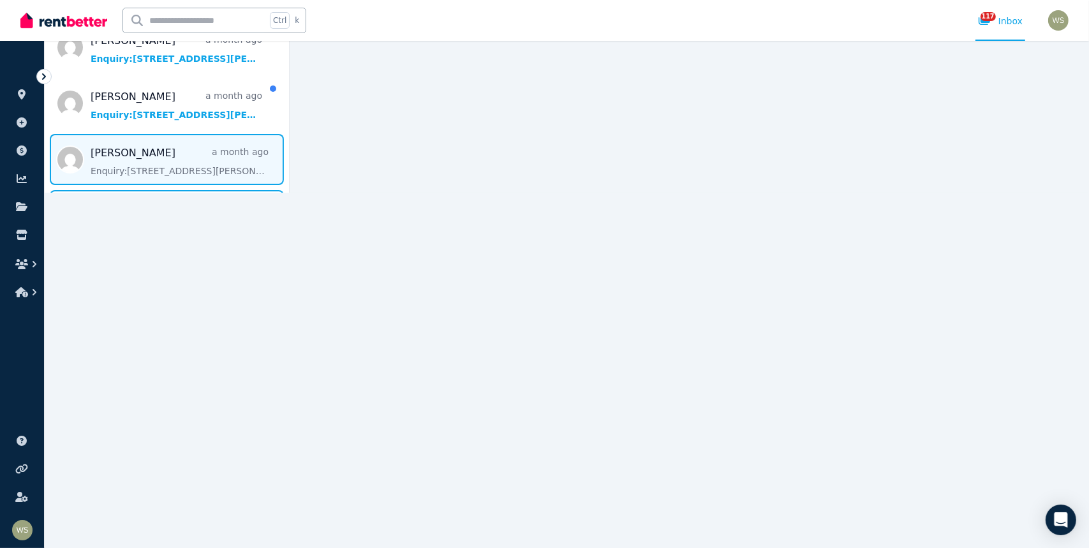
click at [133, 190] on span "Message list" at bounding box center [167, 215] width 244 height 51
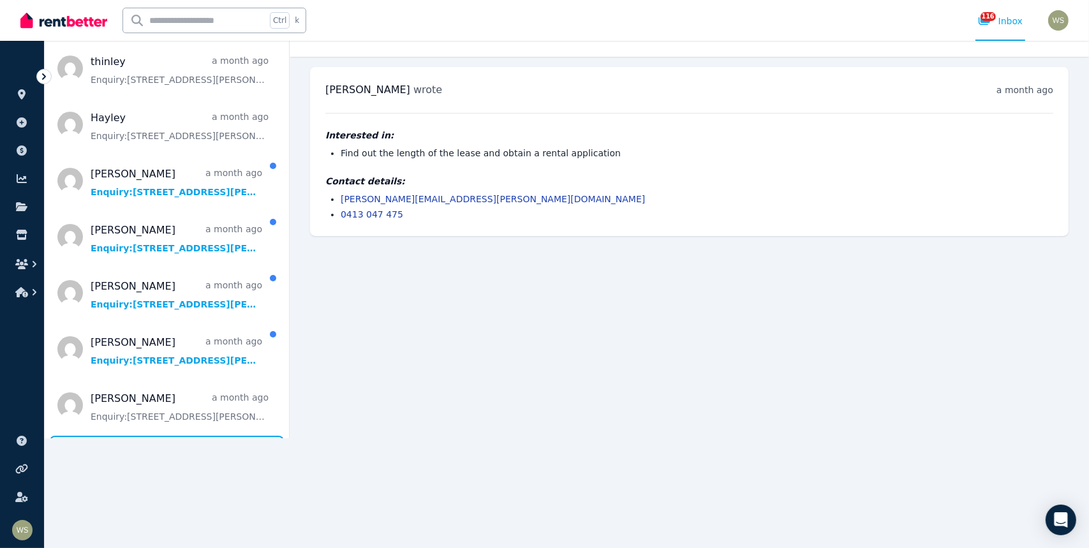
scroll to position [100, 0]
